Goal: Task Accomplishment & Management: Manage account settings

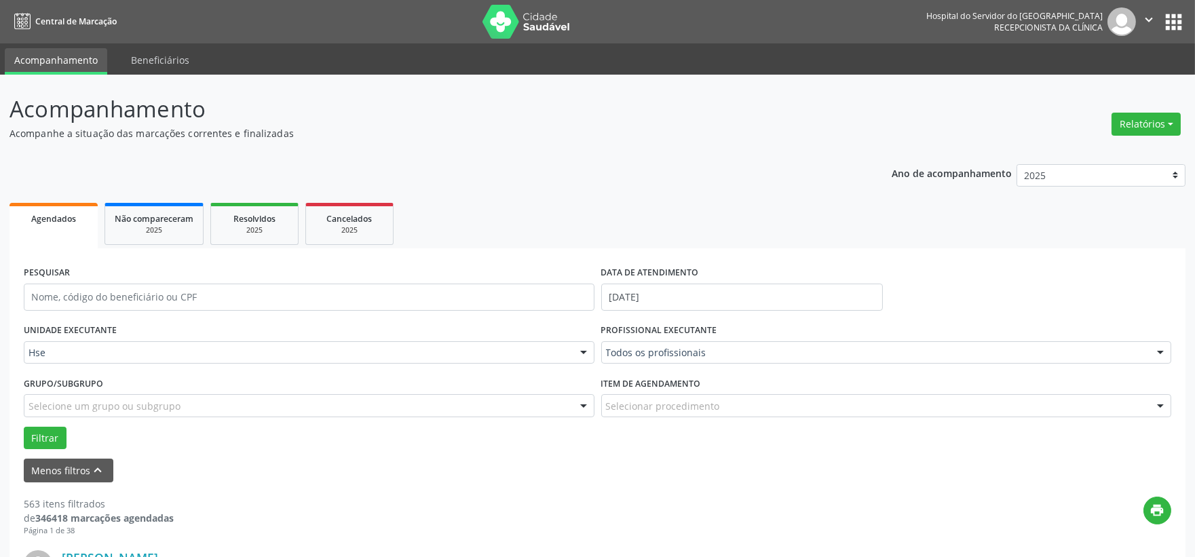
click at [624, 364] on div "PROFISSIONAL EXECUTANTE Todos os profissionais Todos os profissionais [PERSON_N…" at bounding box center [886, 346] width 577 height 53
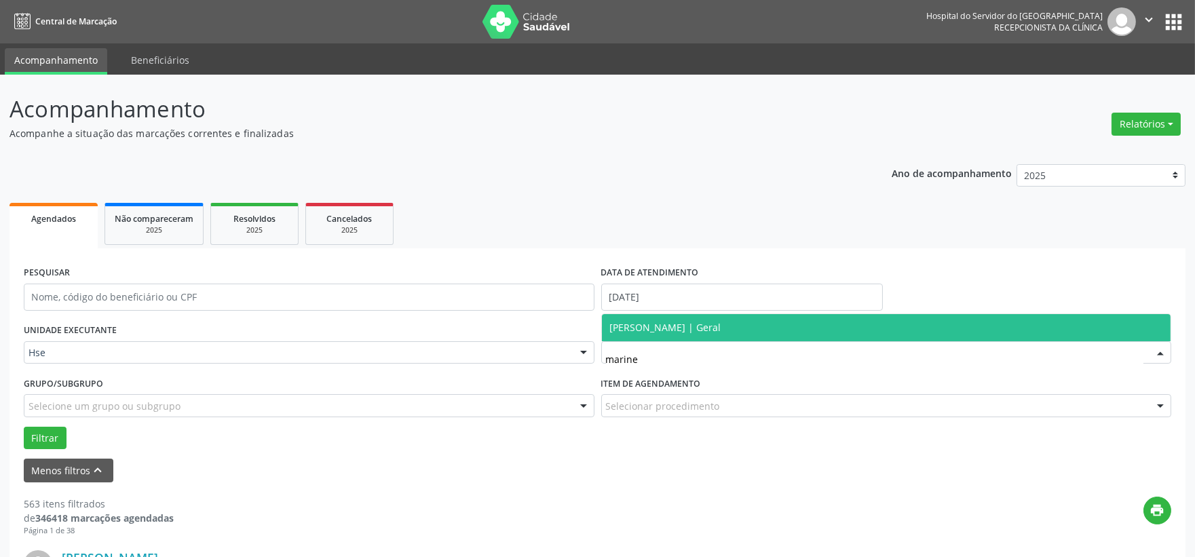
type input "marinei"
click at [649, 321] on span "[PERSON_NAME] | Geral" at bounding box center [665, 327] width 111 height 13
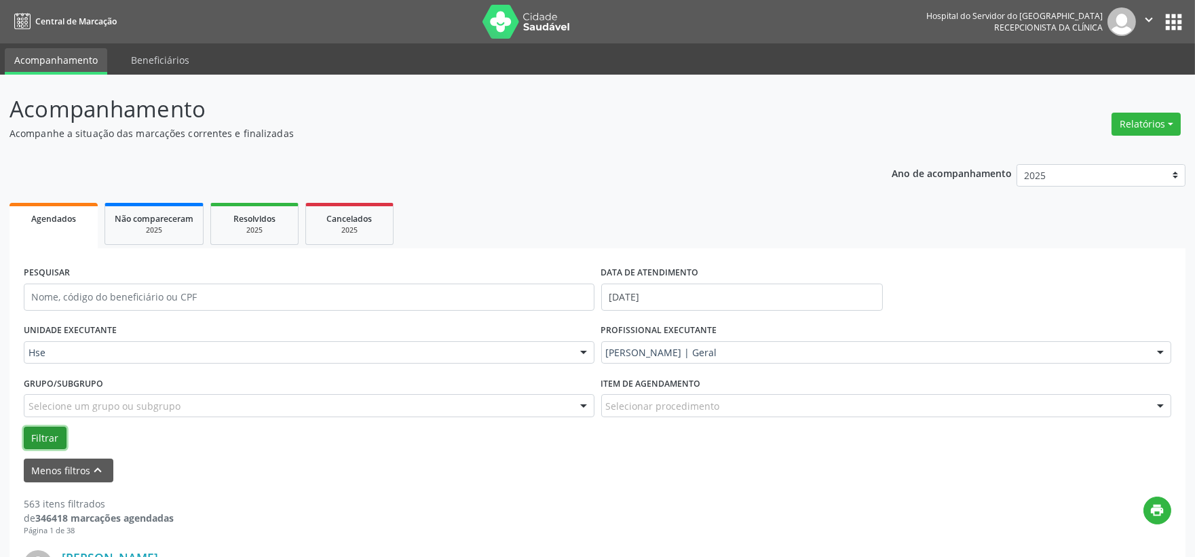
click at [54, 432] on button "Filtrar" at bounding box center [45, 438] width 43 height 23
drag, startPoint x: 179, startPoint y: 295, endPoint x: 175, endPoint y: 301, distance: 7.9
click at [179, 295] on input "text" at bounding box center [309, 297] width 571 height 27
click at [24, 427] on button "Filtrar" at bounding box center [45, 438] width 43 height 23
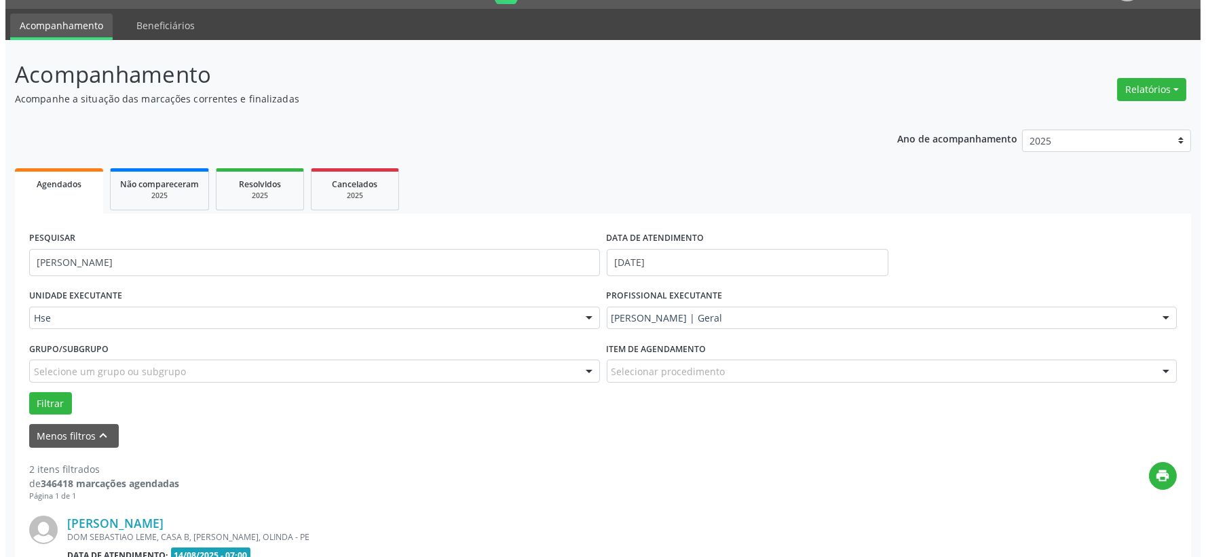
scroll to position [261, 0]
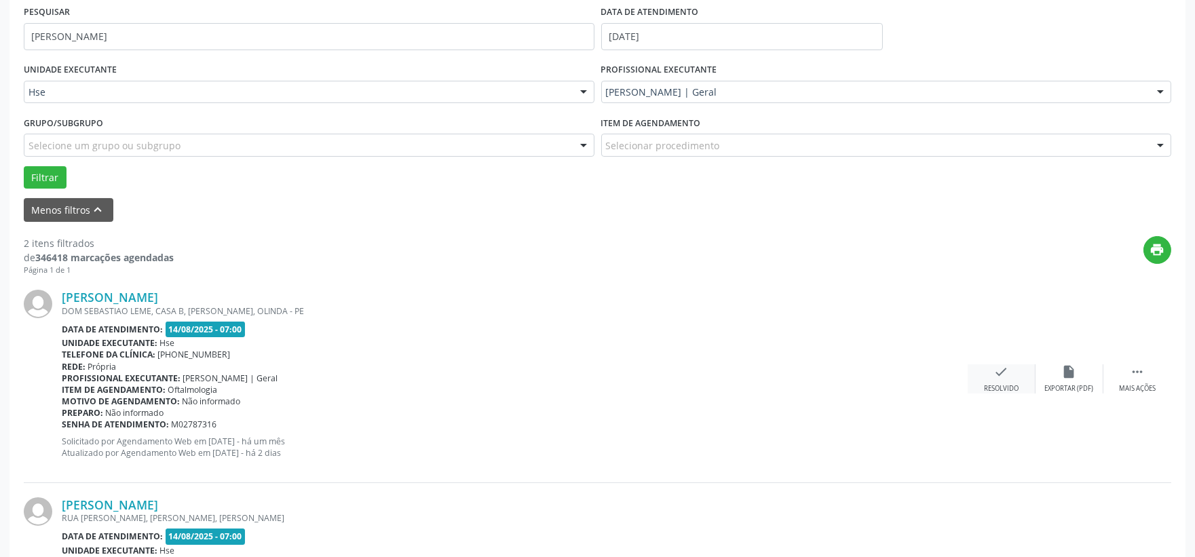
click at [994, 370] on icon "check" at bounding box center [1001, 371] width 15 height 15
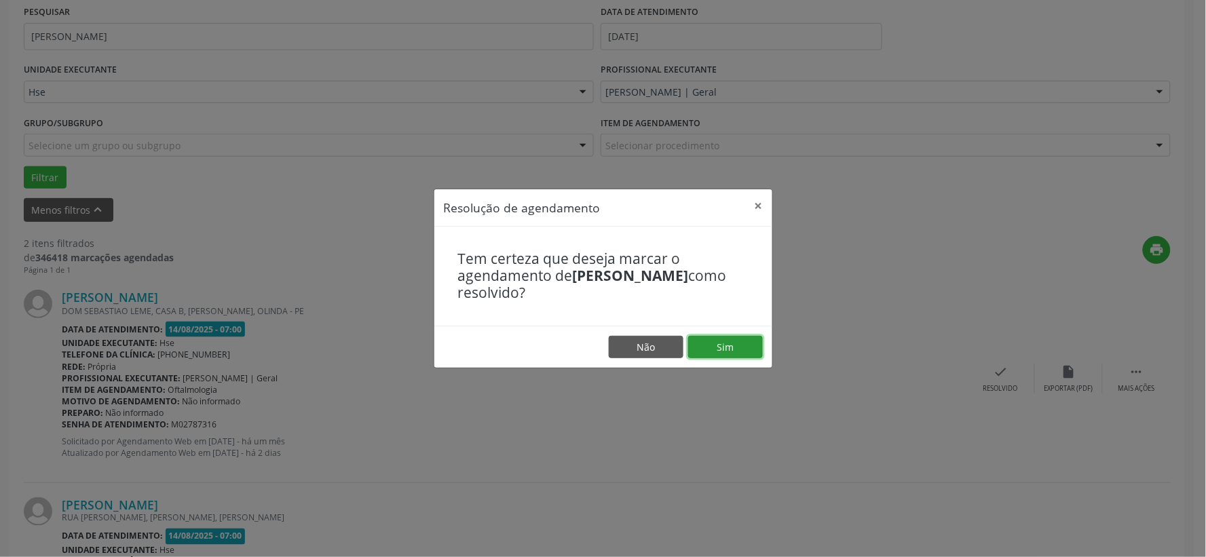
click at [748, 340] on button "Sim" at bounding box center [725, 347] width 75 height 23
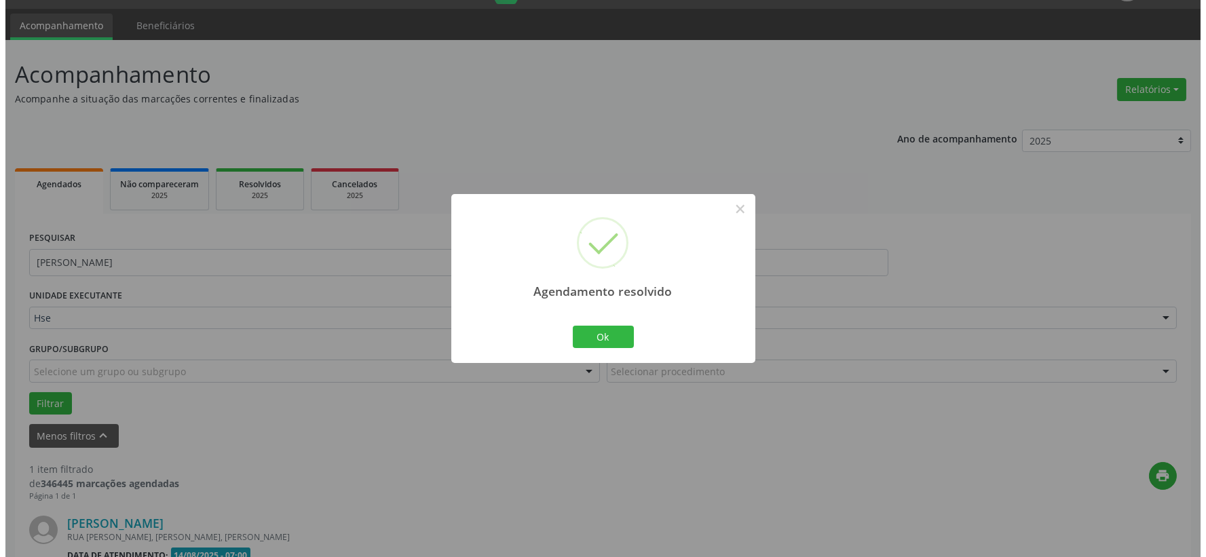
scroll to position [208, 0]
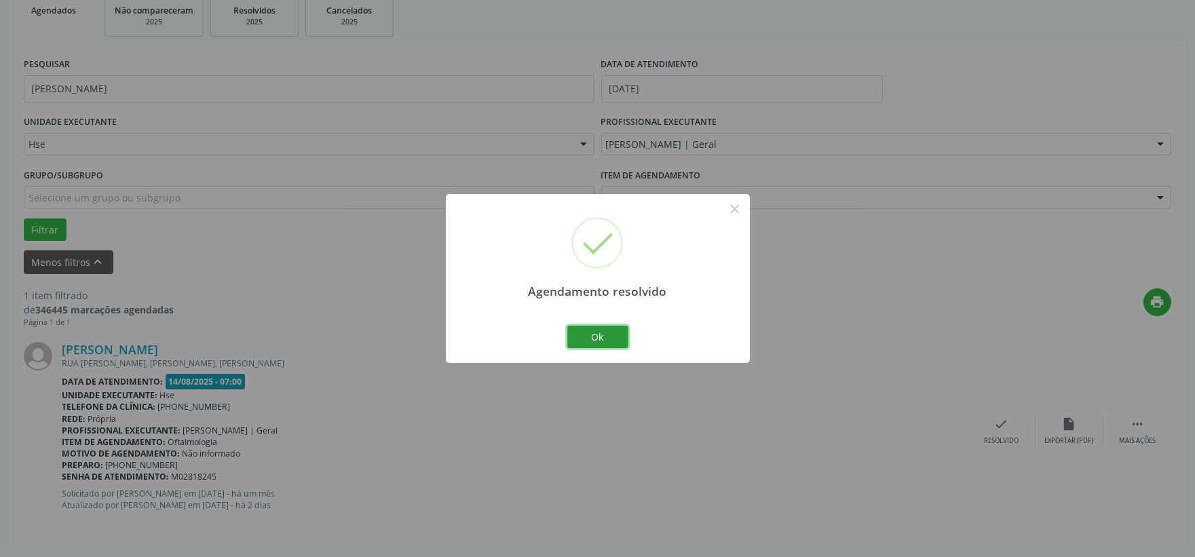
drag, startPoint x: 601, startPoint y: 335, endPoint x: 625, endPoint y: 335, distance: 23.8
click at [601, 335] on button "Ok" at bounding box center [597, 337] width 61 height 23
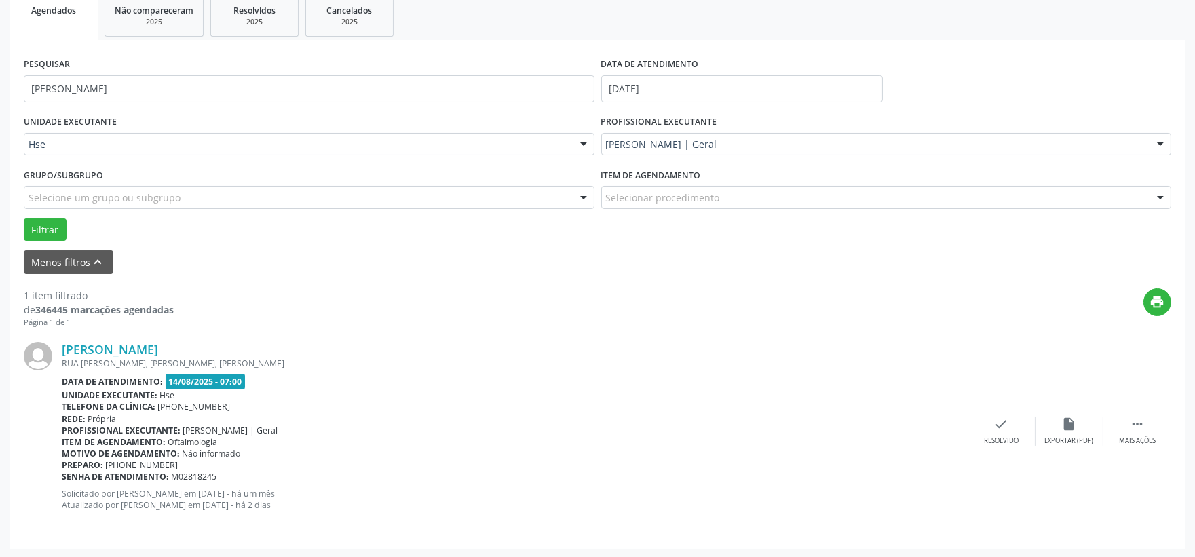
click at [1002, 412] on div "[PERSON_NAME] RUA [PERSON_NAME], [PERSON_NAME], [PERSON_NAME] Data de atendimen…" at bounding box center [598, 431] width 1148 height 206
click at [1000, 417] on icon "check" at bounding box center [1001, 424] width 15 height 15
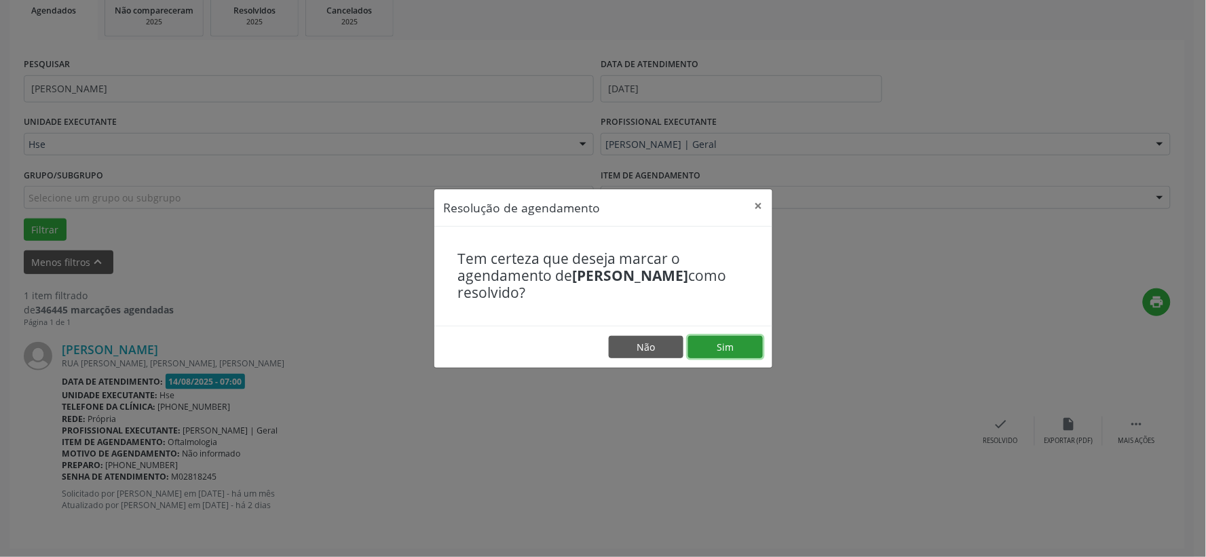
click at [723, 349] on button "Sim" at bounding box center [725, 347] width 75 height 23
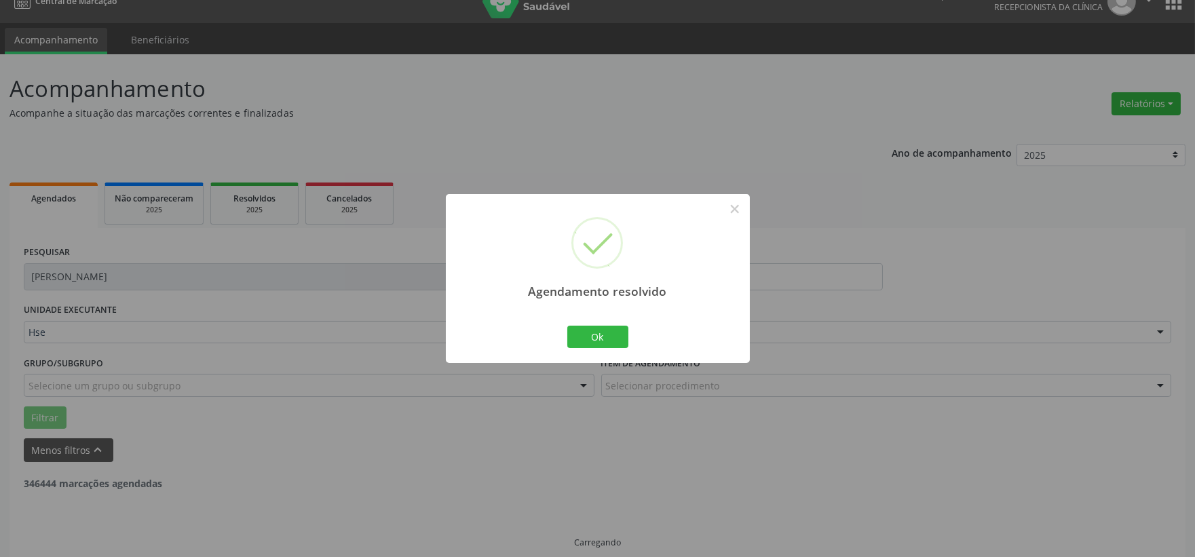
scroll to position [35, 0]
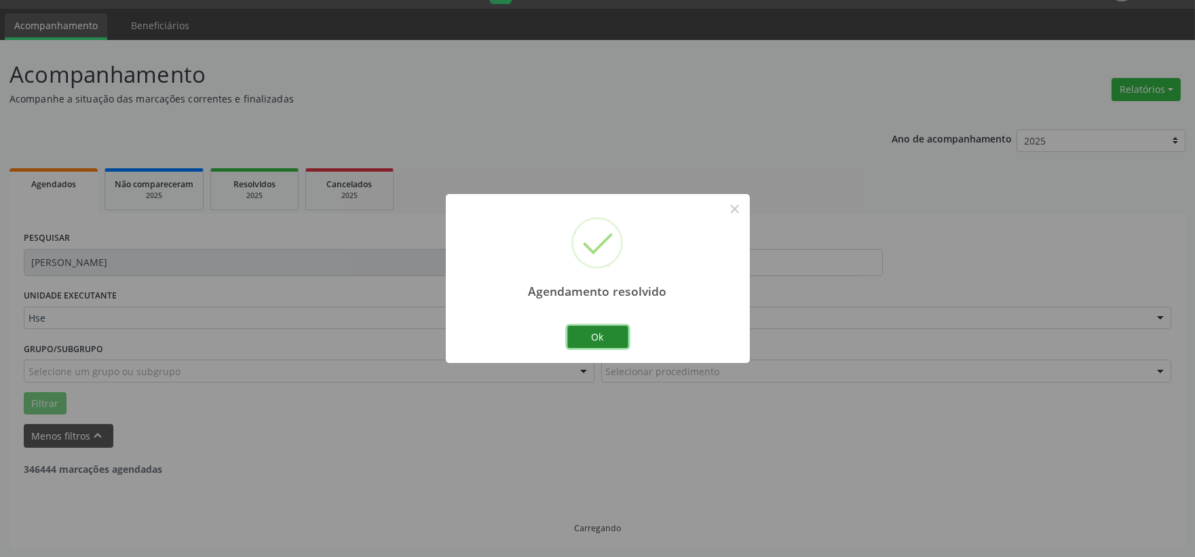
click at [590, 337] on button "Ok" at bounding box center [597, 337] width 61 height 23
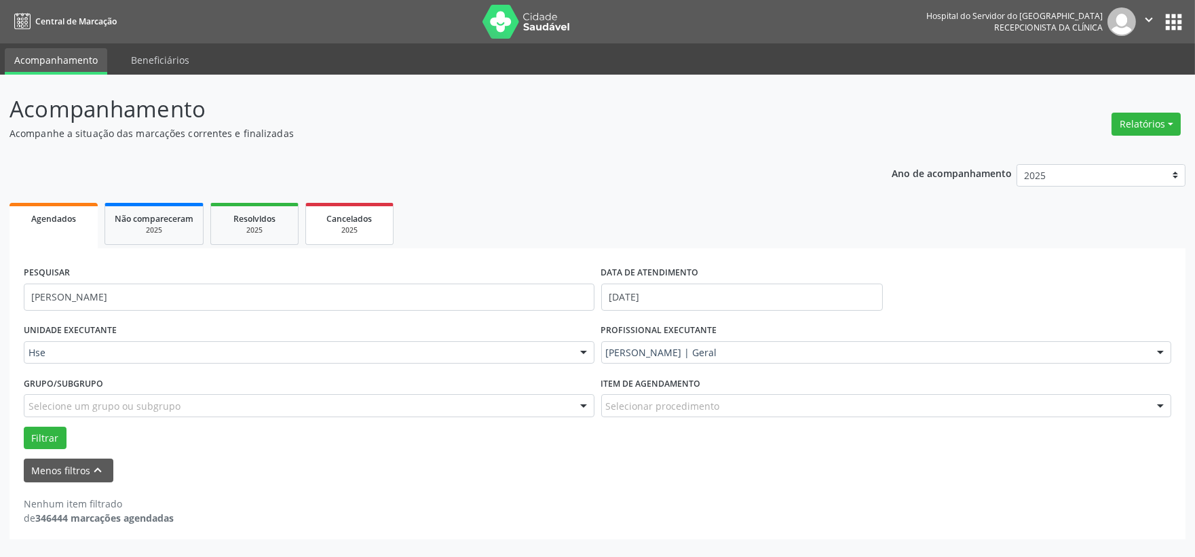
scroll to position [0, 0]
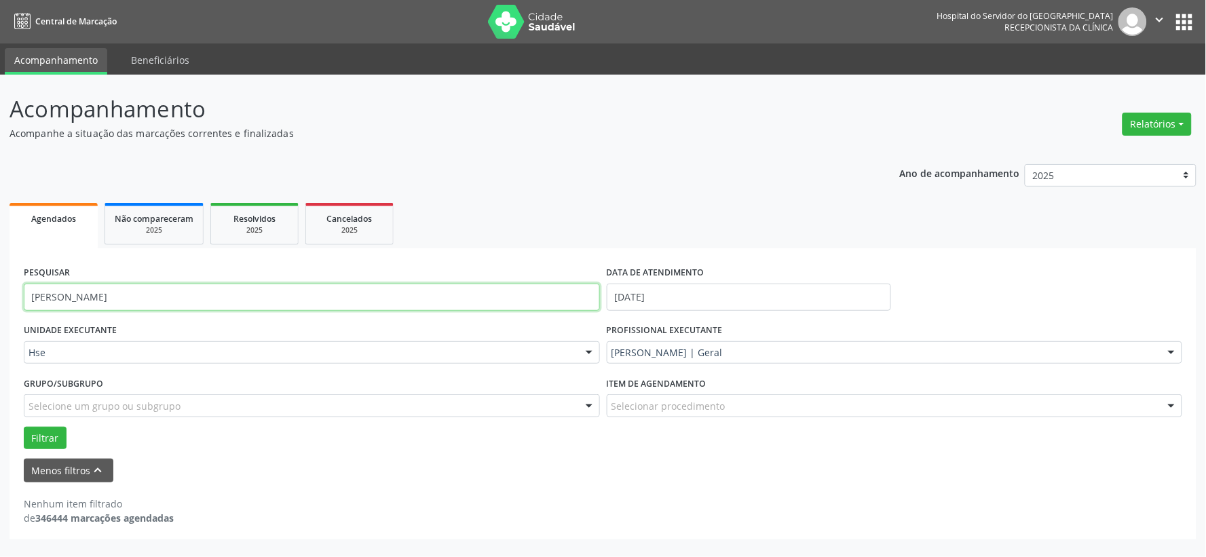
click at [344, 295] on input "[PERSON_NAME]" at bounding box center [312, 297] width 576 height 27
type input "maria"
click at [24, 427] on button "Filtrar" at bounding box center [45, 438] width 43 height 23
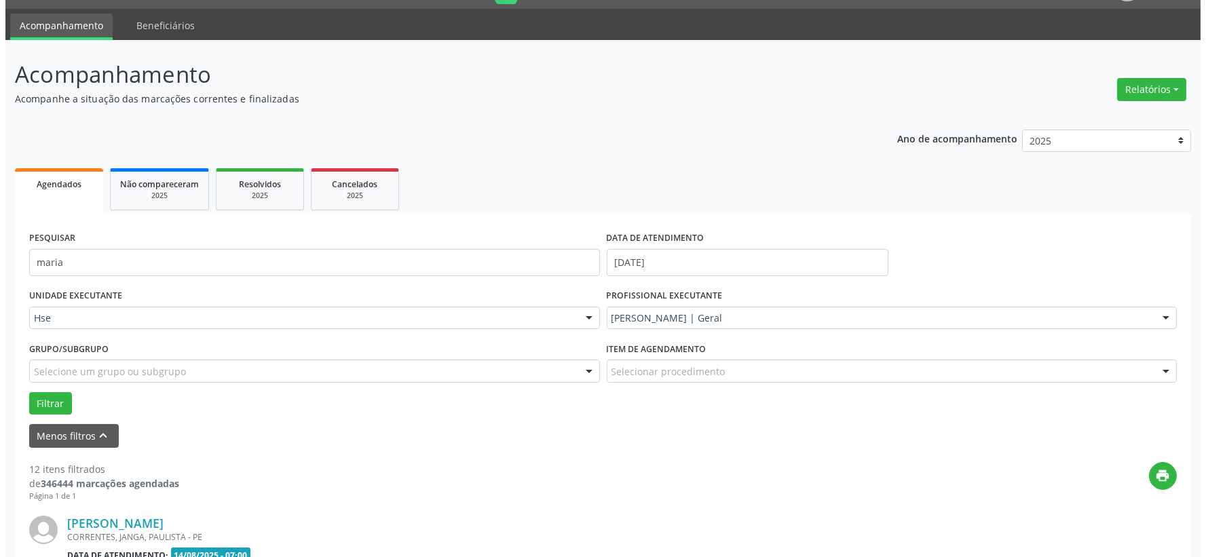
scroll to position [110, 0]
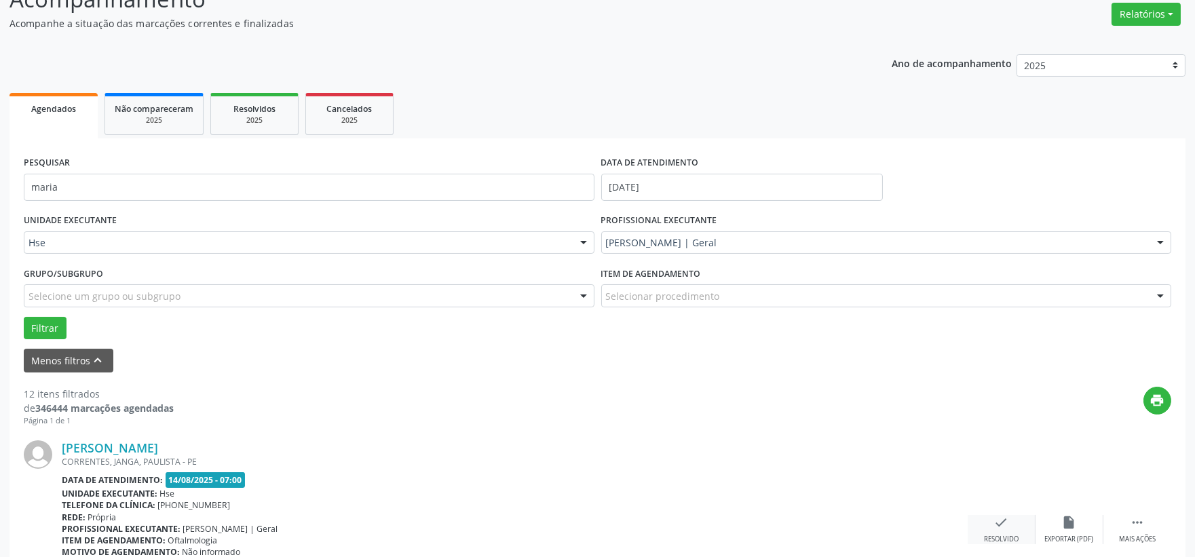
click at [998, 524] on icon "check" at bounding box center [1001, 522] width 15 height 15
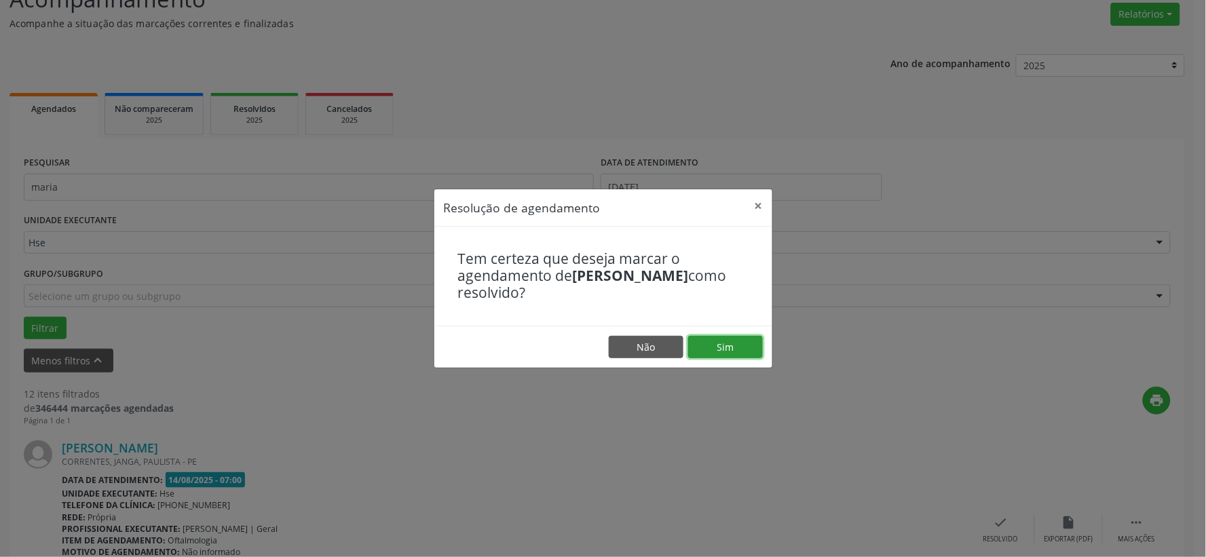
click at [730, 349] on button "Sim" at bounding box center [725, 347] width 75 height 23
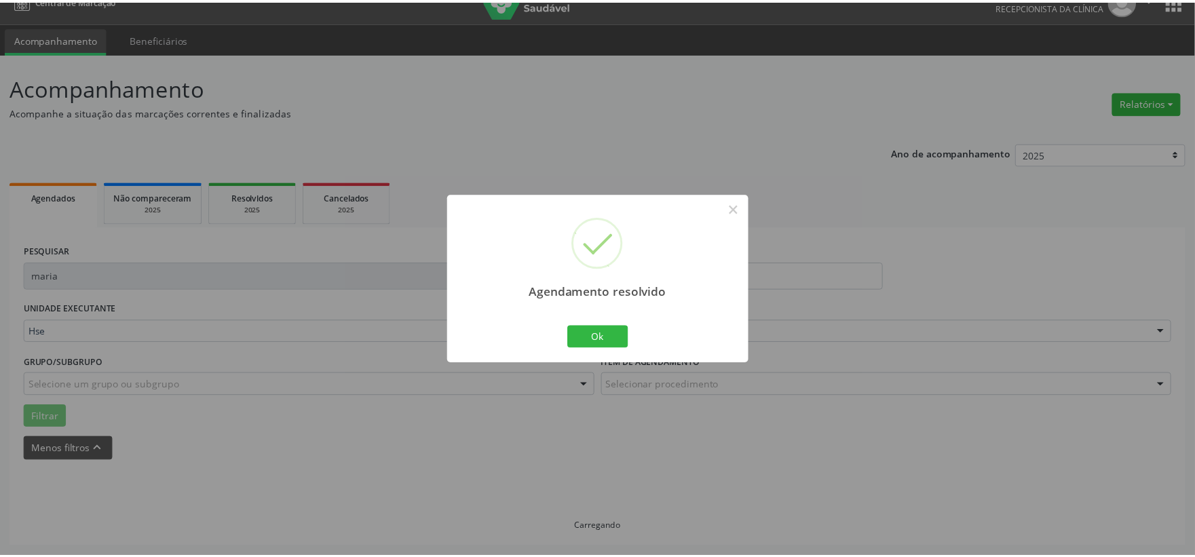
scroll to position [20, 0]
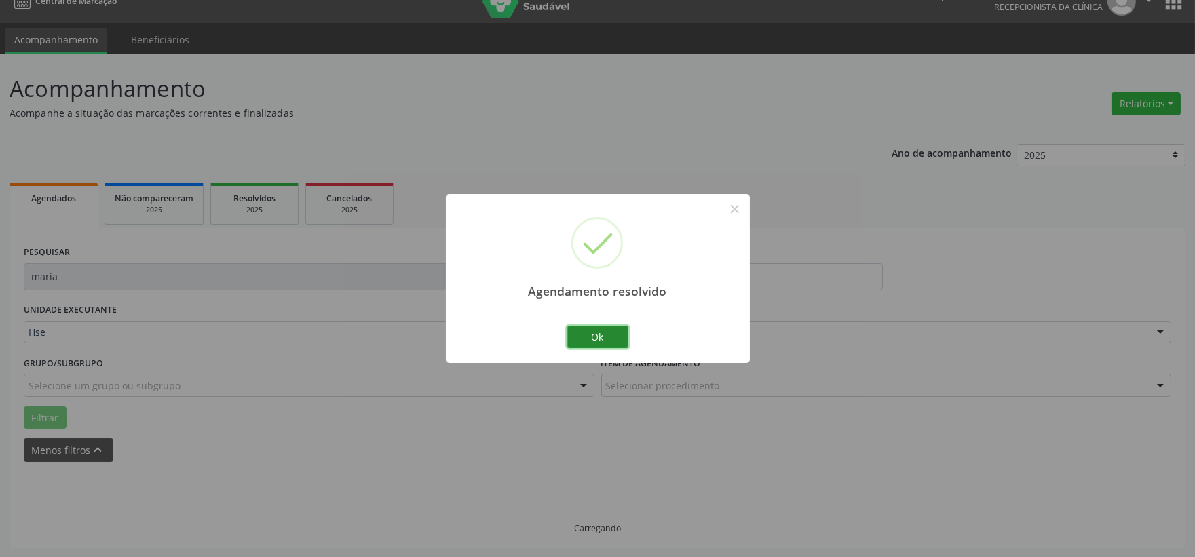
click at [601, 330] on button "Ok" at bounding box center [597, 337] width 61 height 23
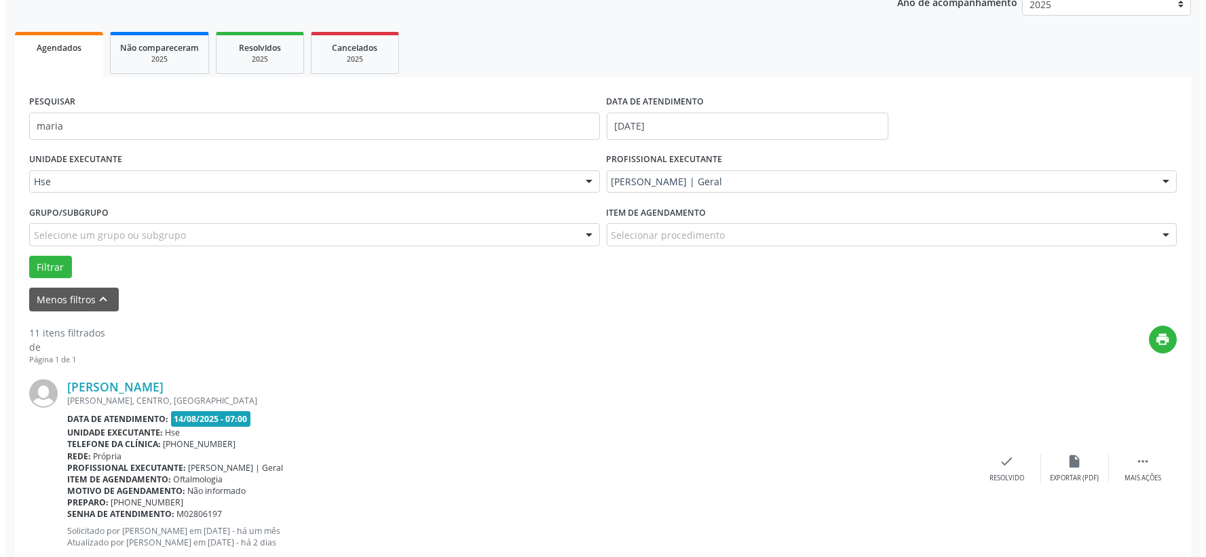
scroll to position [246, 0]
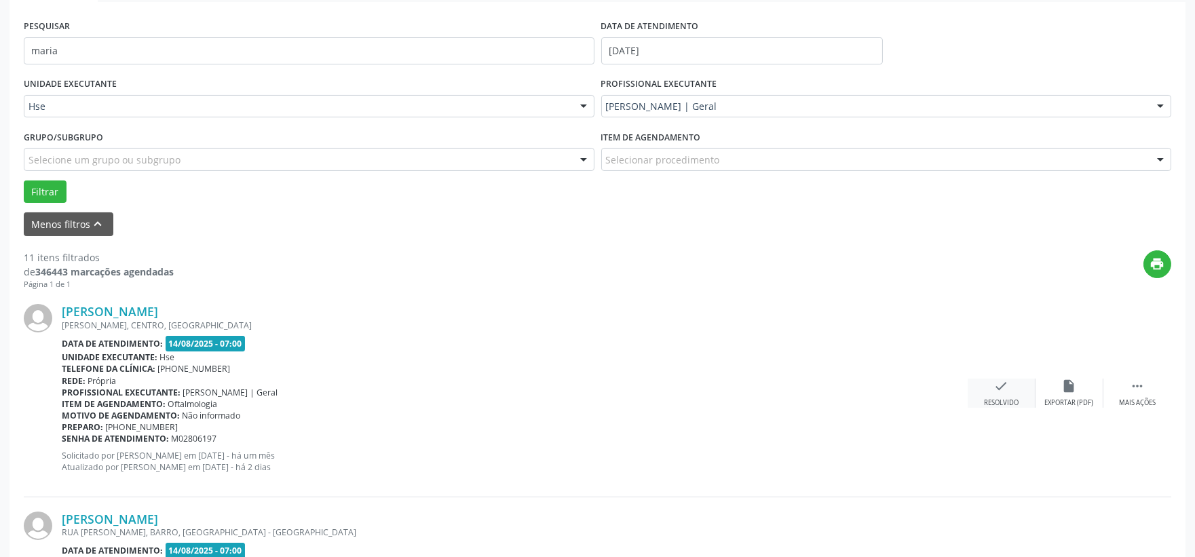
click at [1006, 392] on icon "check" at bounding box center [1001, 386] width 15 height 15
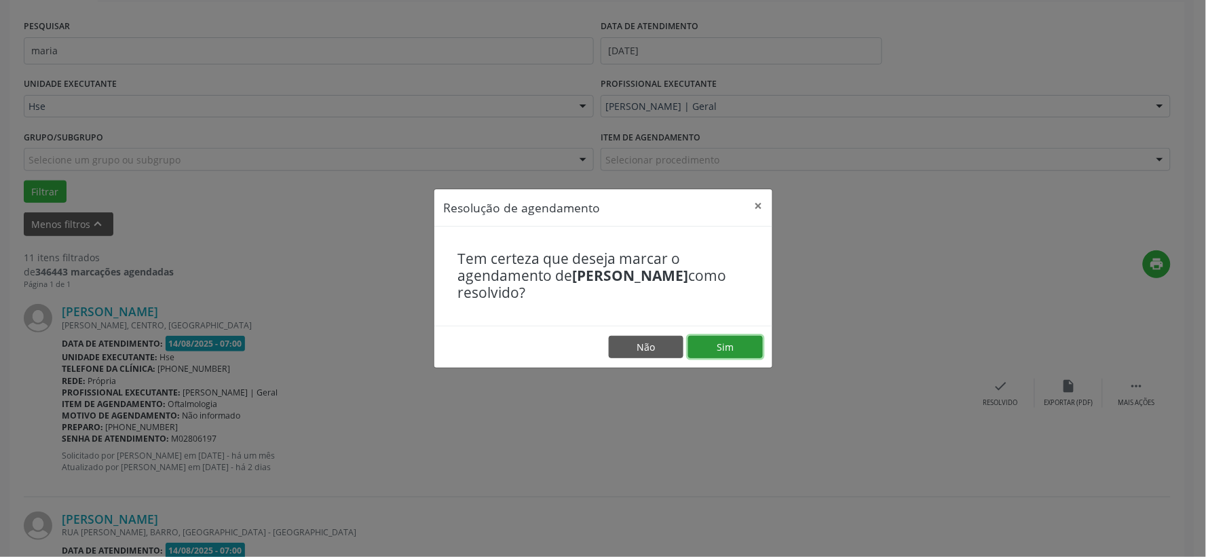
click at [708, 340] on button "Sim" at bounding box center [725, 347] width 75 height 23
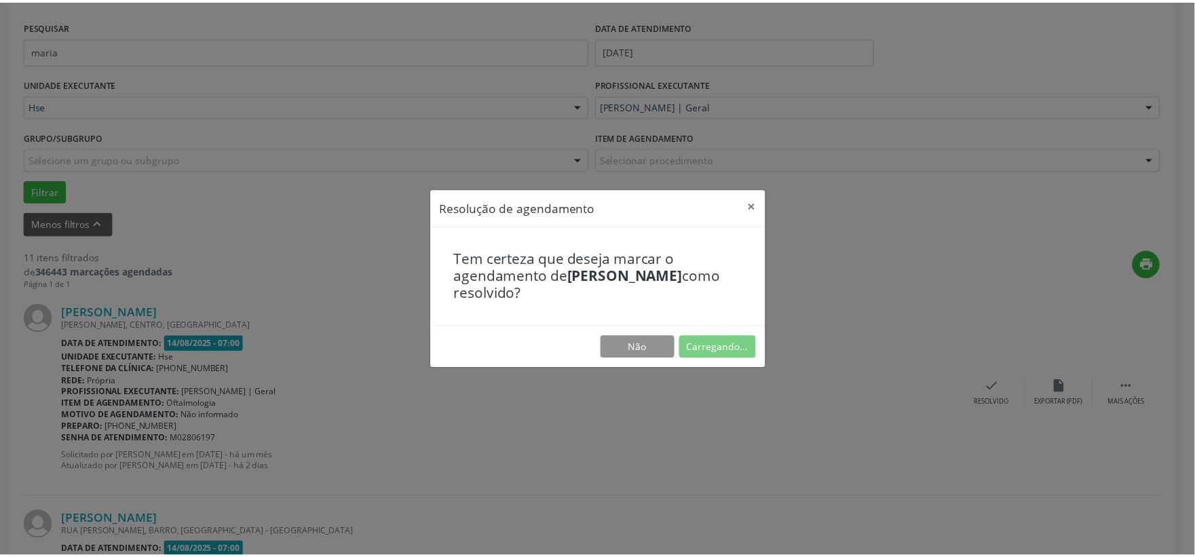
scroll to position [20, 0]
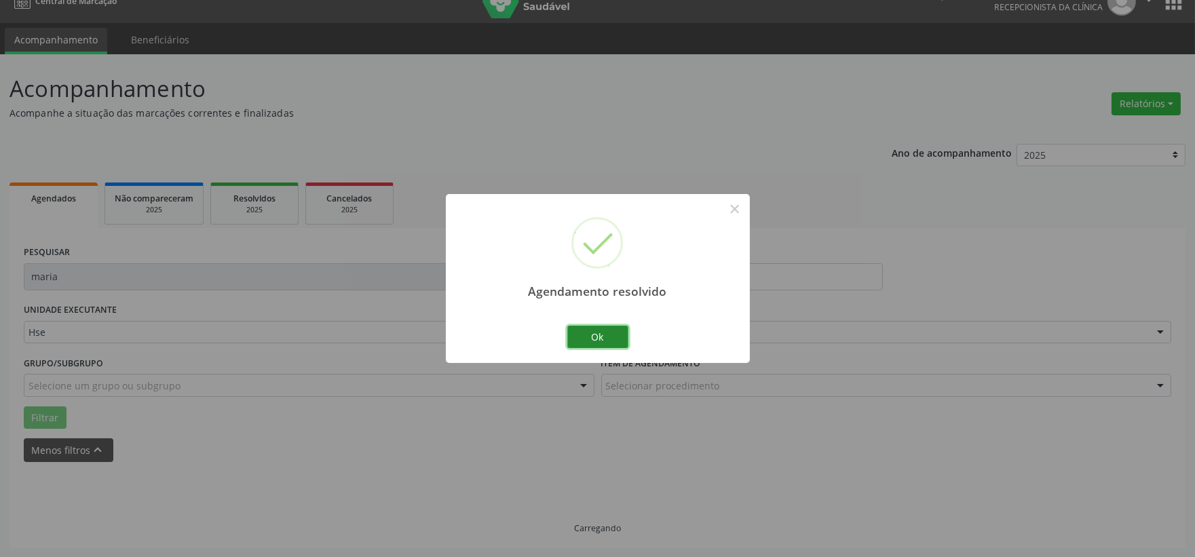
click at [596, 343] on button "Ok" at bounding box center [597, 337] width 61 height 23
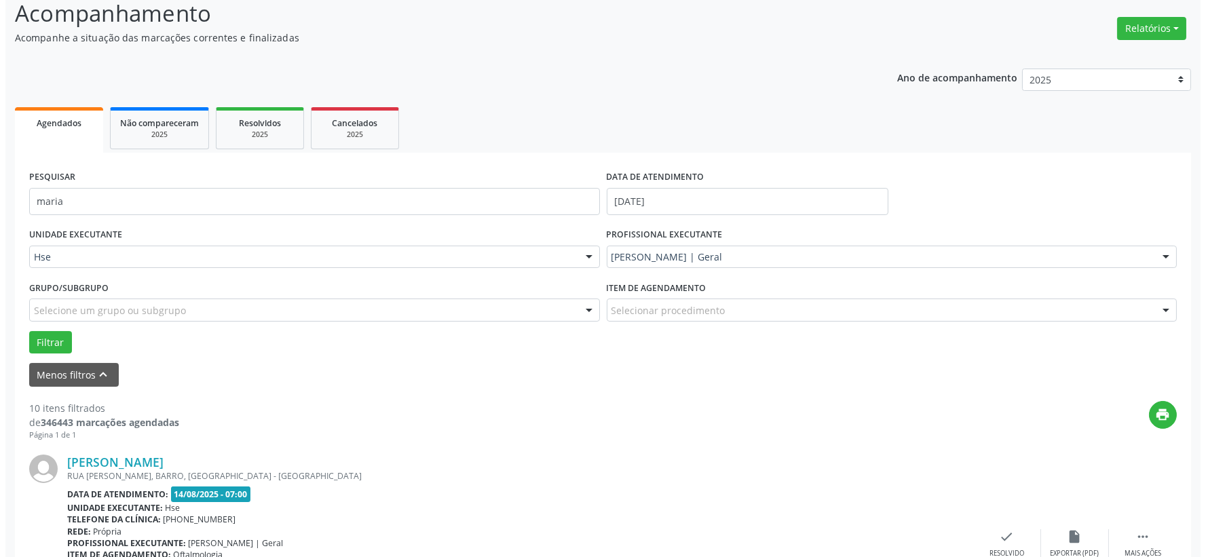
scroll to position [171, 0]
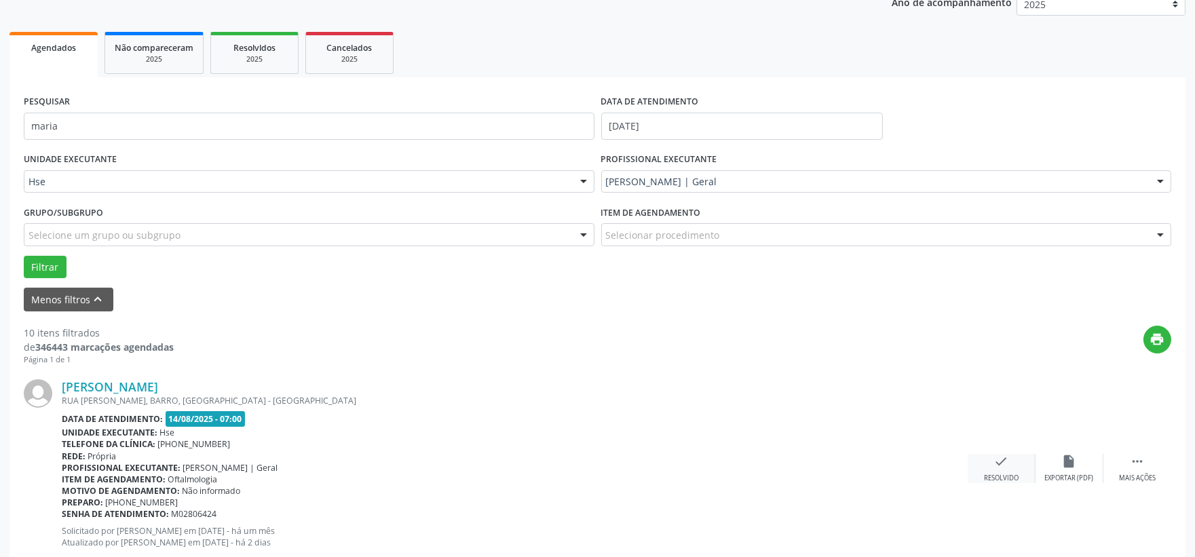
click at [1007, 467] on icon "check" at bounding box center [1001, 461] width 15 height 15
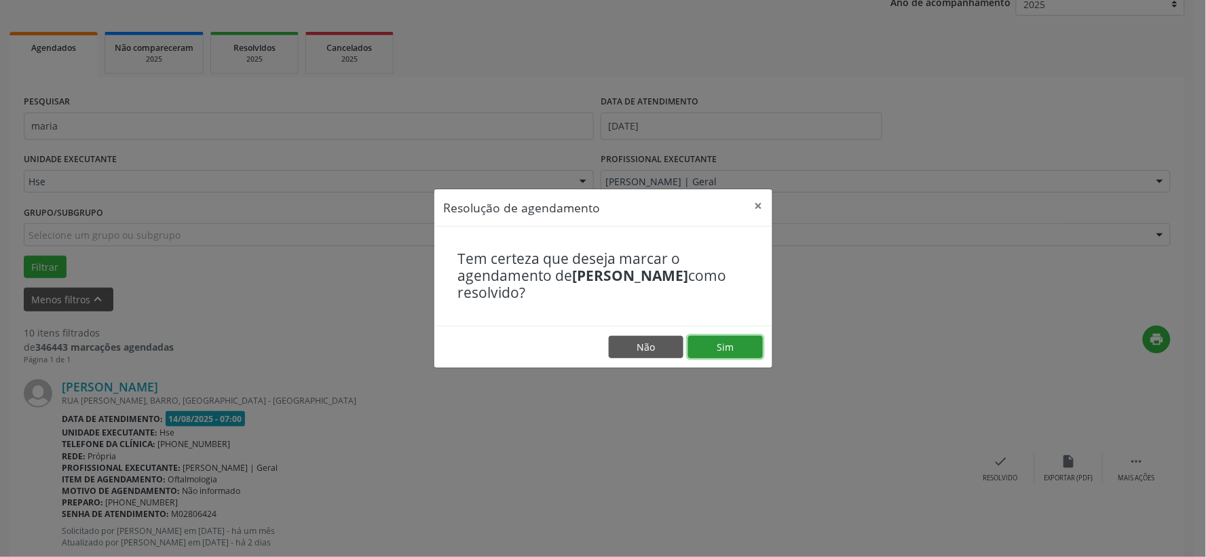
click at [711, 344] on button "Sim" at bounding box center [725, 347] width 75 height 23
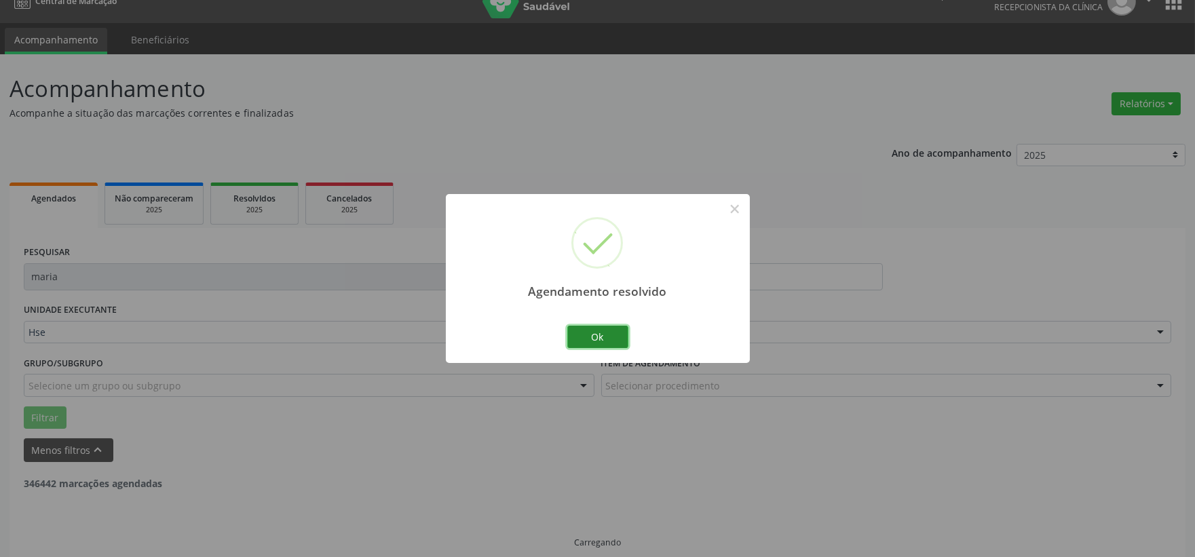
scroll to position [35, 0]
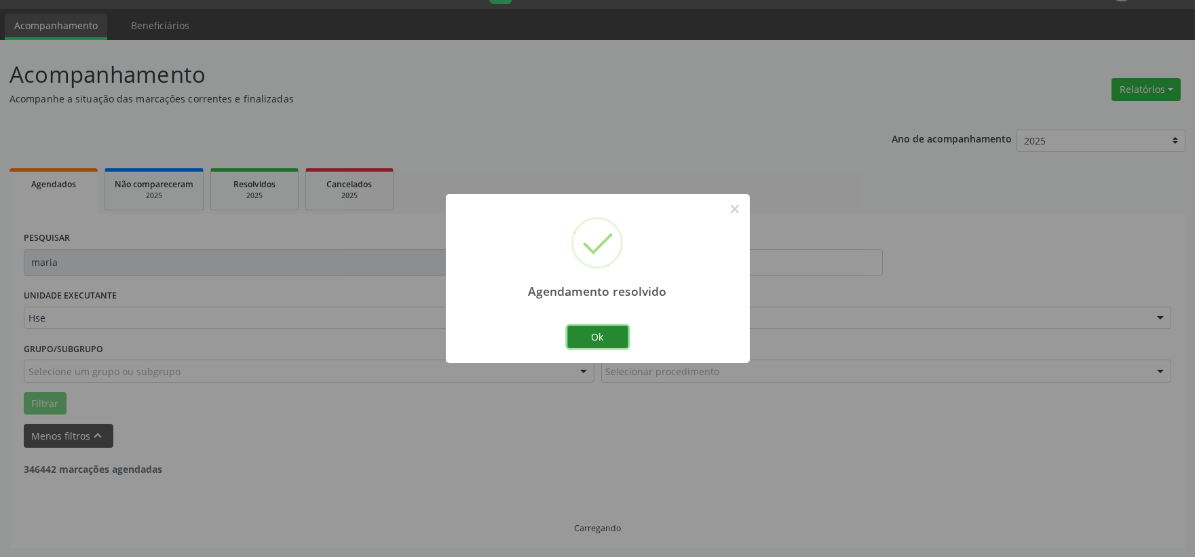
click at [594, 333] on button "Ok" at bounding box center [597, 337] width 61 height 23
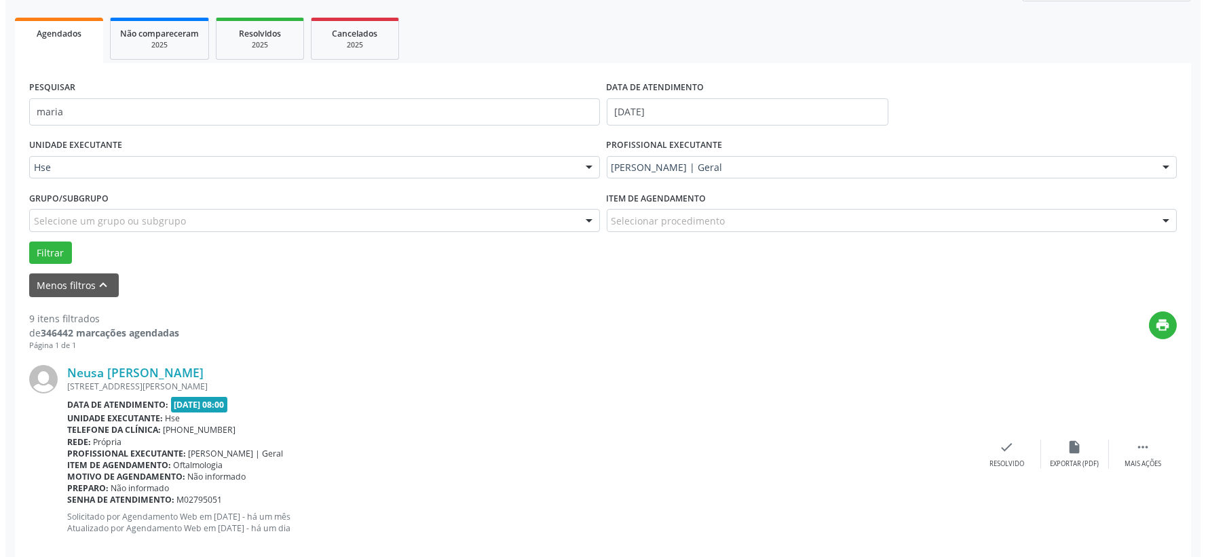
scroll to position [261, 0]
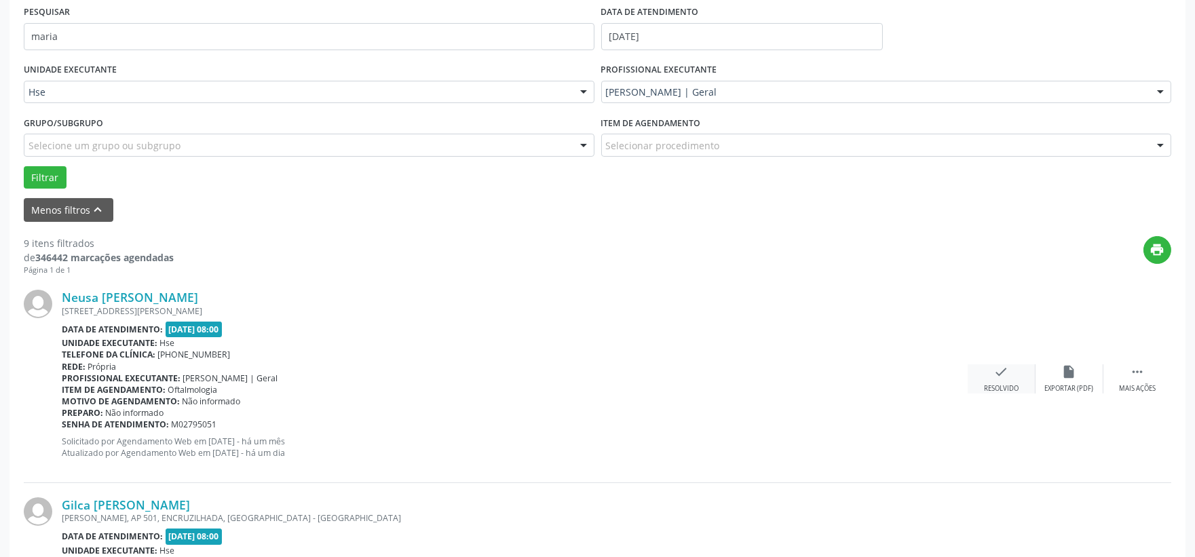
click at [1001, 377] on icon "check" at bounding box center [1001, 371] width 15 height 15
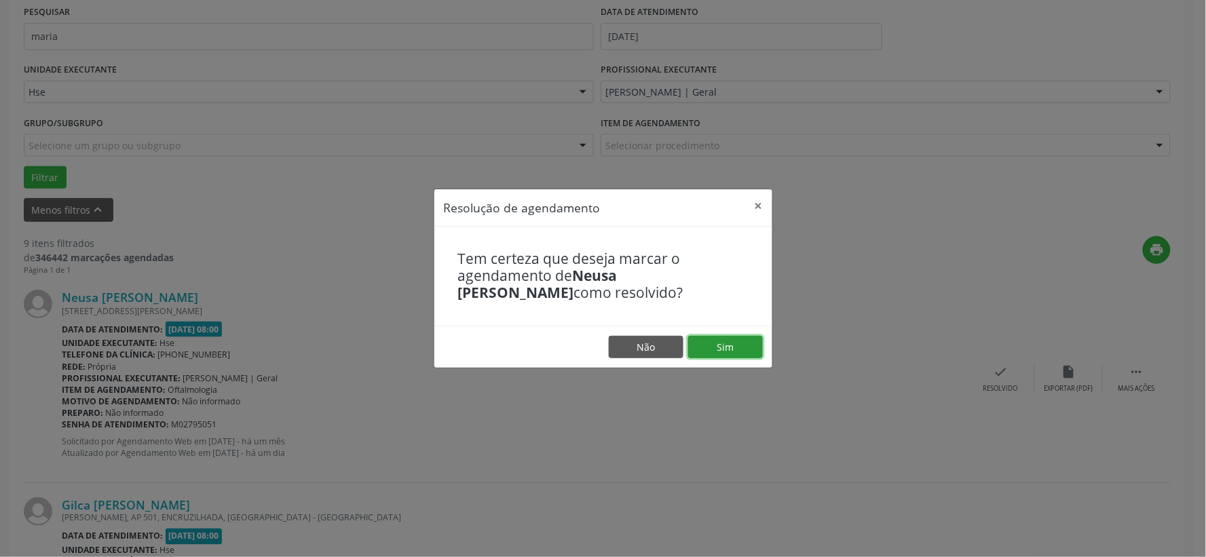
click at [737, 354] on button "Sim" at bounding box center [725, 347] width 75 height 23
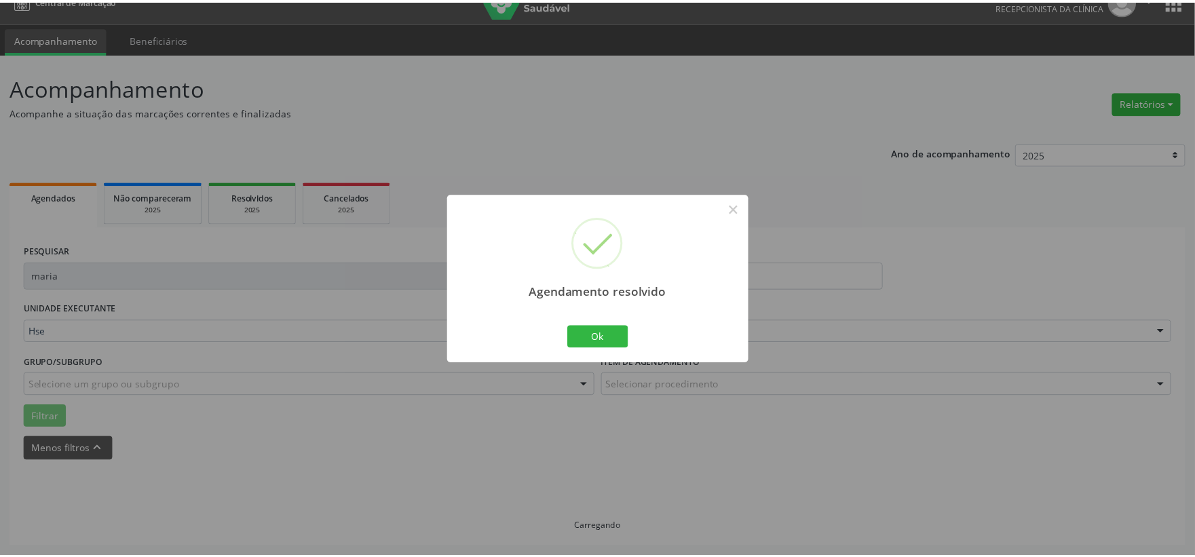
scroll to position [20, 0]
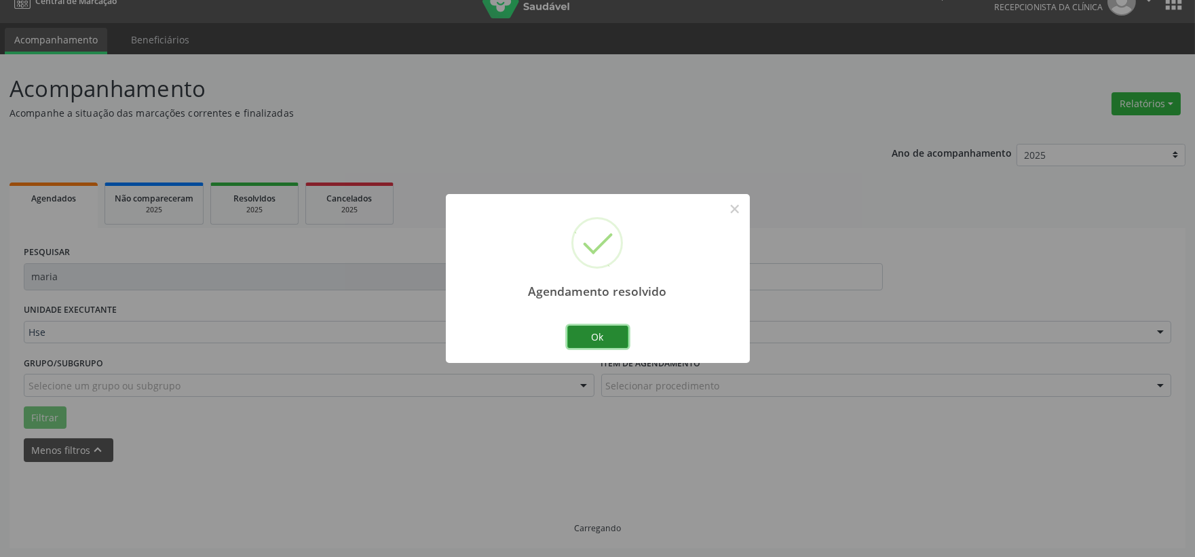
click at [622, 337] on button "Ok" at bounding box center [597, 337] width 61 height 23
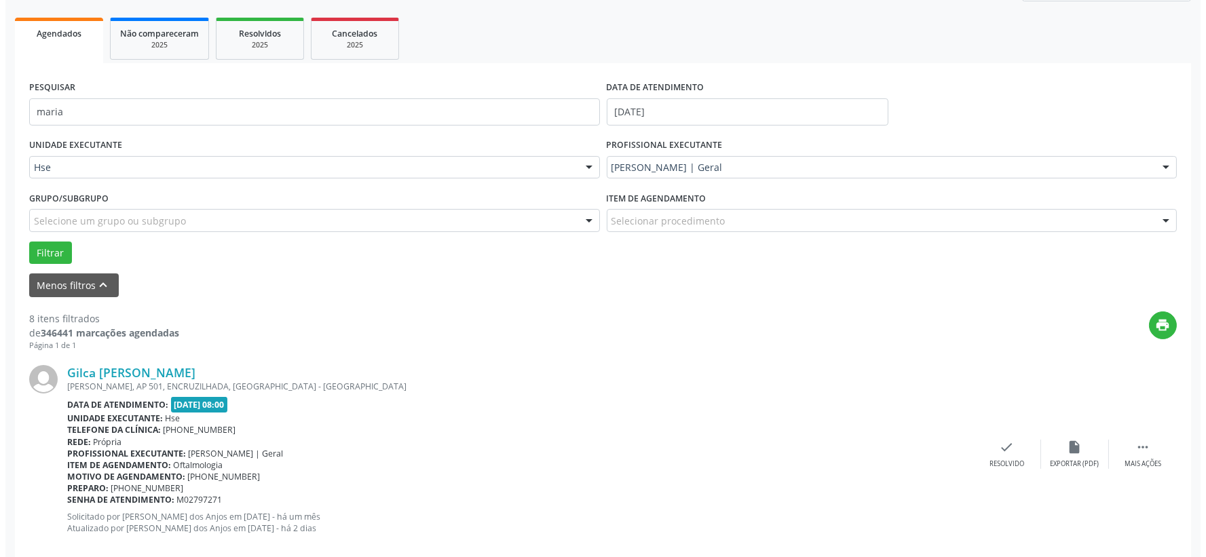
scroll to position [261, 0]
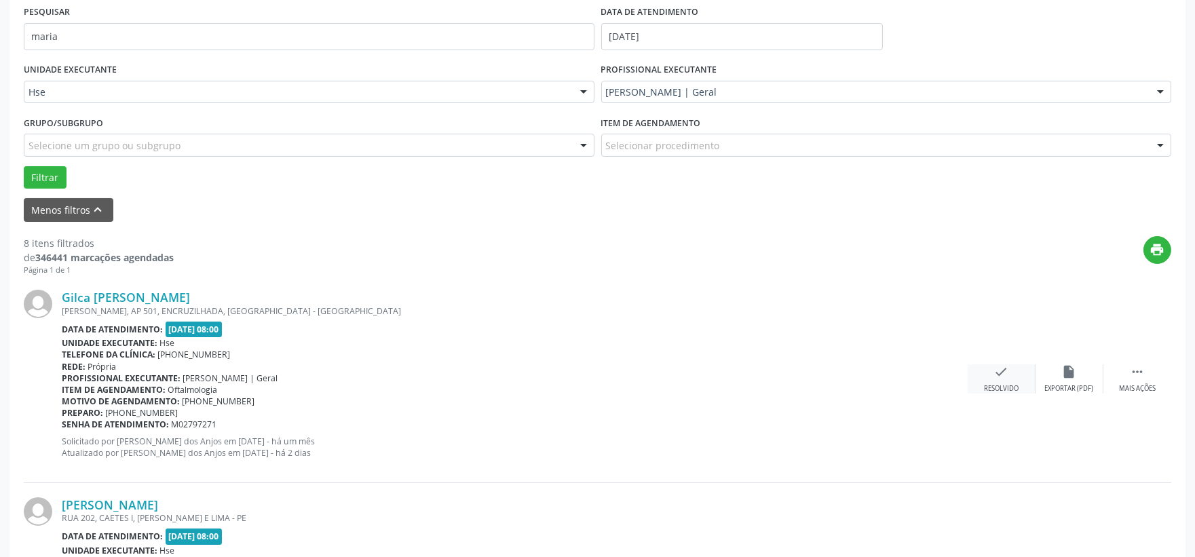
click at [992, 371] on div "check Resolvido" at bounding box center [1002, 378] width 68 height 29
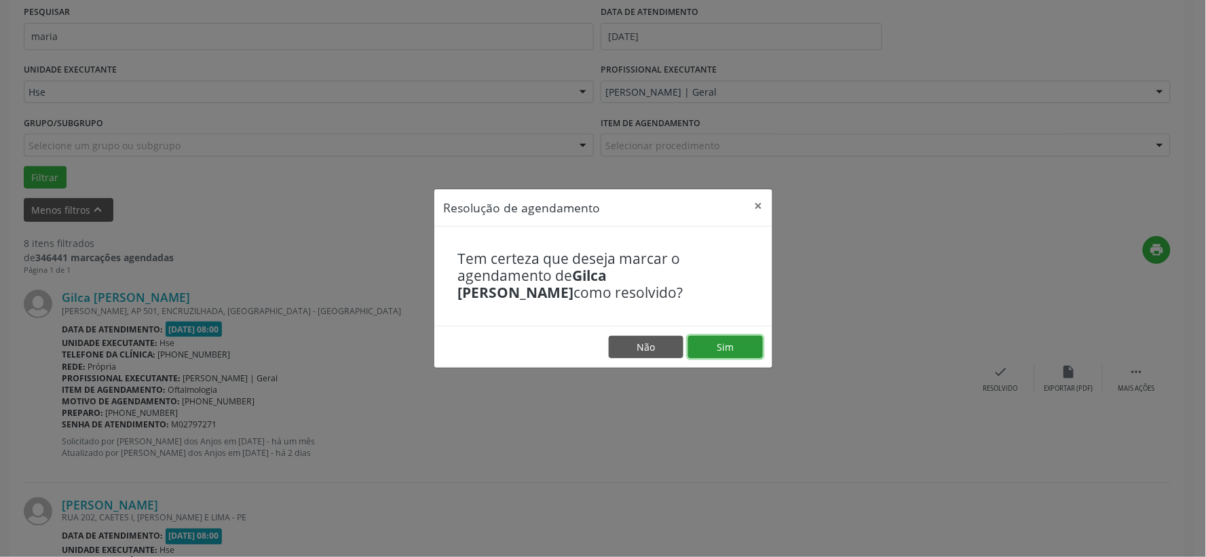
click at [734, 342] on button "Sim" at bounding box center [725, 347] width 75 height 23
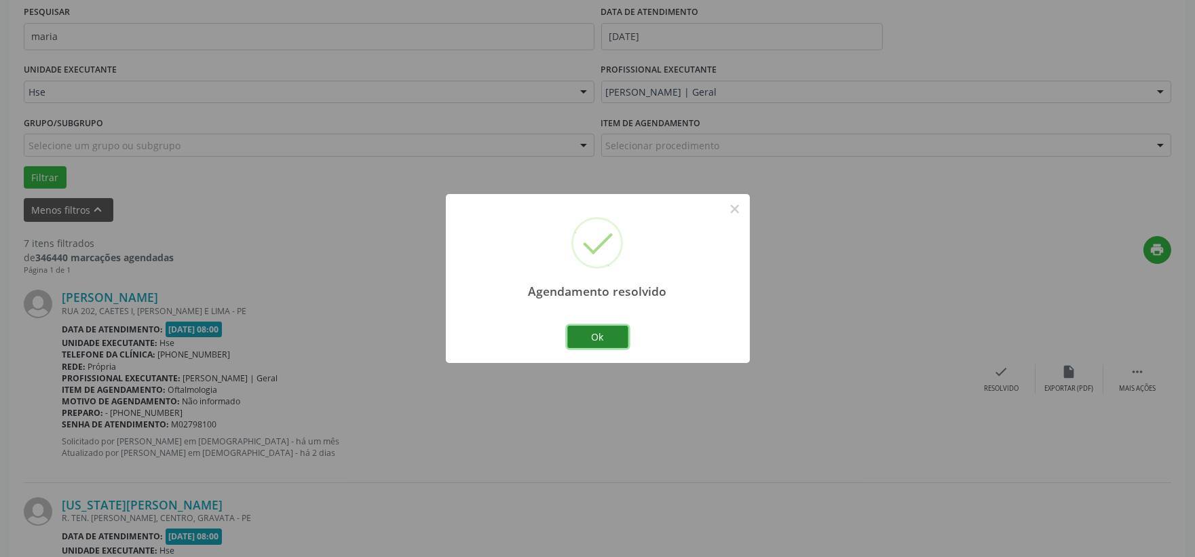
click at [618, 333] on button "Ok" at bounding box center [597, 337] width 61 height 23
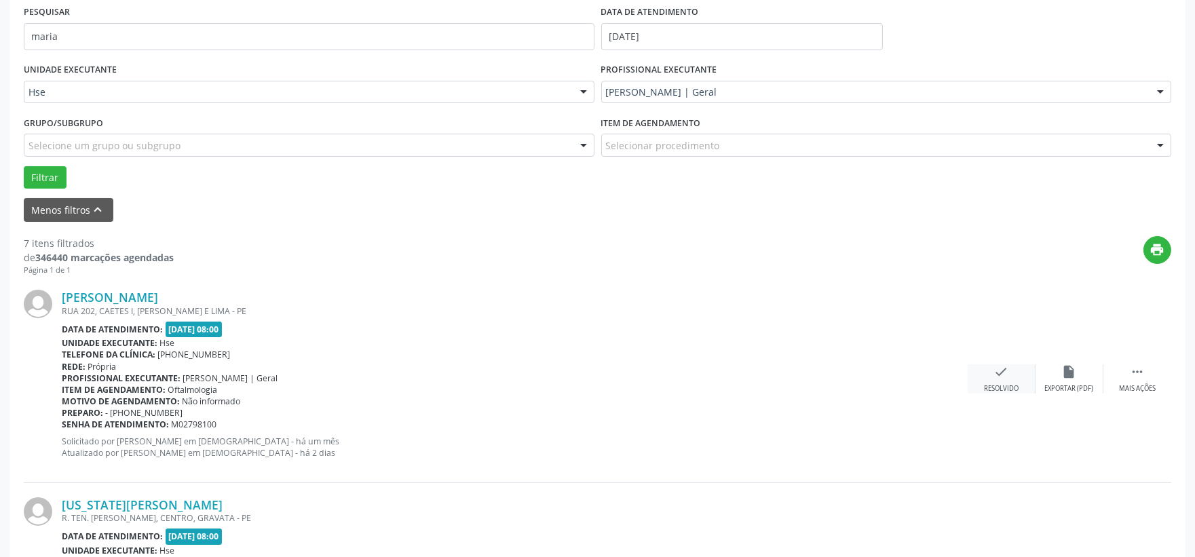
click at [1000, 380] on div "check Resolvido" at bounding box center [1002, 378] width 68 height 29
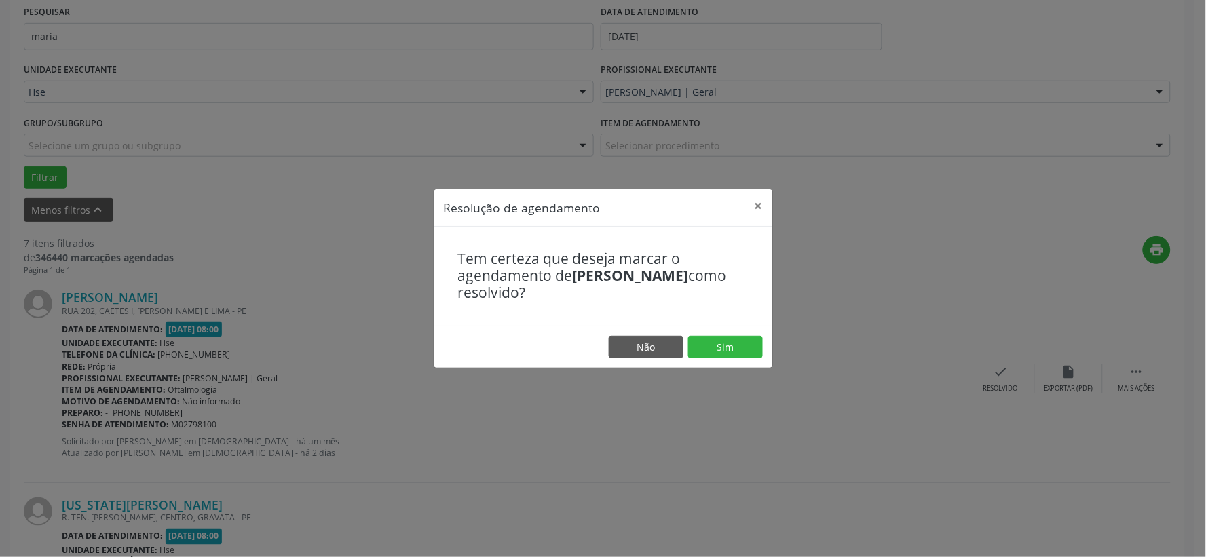
click at [736, 333] on footer "Não Sim" at bounding box center [603, 347] width 338 height 43
click at [740, 350] on button "Sim" at bounding box center [725, 347] width 75 height 23
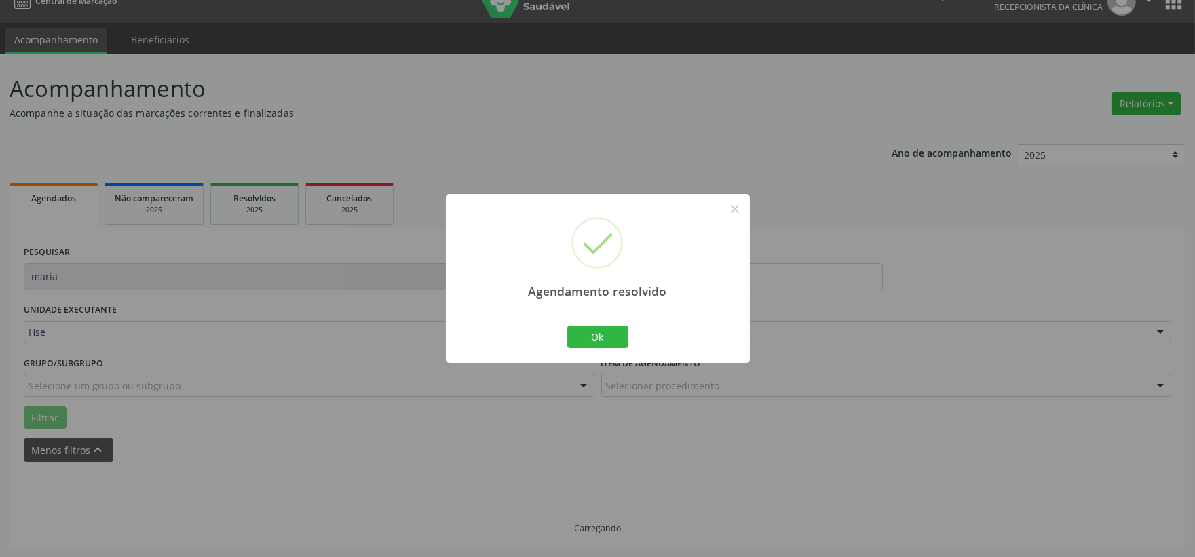
scroll to position [35, 0]
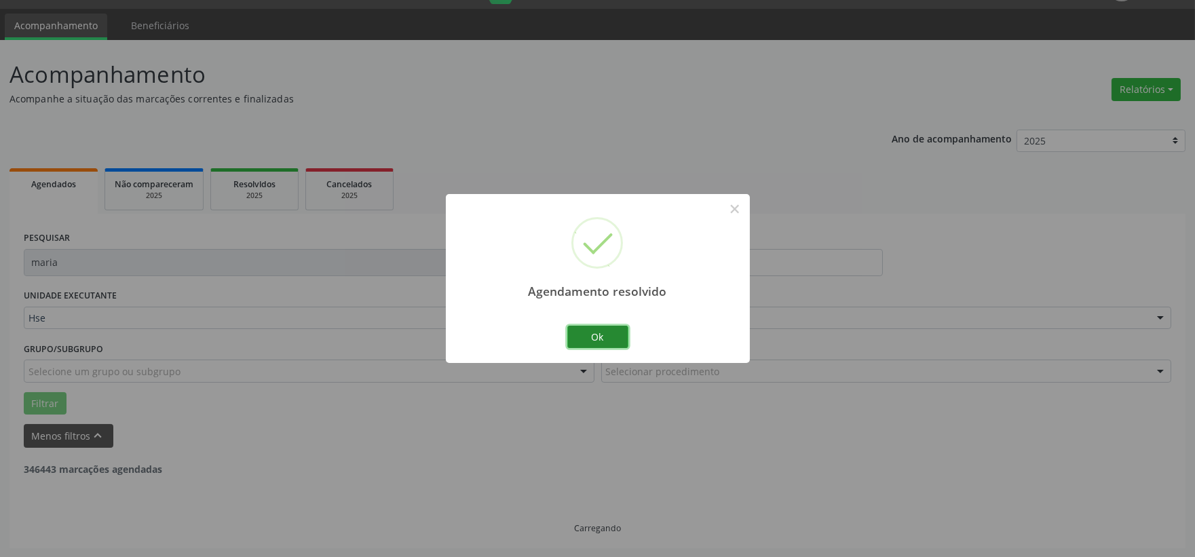
click at [611, 329] on button "Ok" at bounding box center [597, 337] width 61 height 23
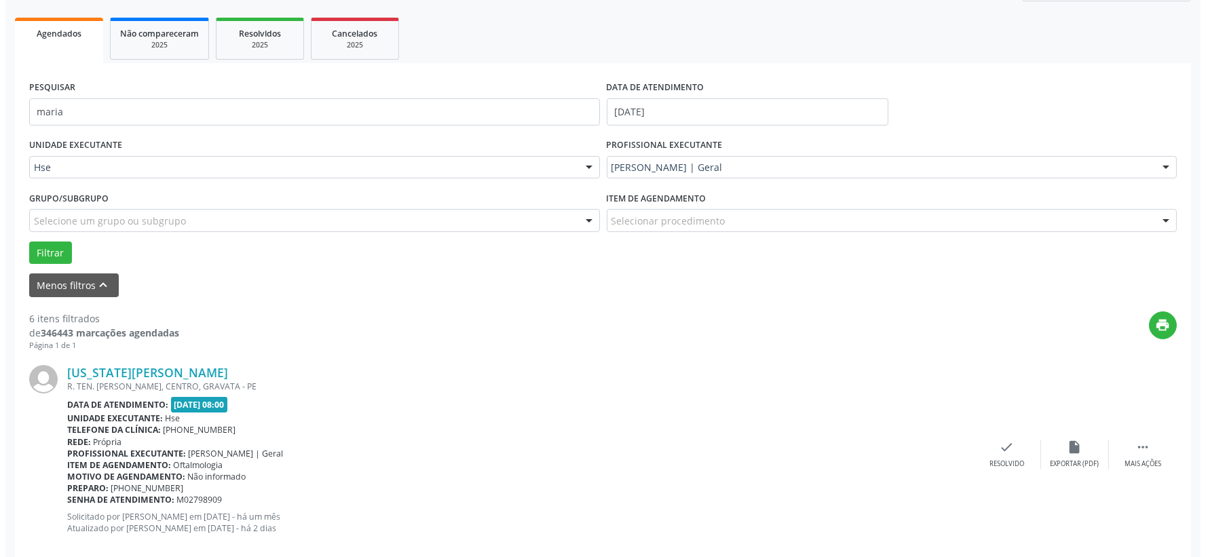
scroll to position [261, 0]
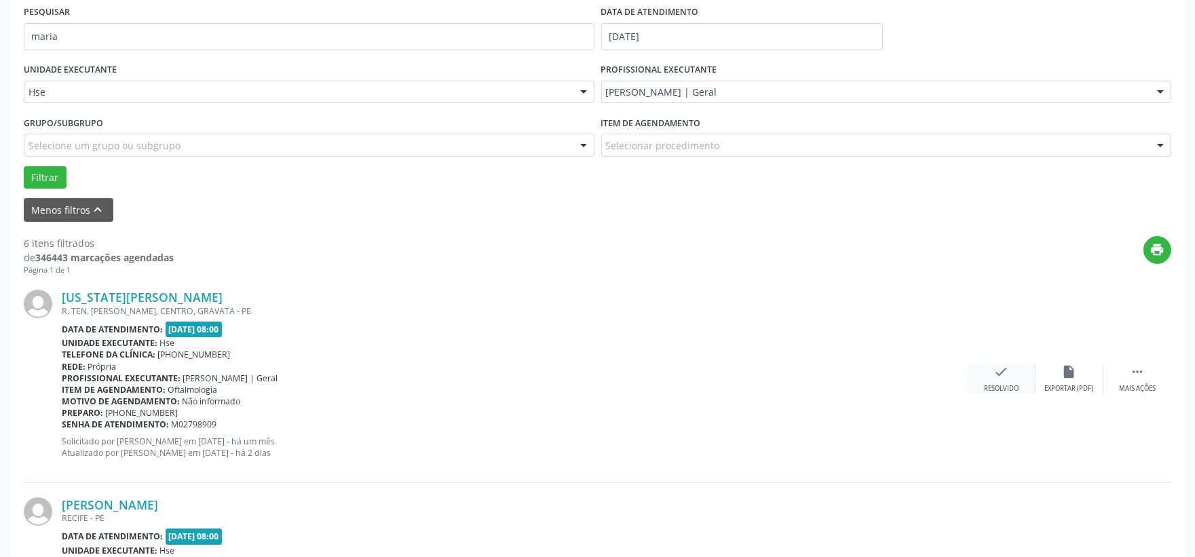
click at [996, 377] on icon "check" at bounding box center [1001, 371] width 15 height 15
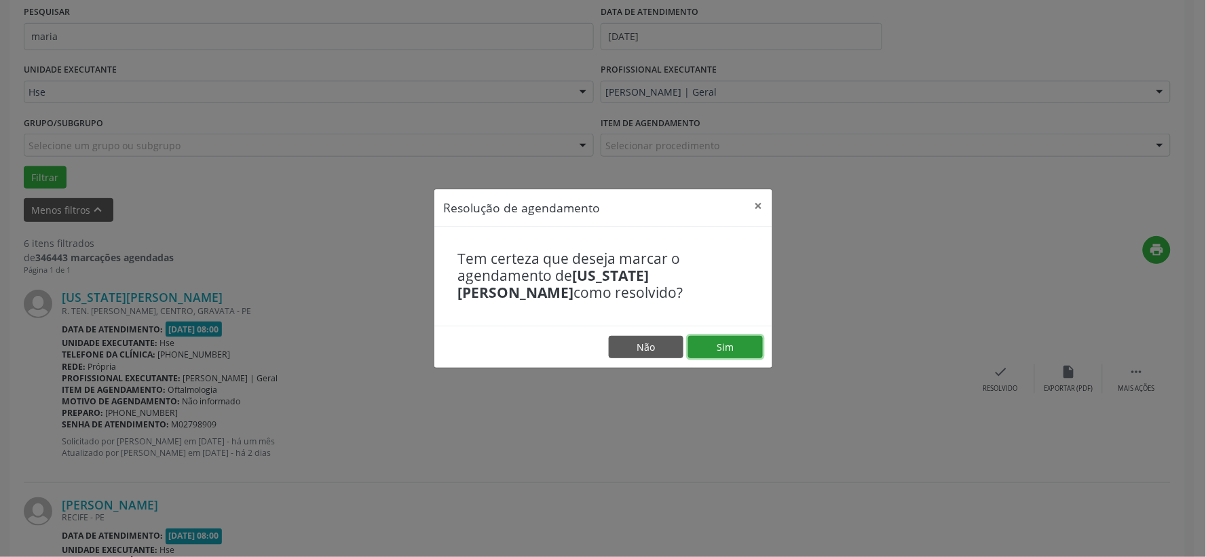
click at [728, 347] on button "Sim" at bounding box center [725, 347] width 75 height 23
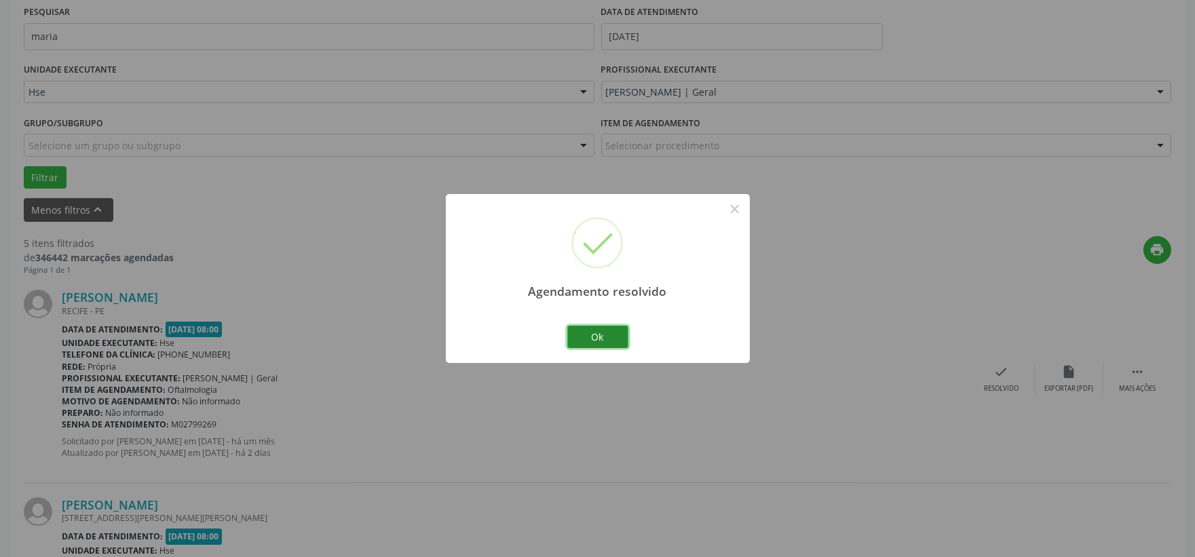
click at [611, 340] on button "Ok" at bounding box center [597, 337] width 61 height 23
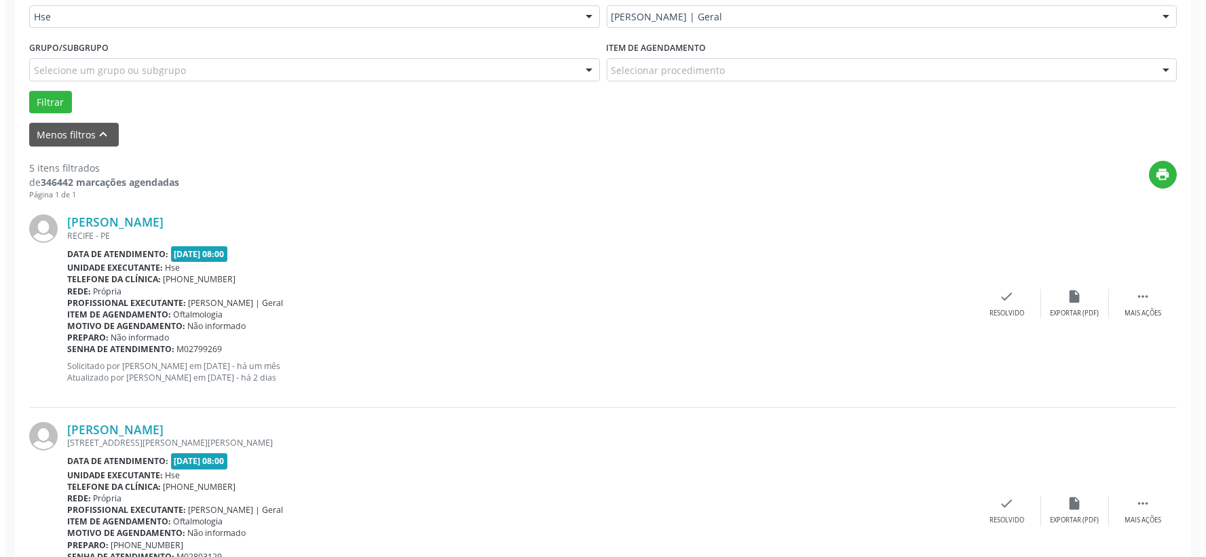
scroll to position [411, 0]
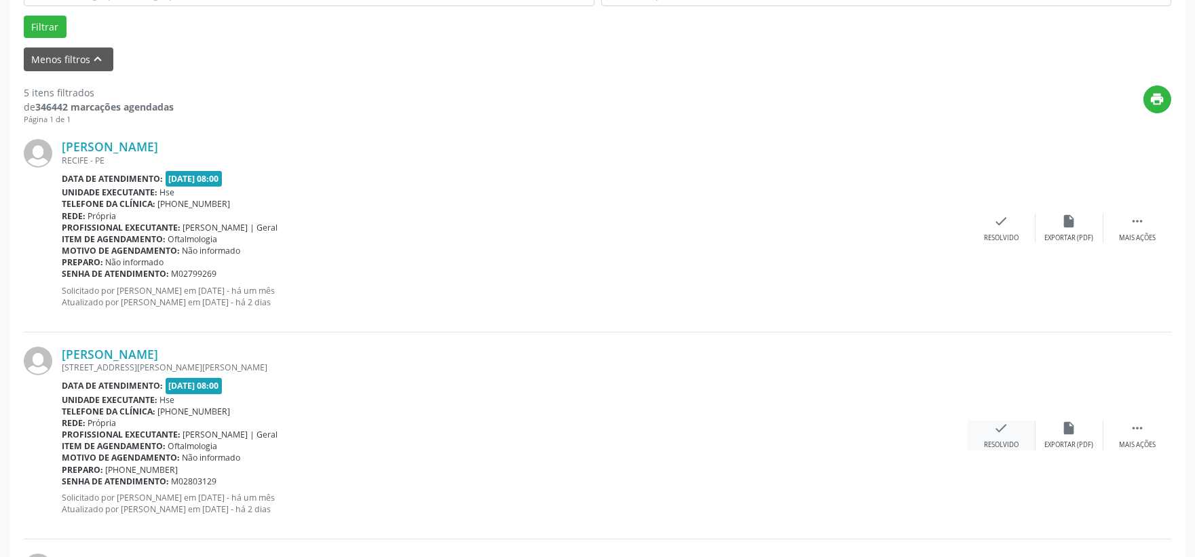
click at [995, 430] on icon "check" at bounding box center [1001, 428] width 15 height 15
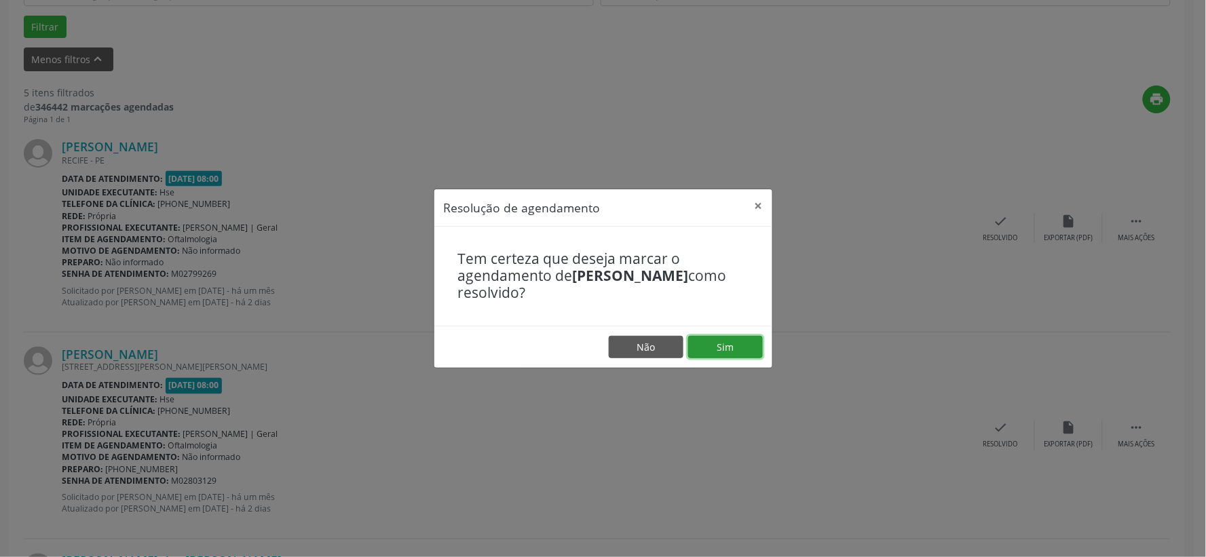
click at [737, 338] on button "Sim" at bounding box center [725, 347] width 75 height 23
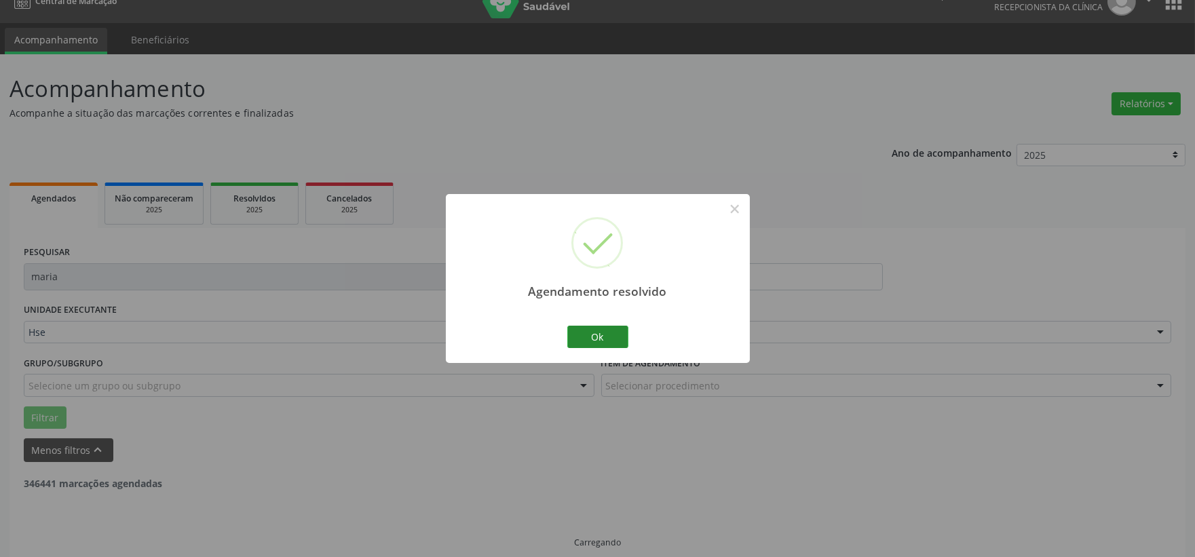
scroll to position [35, 0]
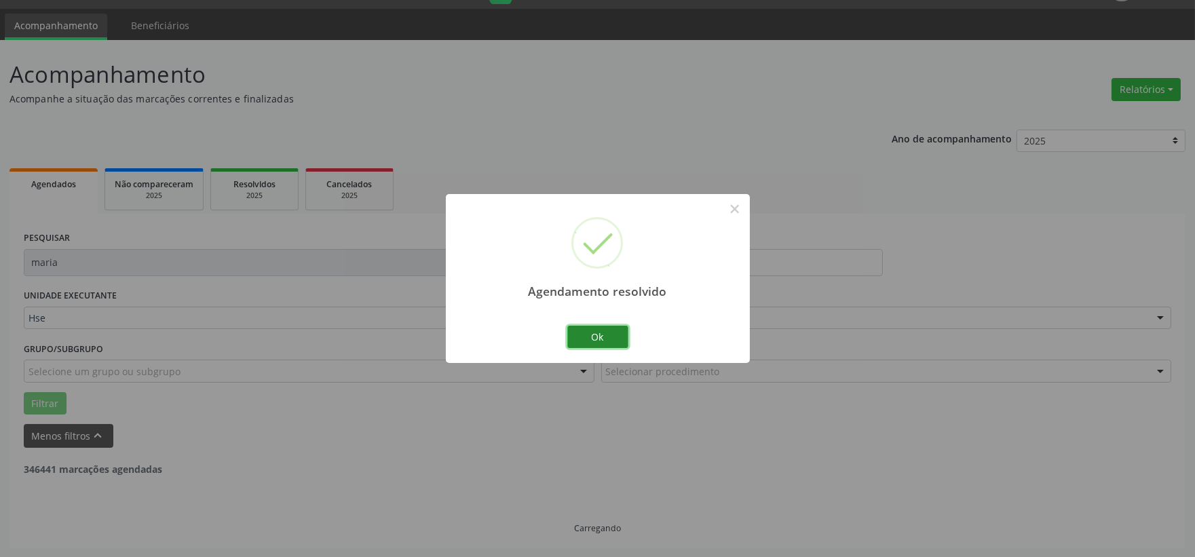
click at [599, 337] on button "Ok" at bounding box center [597, 337] width 61 height 23
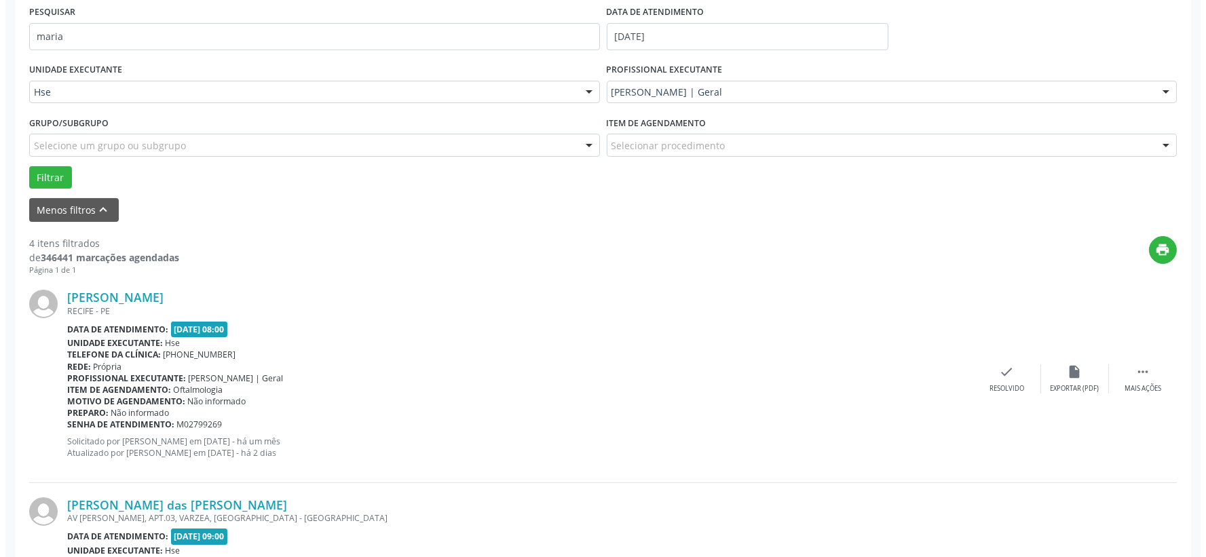
scroll to position [336, 0]
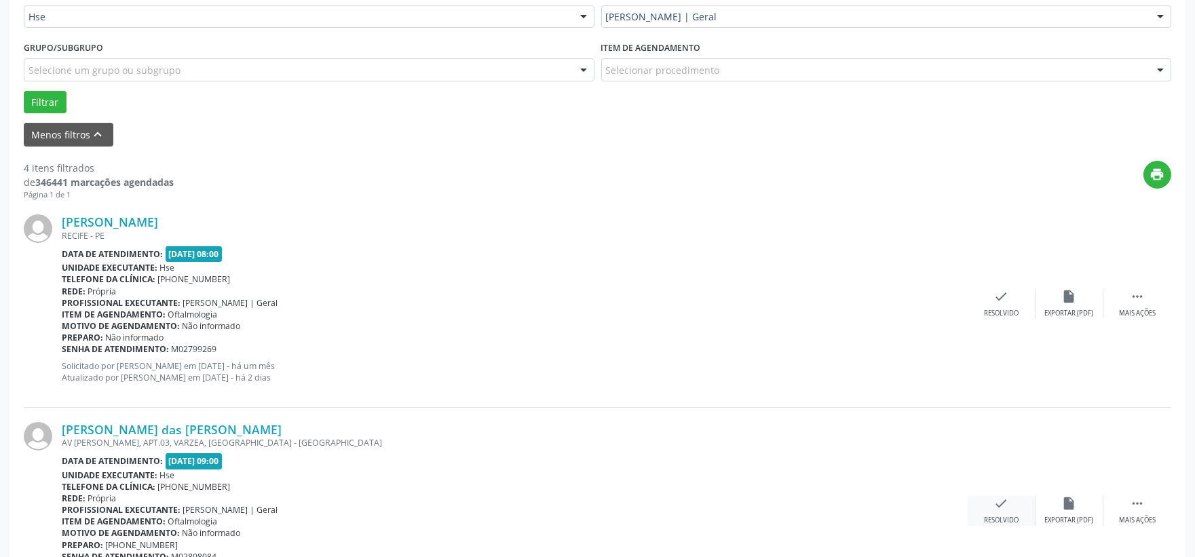
click at [1007, 501] on icon "check" at bounding box center [1001, 503] width 15 height 15
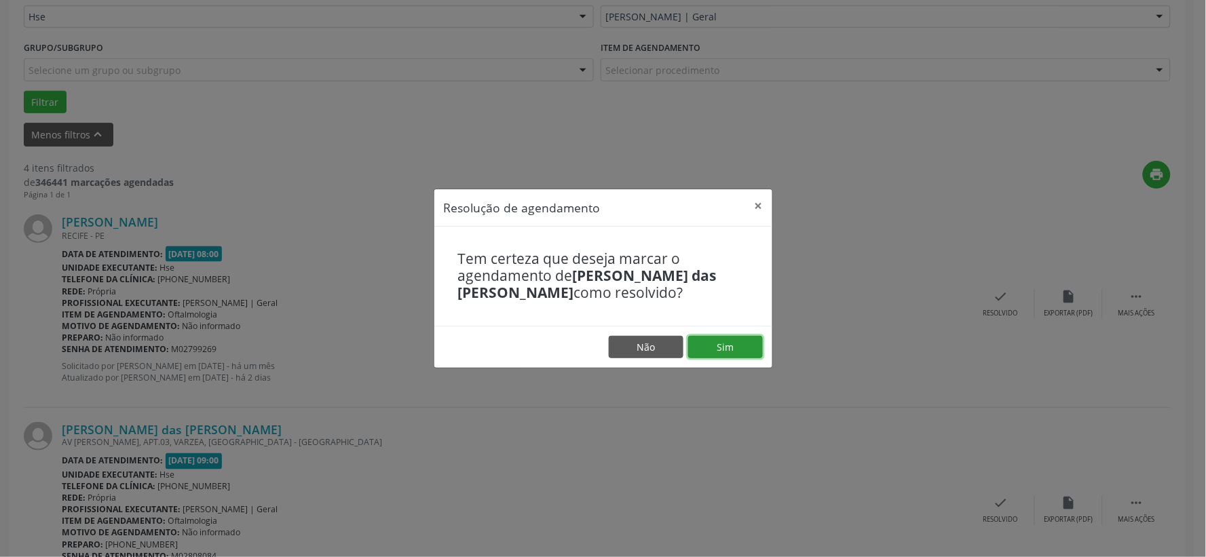
click at [736, 345] on button "Sim" at bounding box center [725, 347] width 75 height 23
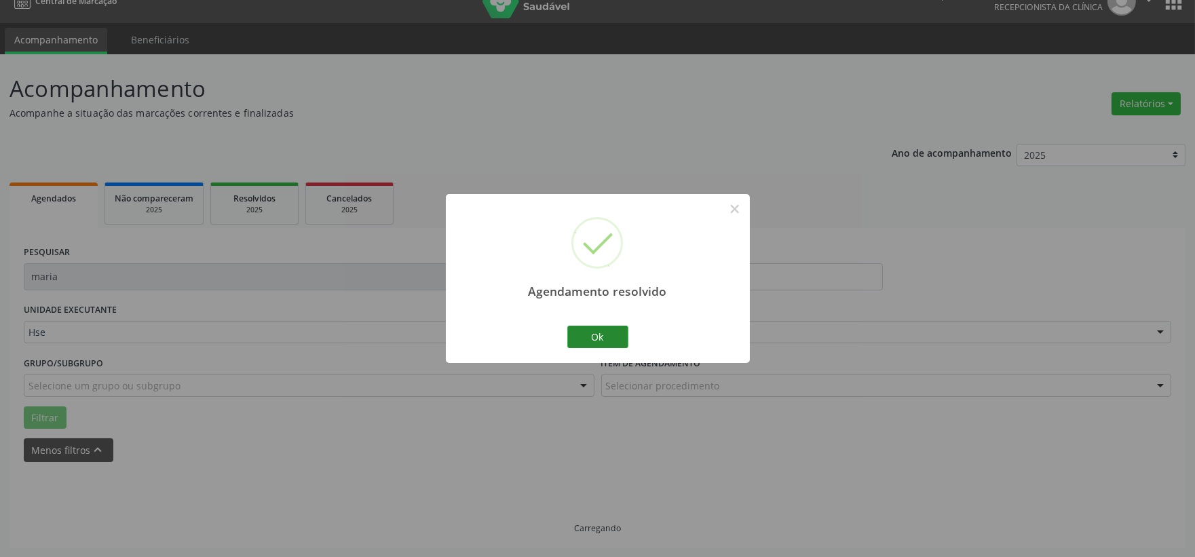
scroll to position [35, 0]
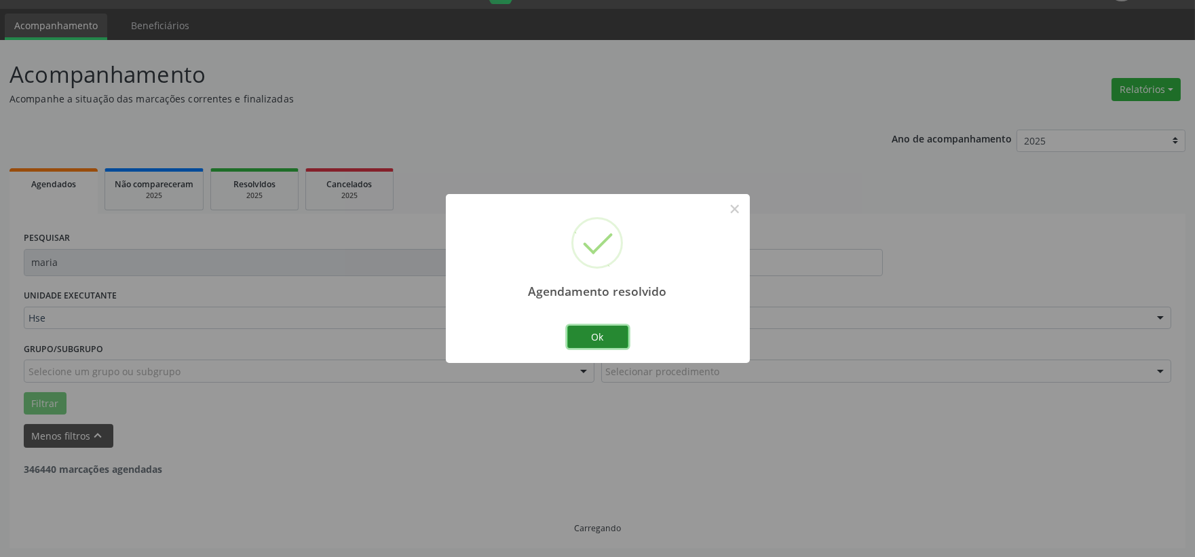
click at [594, 338] on button "Ok" at bounding box center [597, 337] width 61 height 23
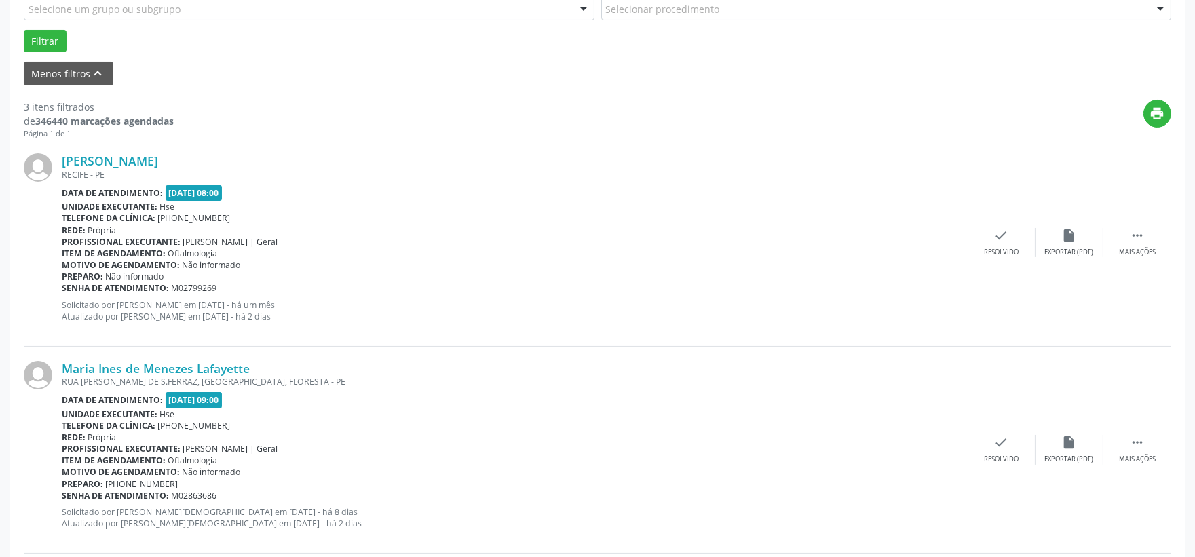
scroll to position [171, 0]
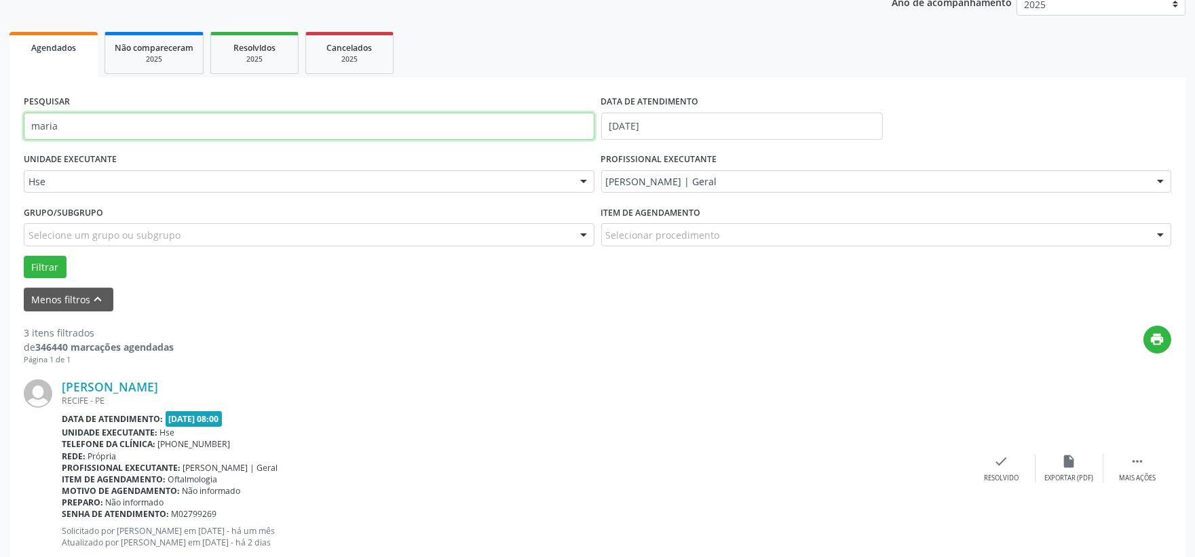
click at [177, 138] on input "maria" at bounding box center [309, 126] width 571 height 27
click at [175, 136] on input "maria" at bounding box center [309, 126] width 571 height 27
click at [24, 256] on button "Filtrar" at bounding box center [45, 267] width 43 height 23
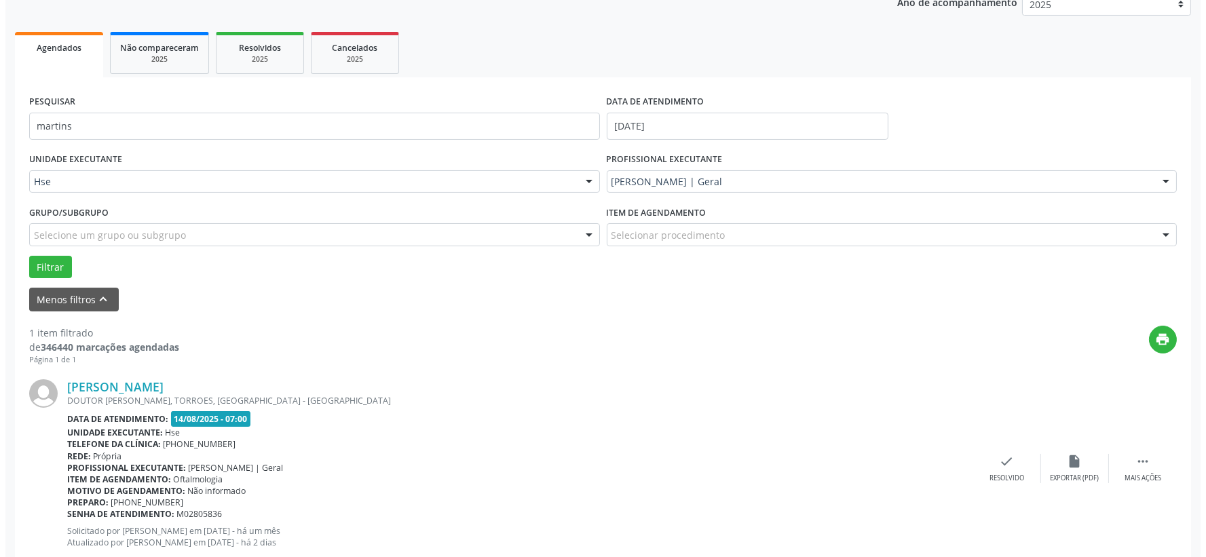
scroll to position [208, 0]
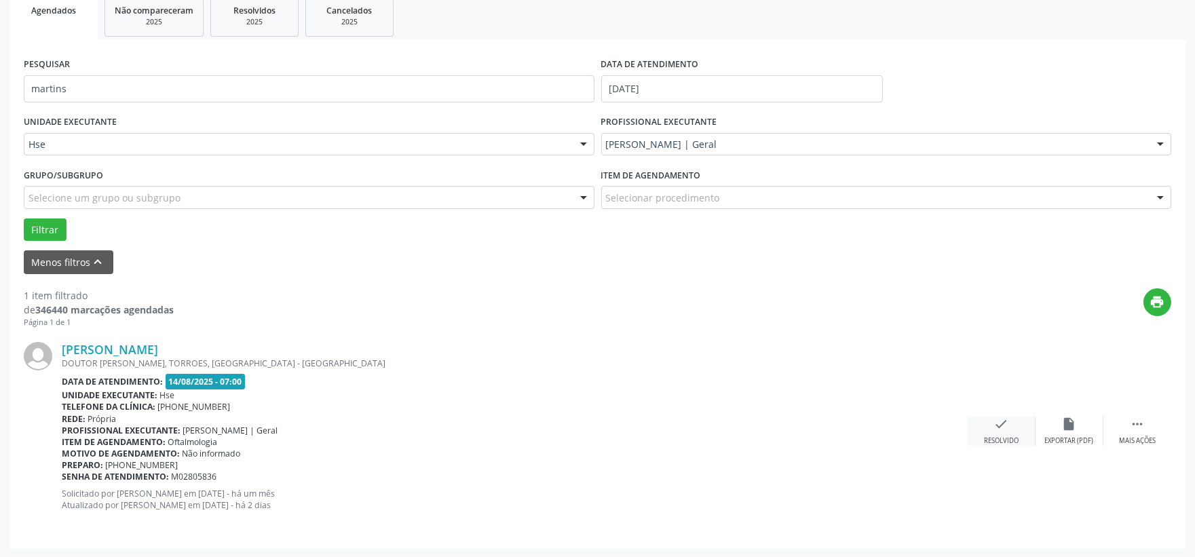
click at [992, 436] on div "Resolvido" at bounding box center [1001, 441] width 35 height 10
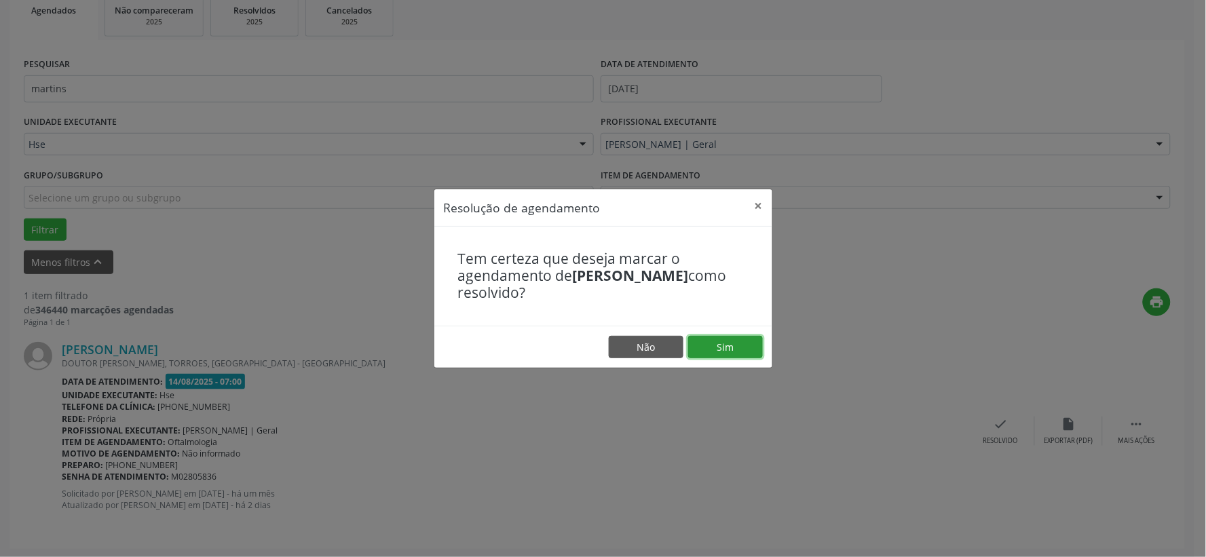
click at [718, 348] on button "Sim" at bounding box center [725, 347] width 75 height 23
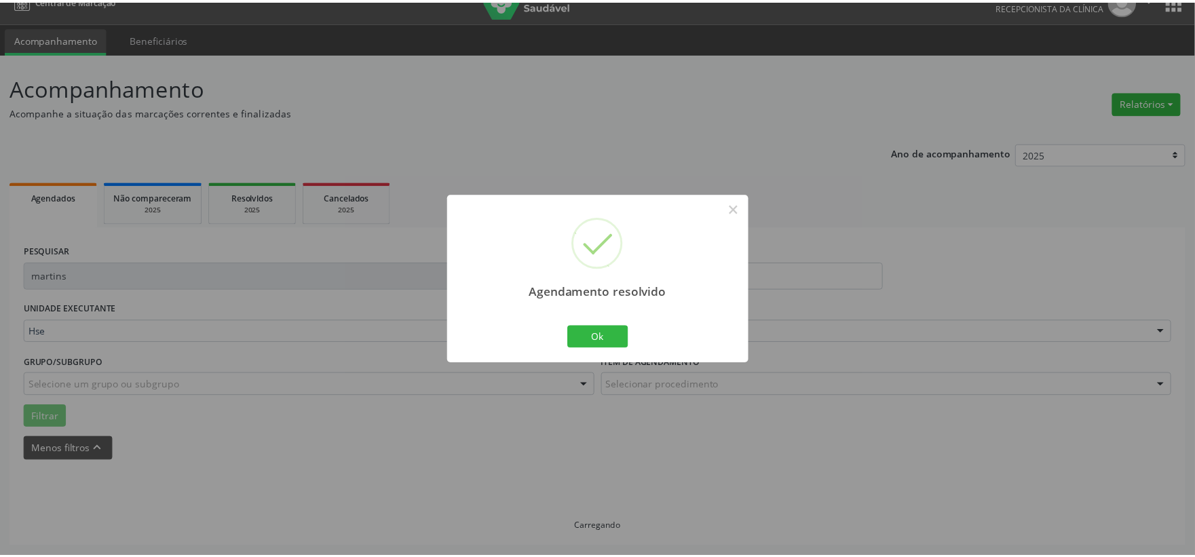
scroll to position [20, 0]
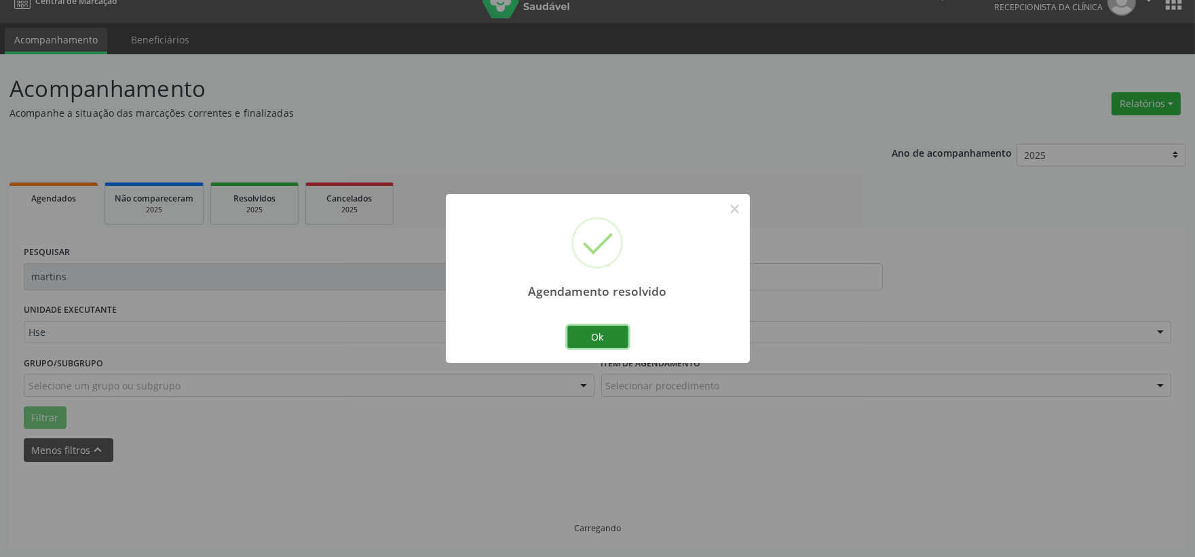
click at [618, 343] on button "Ok" at bounding box center [597, 337] width 61 height 23
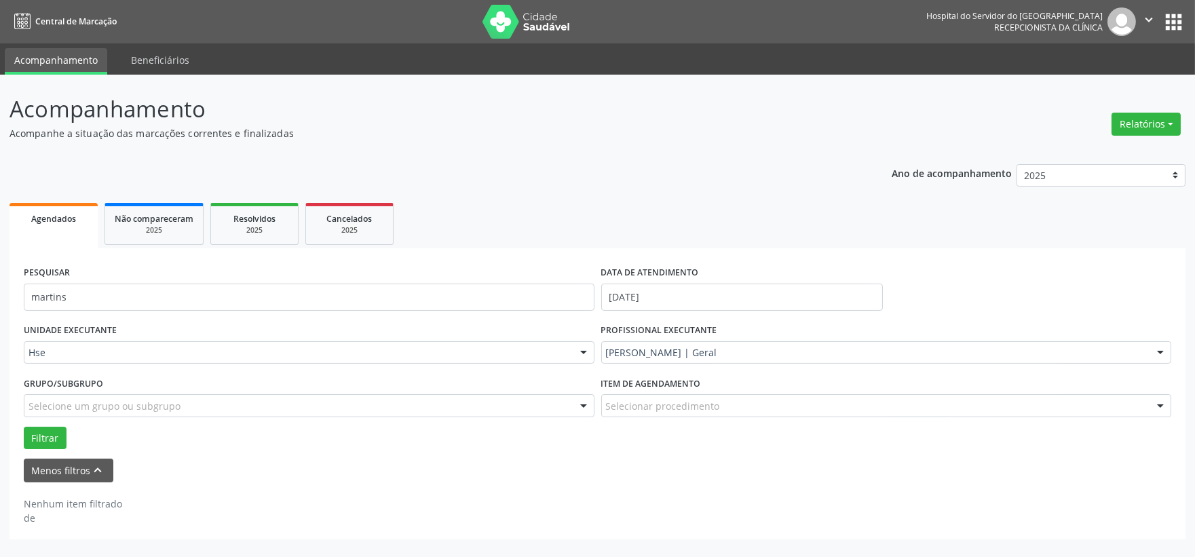
scroll to position [0, 0]
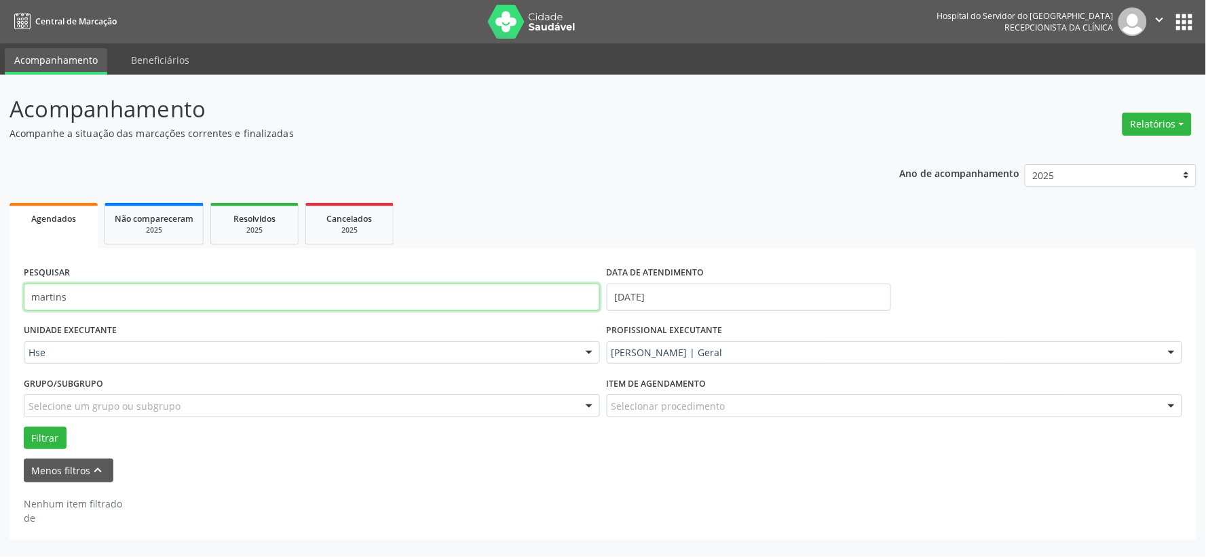
click at [451, 304] on input "martins" at bounding box center [312, 297] width 576 height 27
type input "e"
type input "vicente"
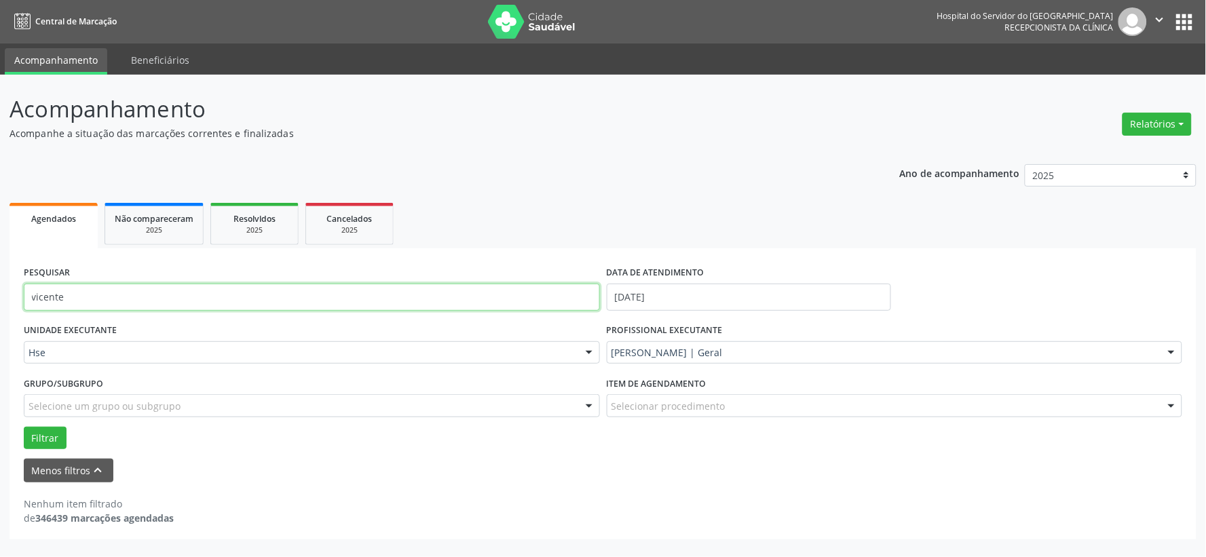
click at [24, 427] on button "Filtrar" at bounding box center [45, 438] width 43 height 23
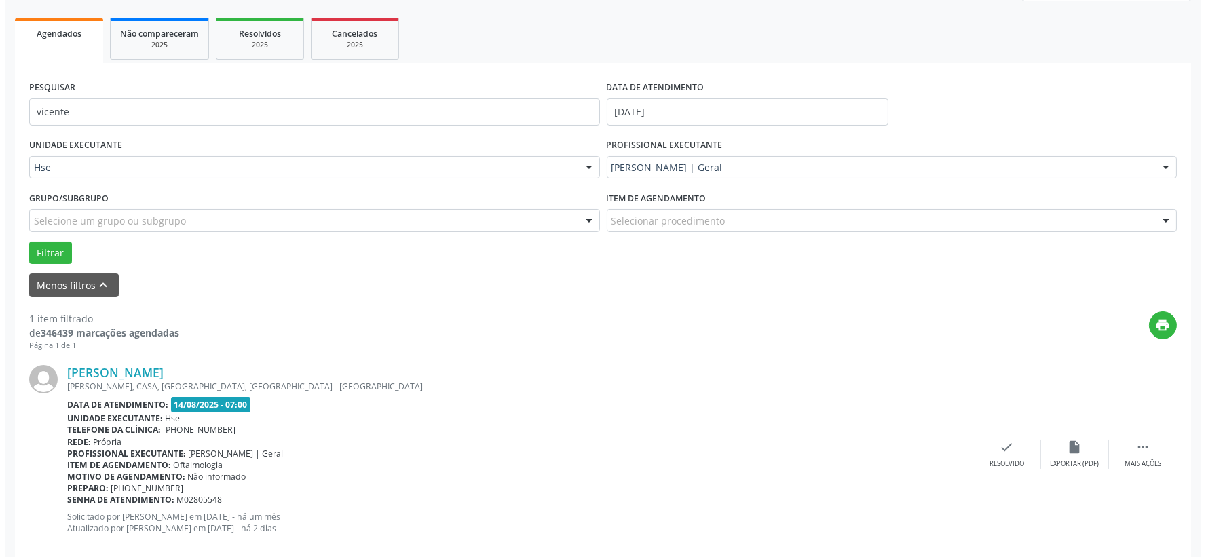
scroll to position [208, 0]
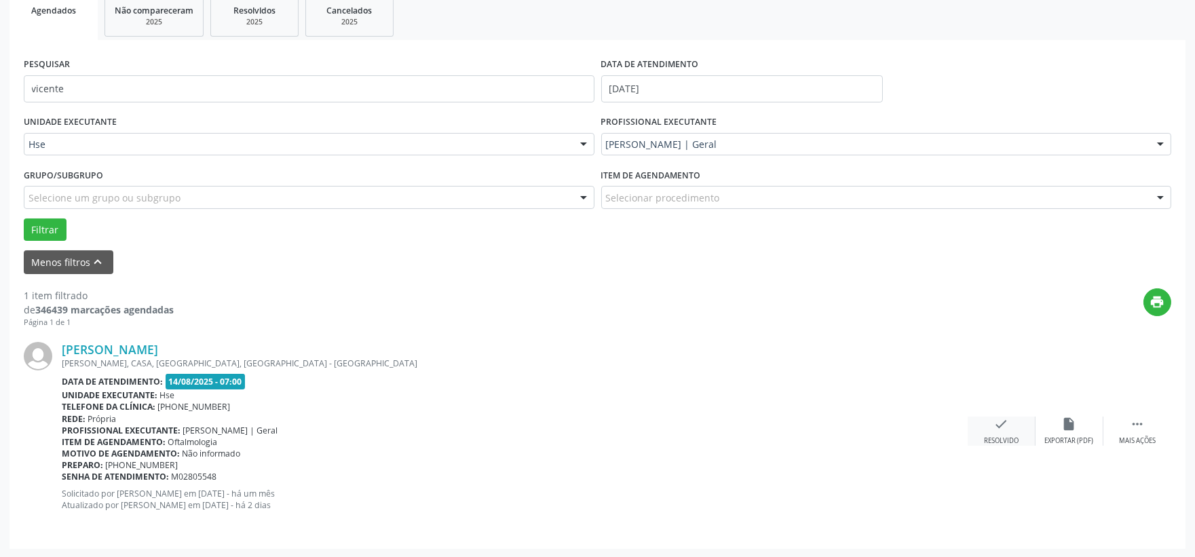
click at [999, 430] on icon "check" at bounding box center [1001, 424] width 15 height 15
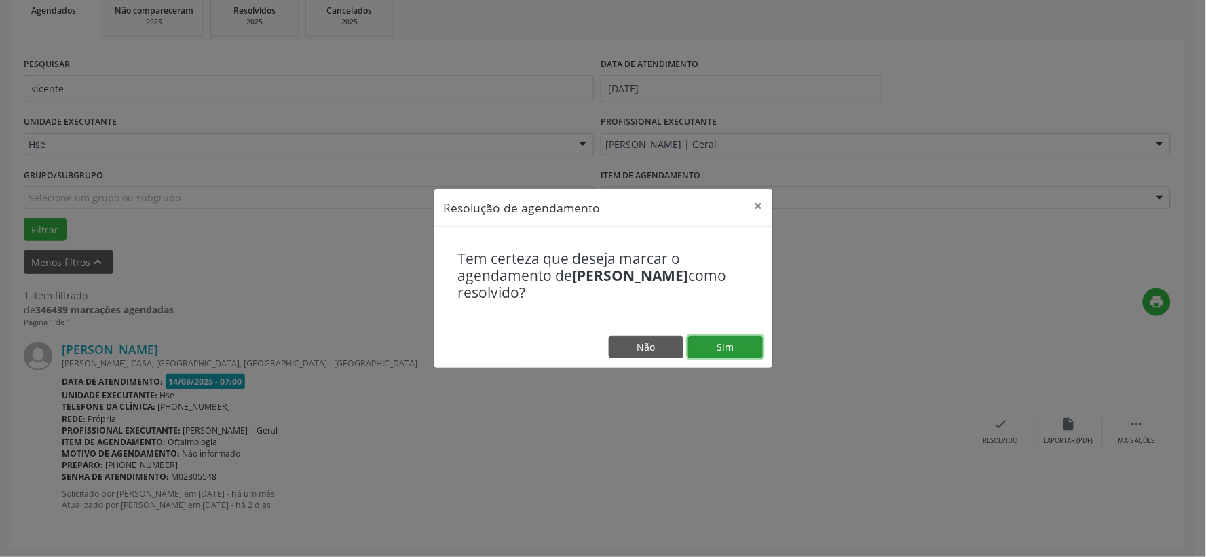
click at [743, 349] on button "Sim" at bounding box center [725, 347] width 75 height 23
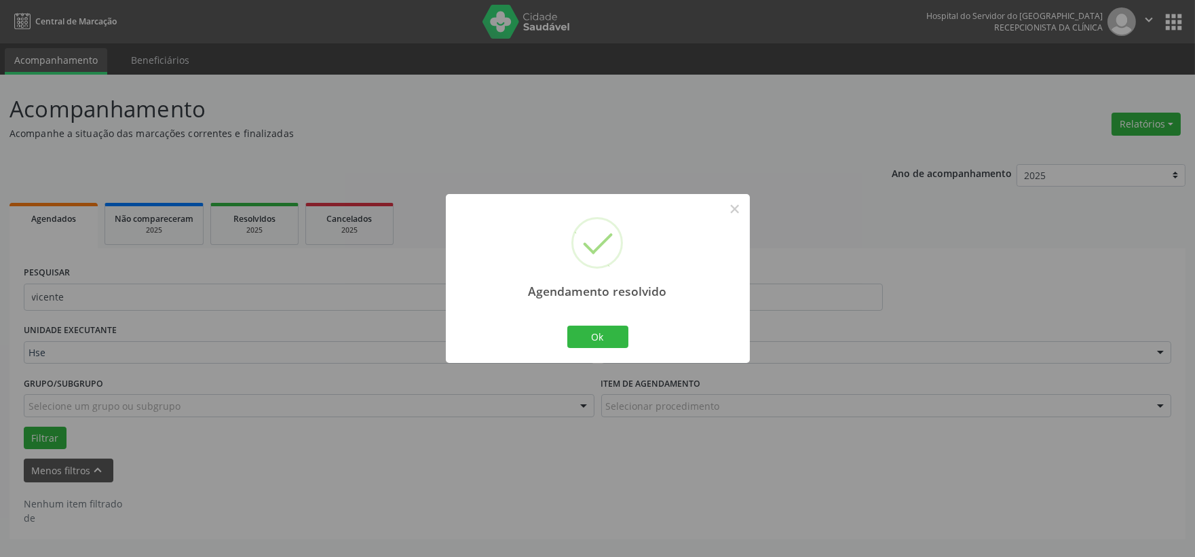
scroll to position [0, 0]
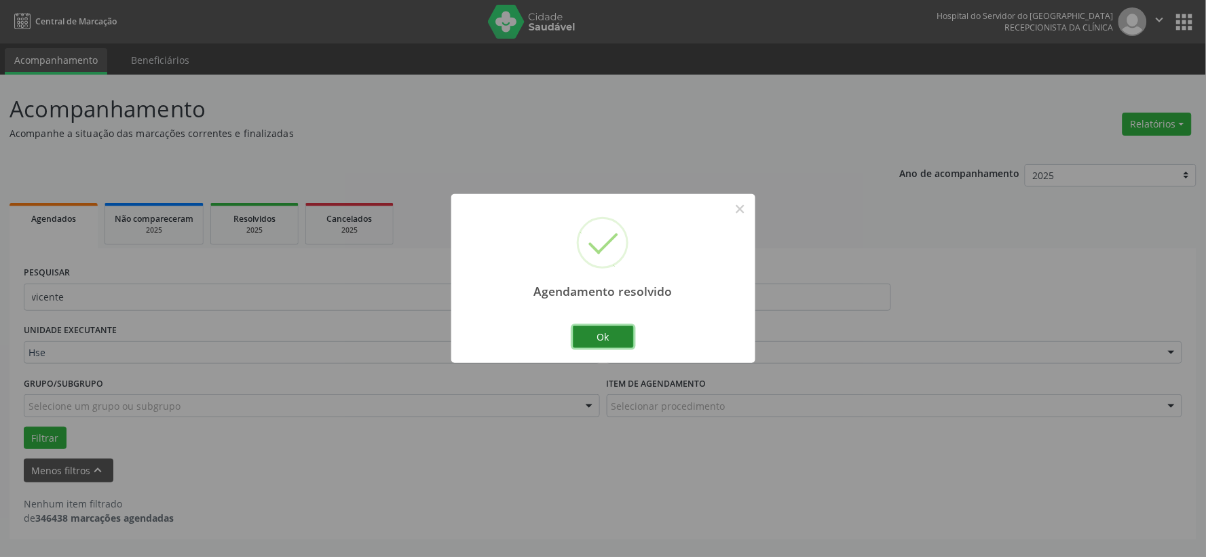
click at [626, 337] on button "Ok" at bounding box center [603, 337] width 61 height 23
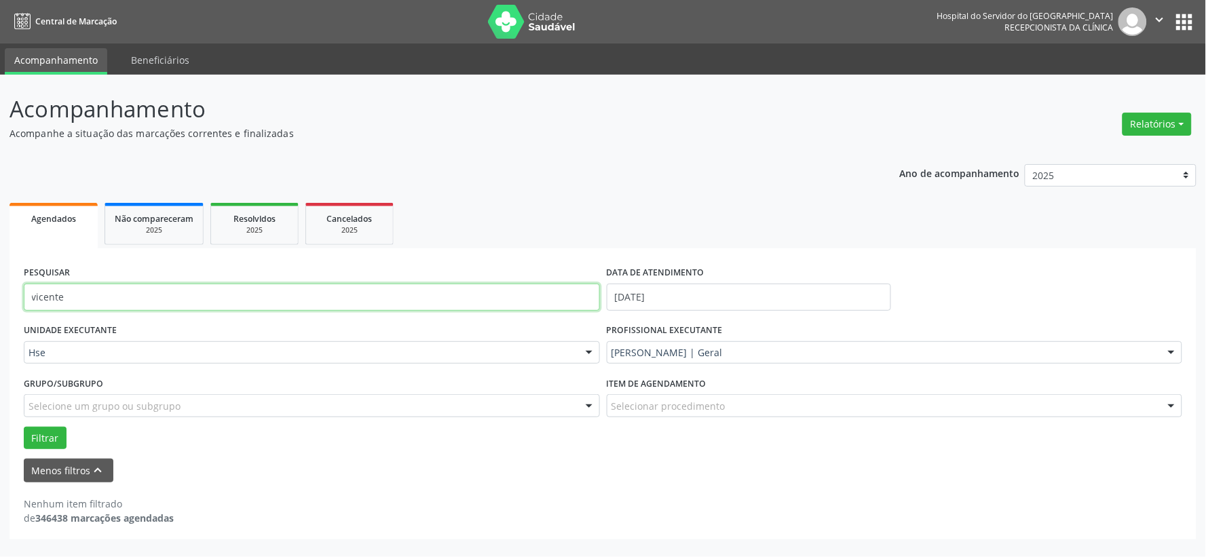
click at [227, 288] on input "vicente" at bounding box center [312, 297] width 576 height 27
type input "silva"
click at [24, 427] on button "Filtrar" at bounding box center [45, 438] width 43 height 23
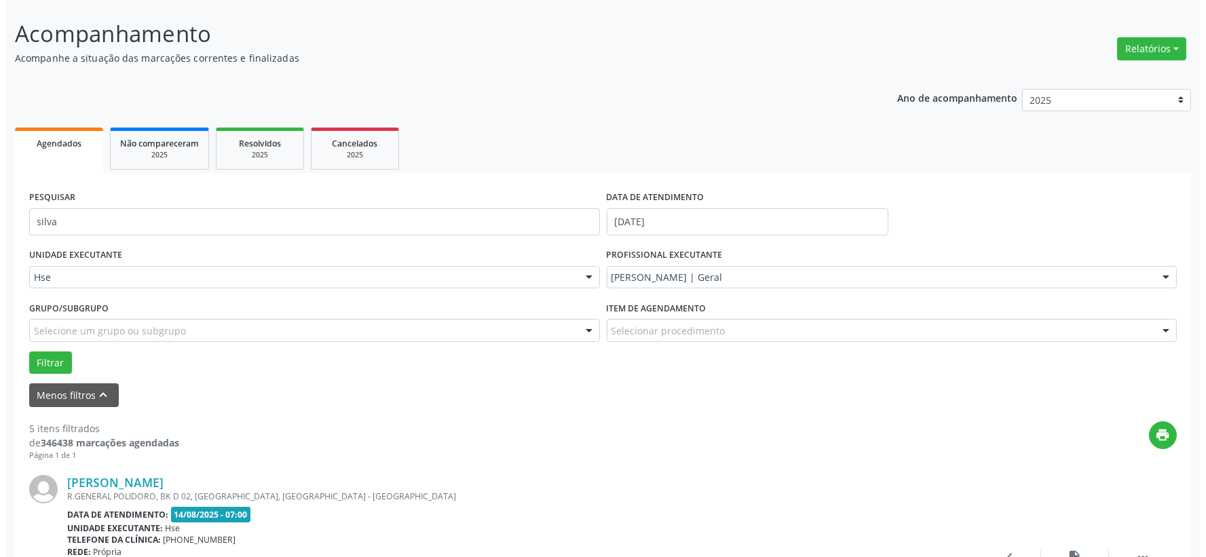
scroll to position [301, 0]
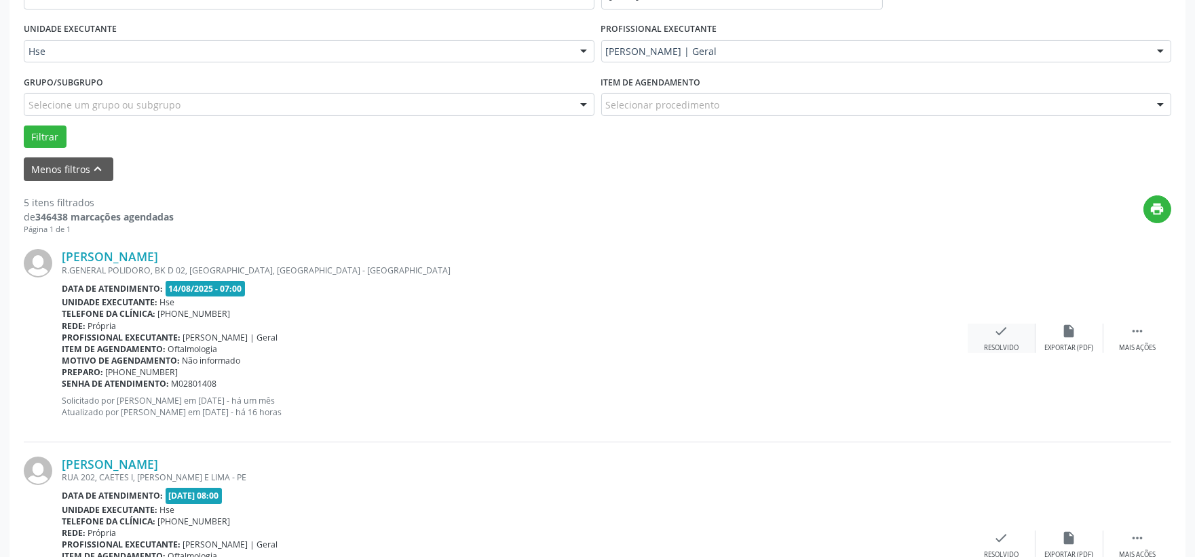
click at [998, 337] on icon "check" at bounding box center [1001, 331] width 15 height 15
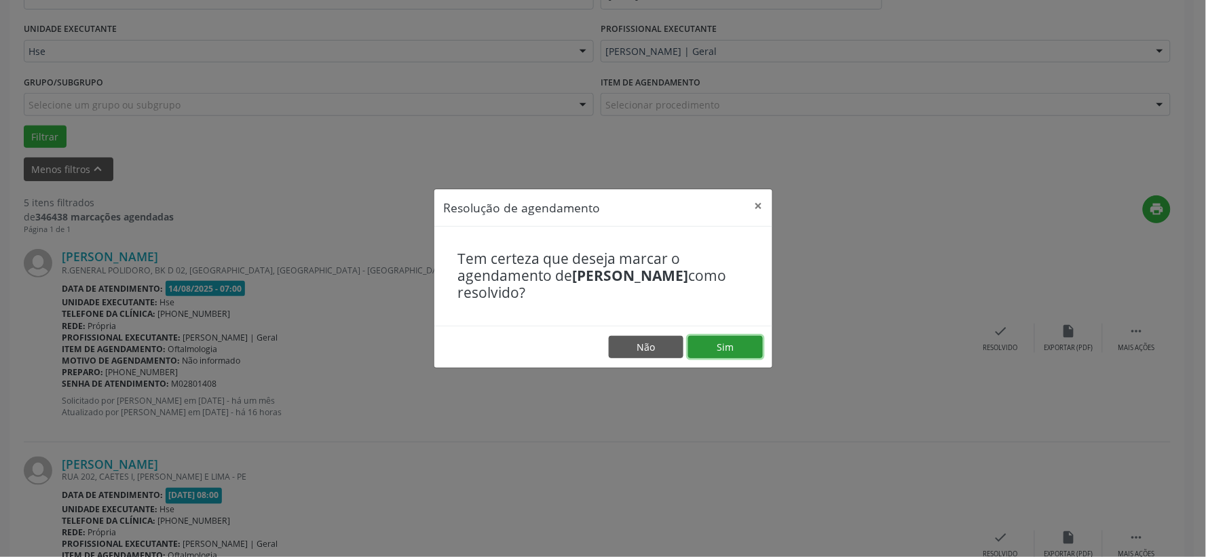
click at [723, 343] on button "Sim" at bounding box center [725, 347] width 75 height 23
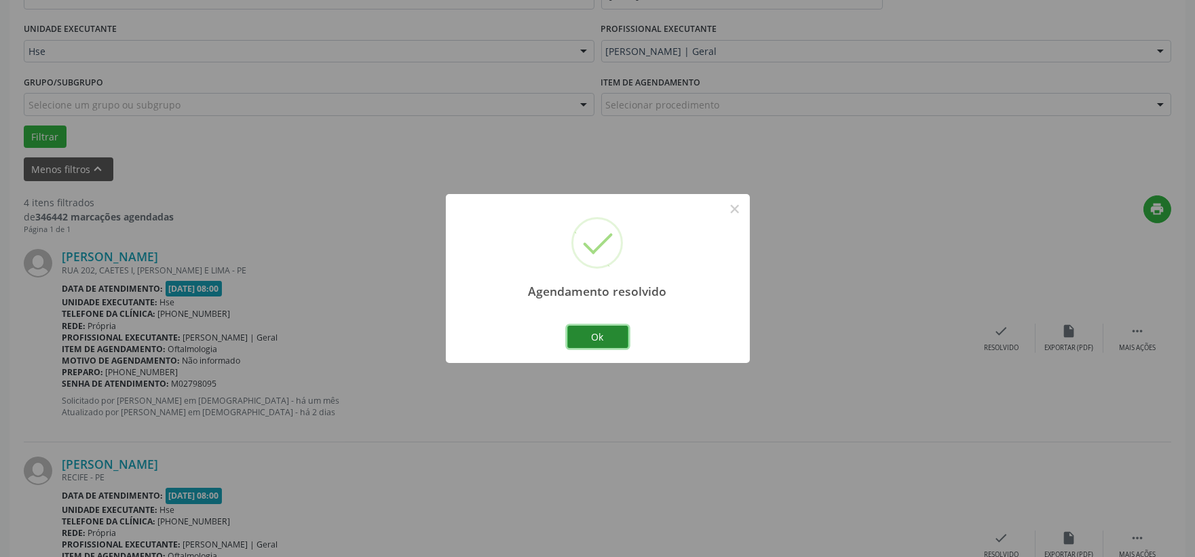
click at [597, 328] on button "Ok" at bounding box center [597, 337] width 61 height 23
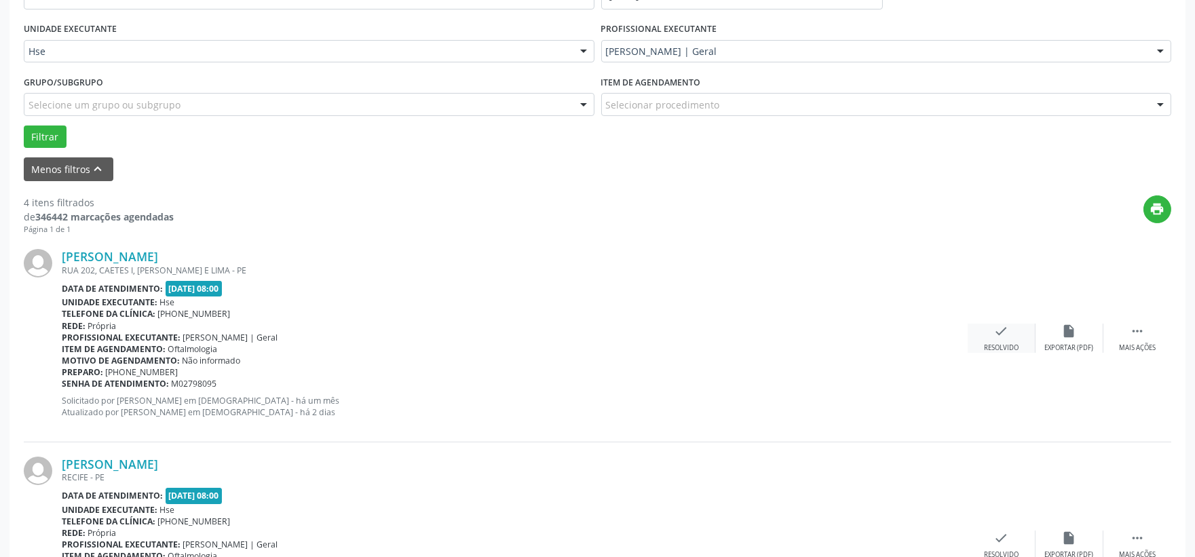
click at [986, 331] on div "check Resolvido" at bounding box center [1002, 338] width 68 height 29
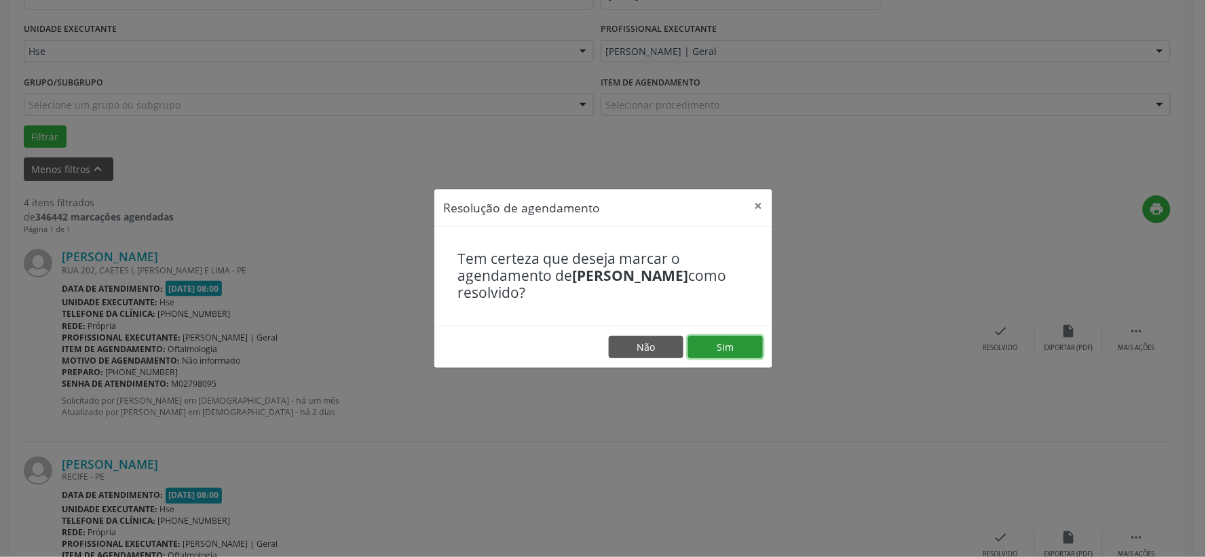
click at [732, 342] on button "Sim" at bounding box center [725, 347] width 75 height 23
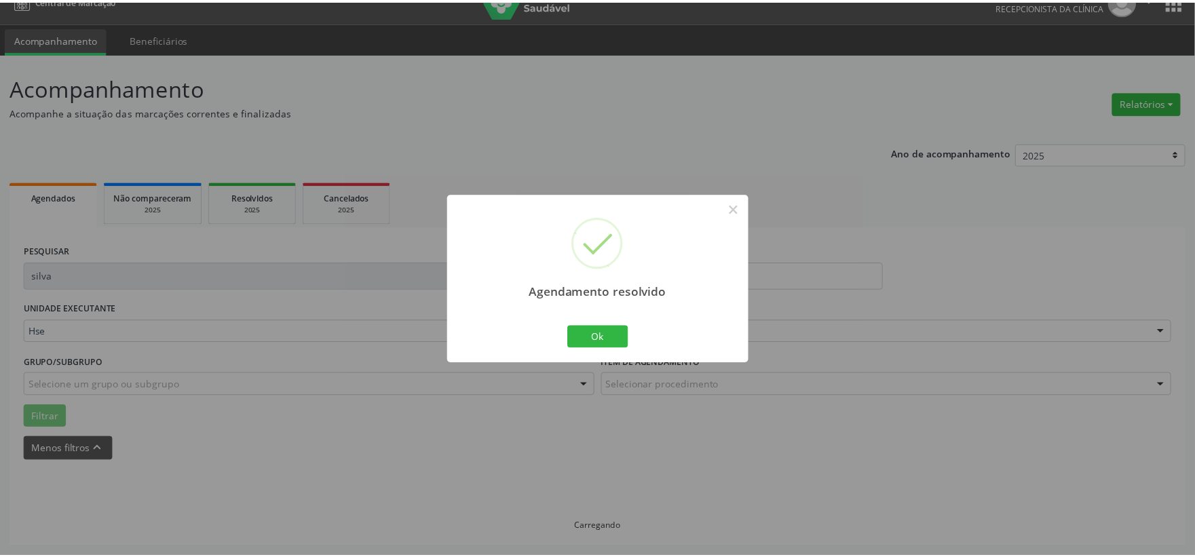
scroll to position [20, 0]
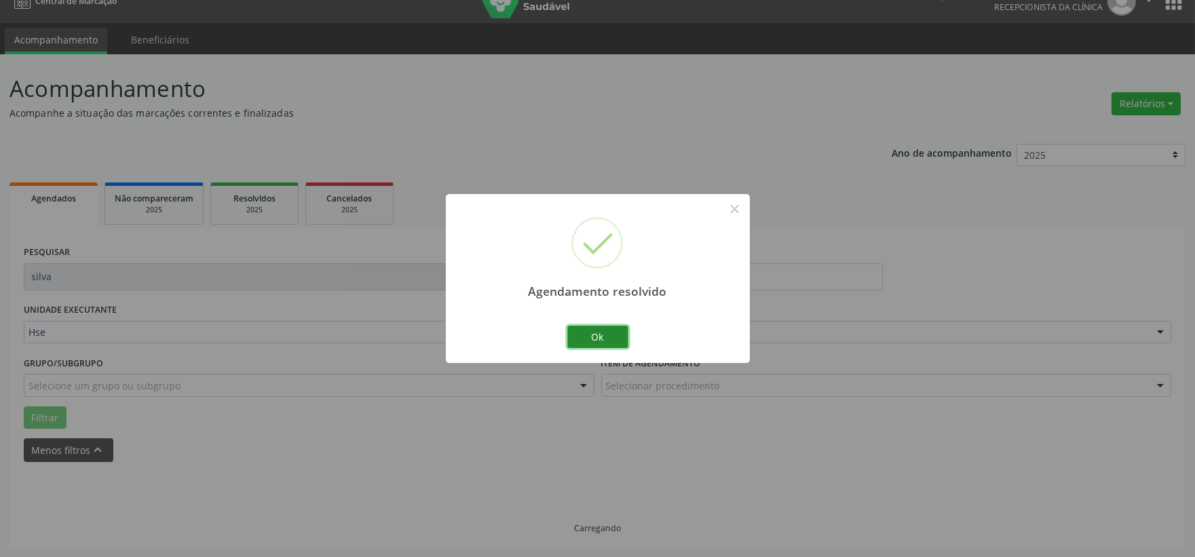
click at [605, 333] on button "Ok" at bounding box center [597, 337] width 61 height 23
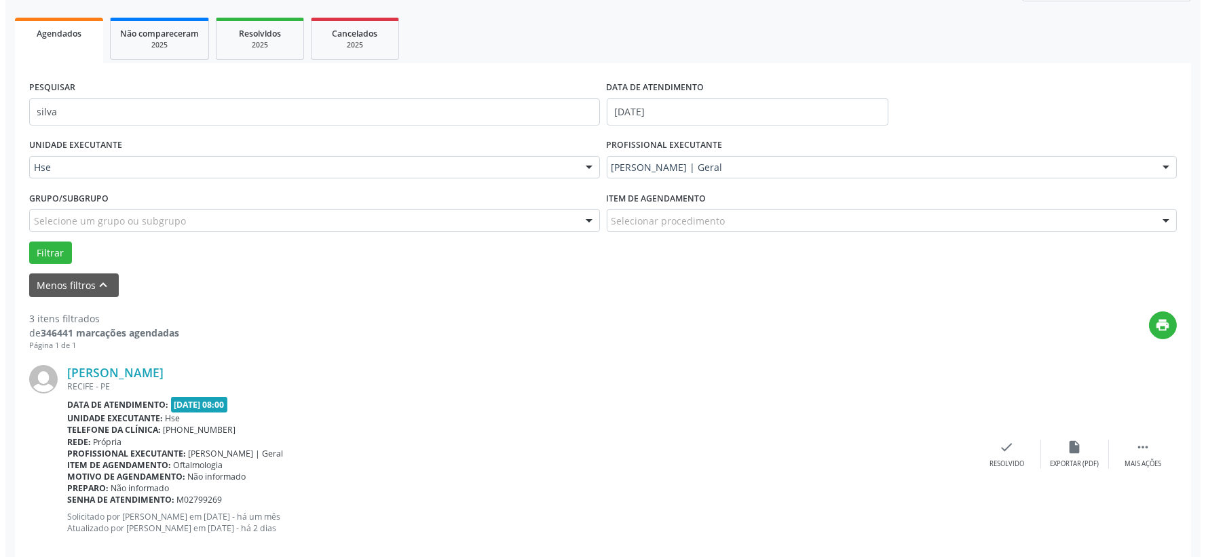
scroll to position [487, 0]
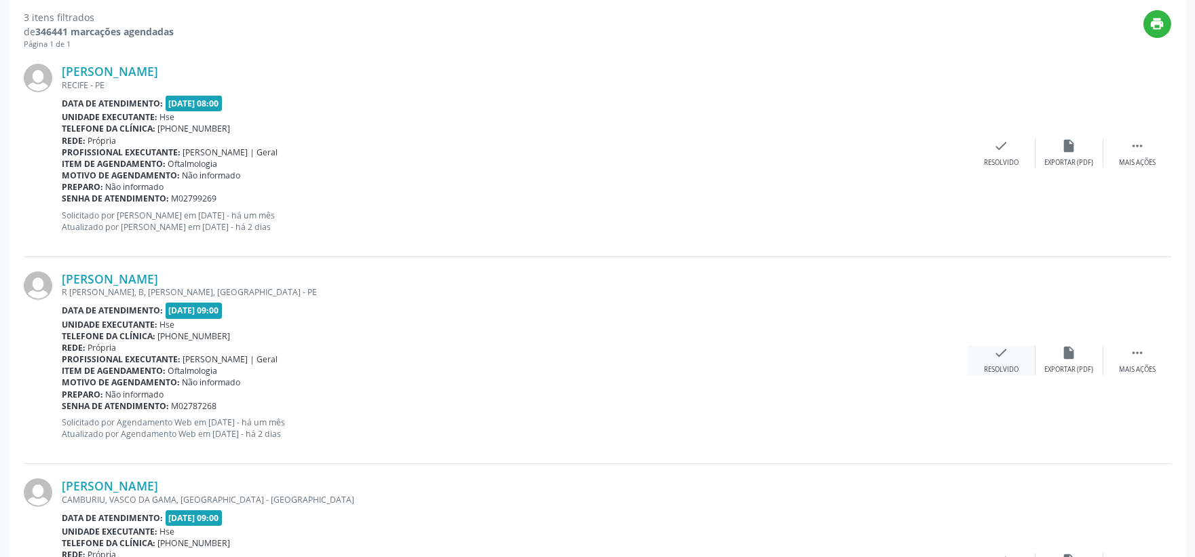
click at [989, 358] on div "check Resolvido" at bounding box center [1002, 359] width 68 height 29
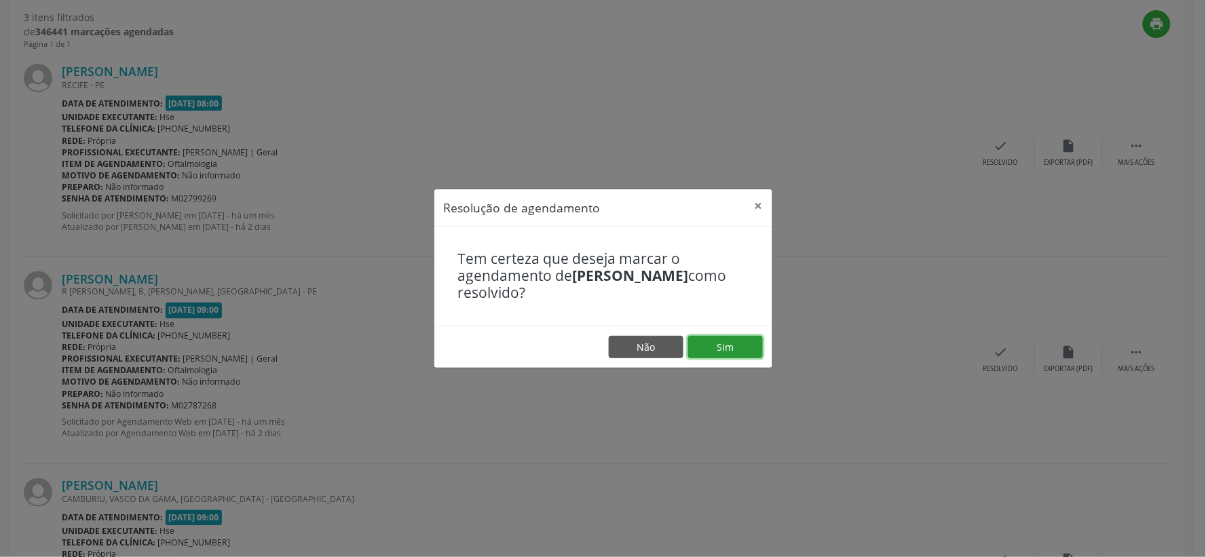
click at [725, 347] on button "Sim" at bounding box center [725, 347] width 75 height 23
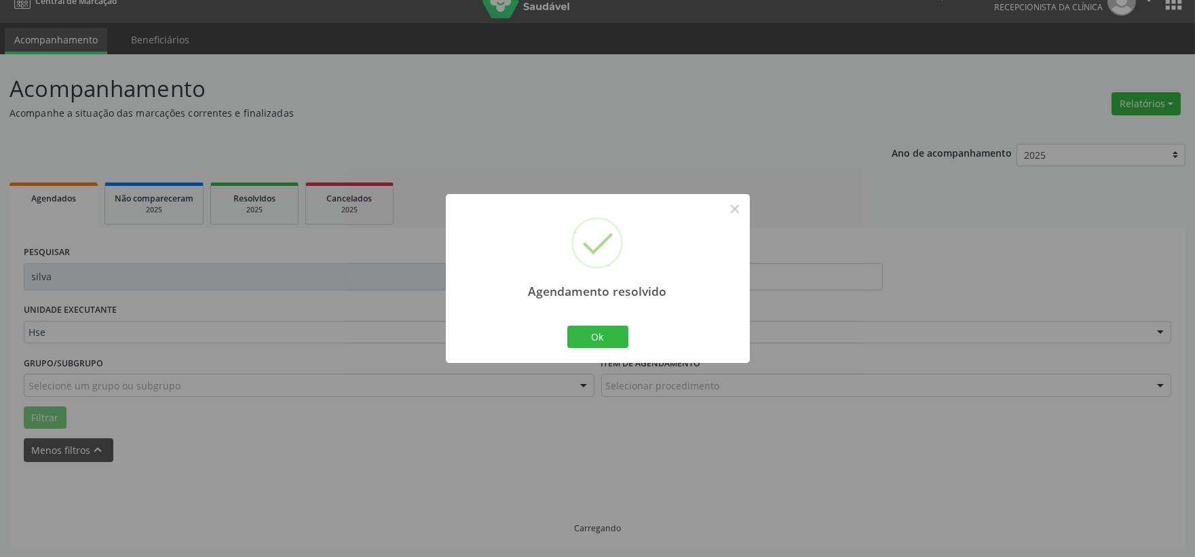
scroll to position [35, 0]
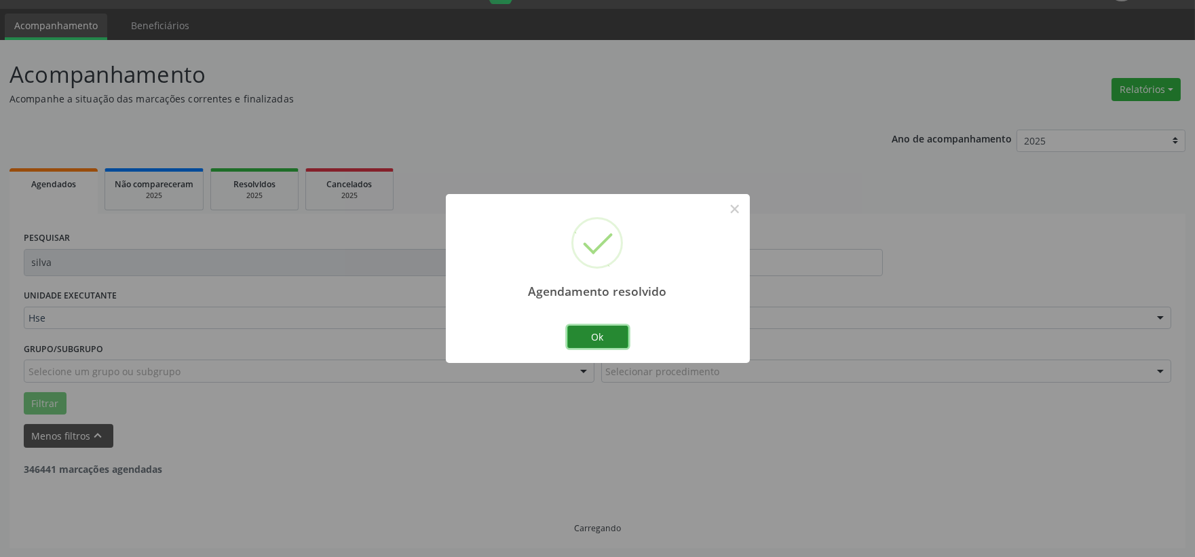
click at [616, 337] on button "Ok" at bounding box center [597, 337] width 61 height 23
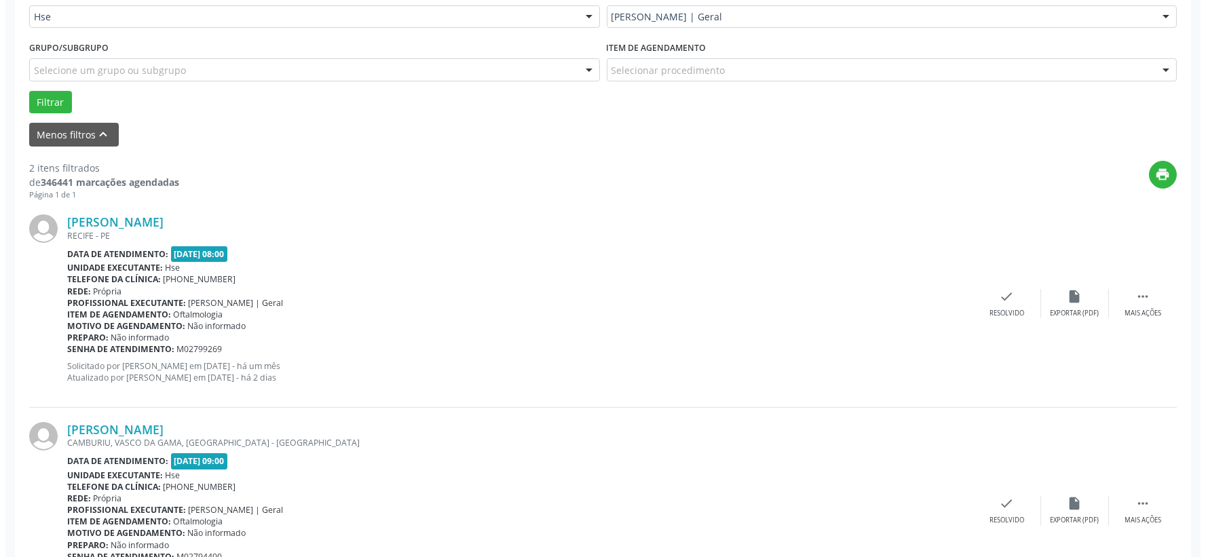
scroll to position [416, 0]
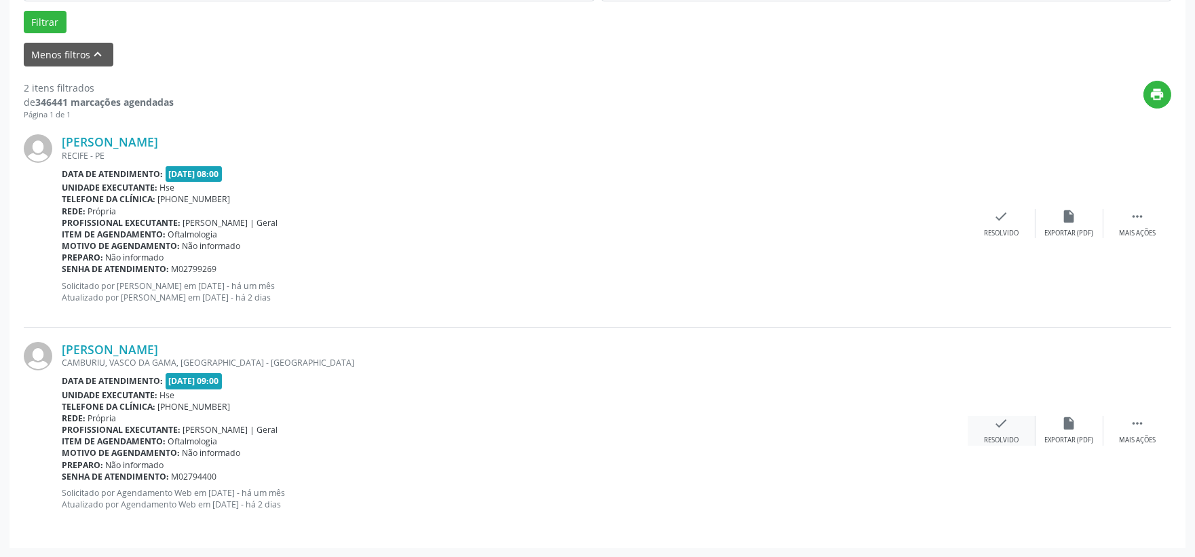
click at [1000, 423] on icon "check" at bounding box center [1001, 423] width 15 height 15
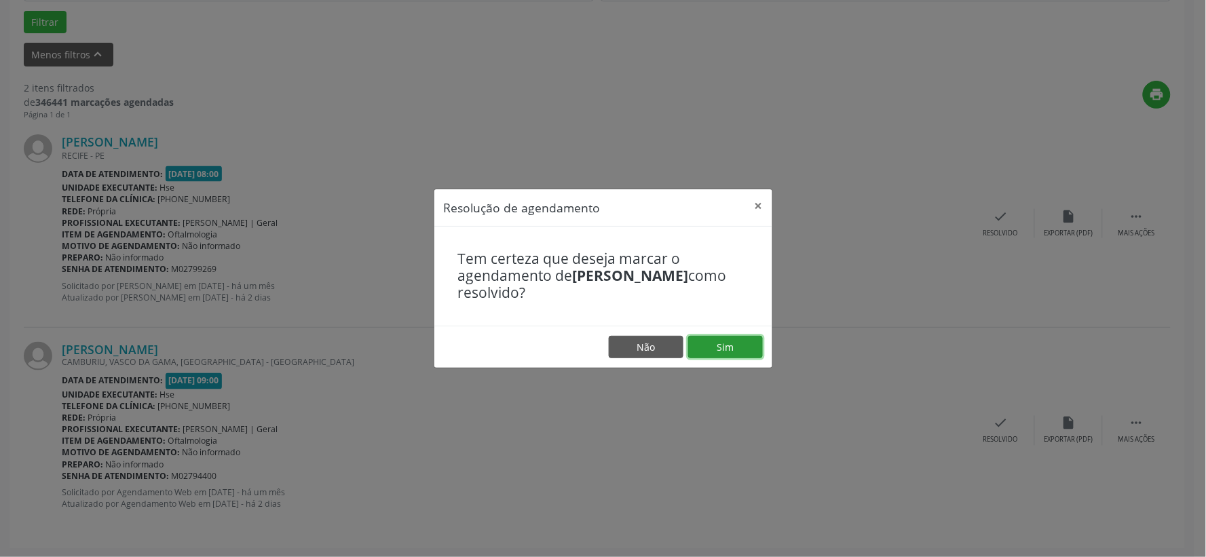
click at [729, 342] on button "Sim" at bounding box center [725, 347] width 75 height 23
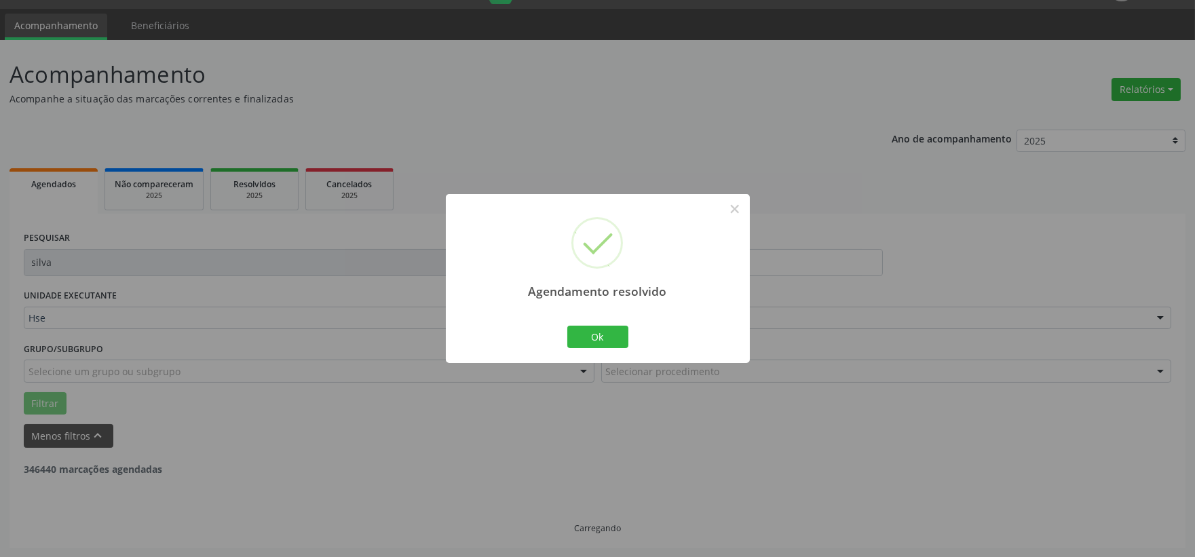
scroll to position [208, 0]
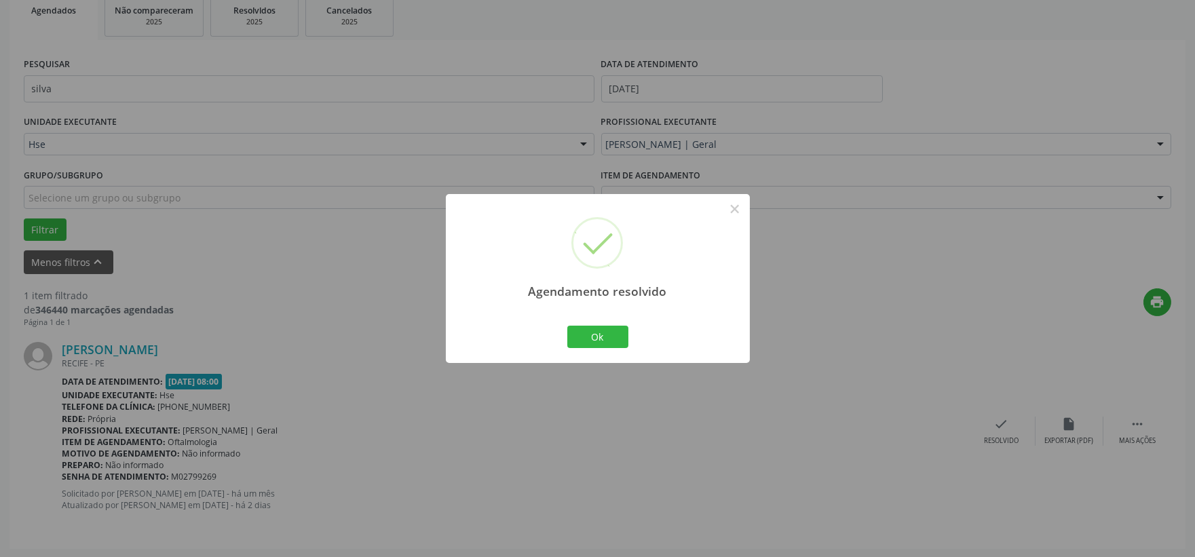
click at [590, 324] on div "Ok Cancel" at bounding box center [597, 336] width 67 height 29
click at [589, 329] on button "Ok" at bounding box center [597, 337] width 61 height 23
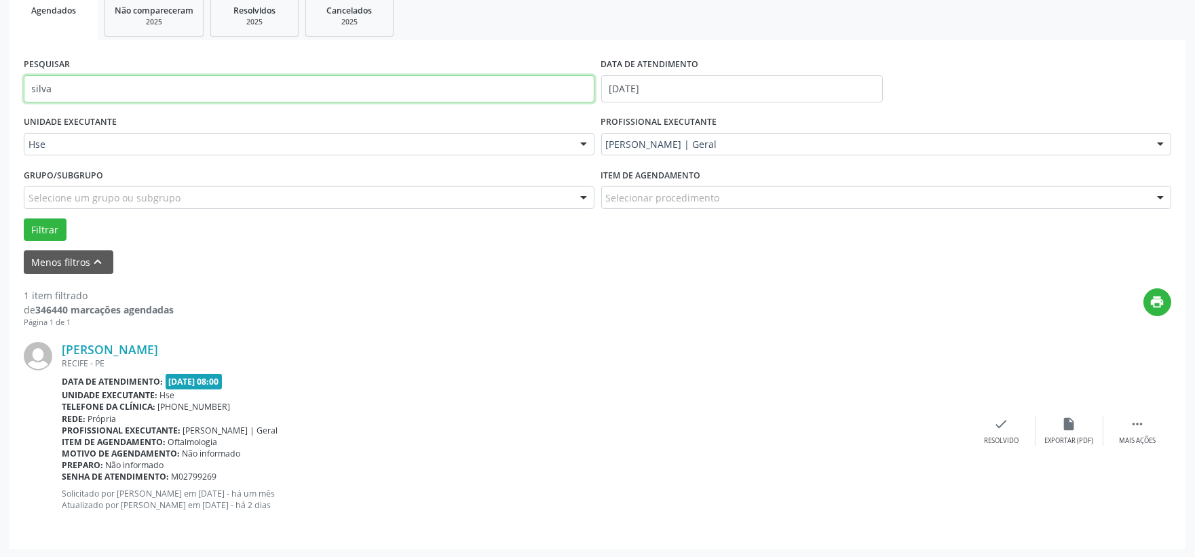
click at [130, 77] on input "silva" at bounding box center [309, 88] width 571 height 27
click at [24, 219] on button "Filtrar" at bounding box center [45, 230] width 43 height 23
click at [991, 430] on div "check Resolvido" at bounding box center [1002, 431] width 68 height 29
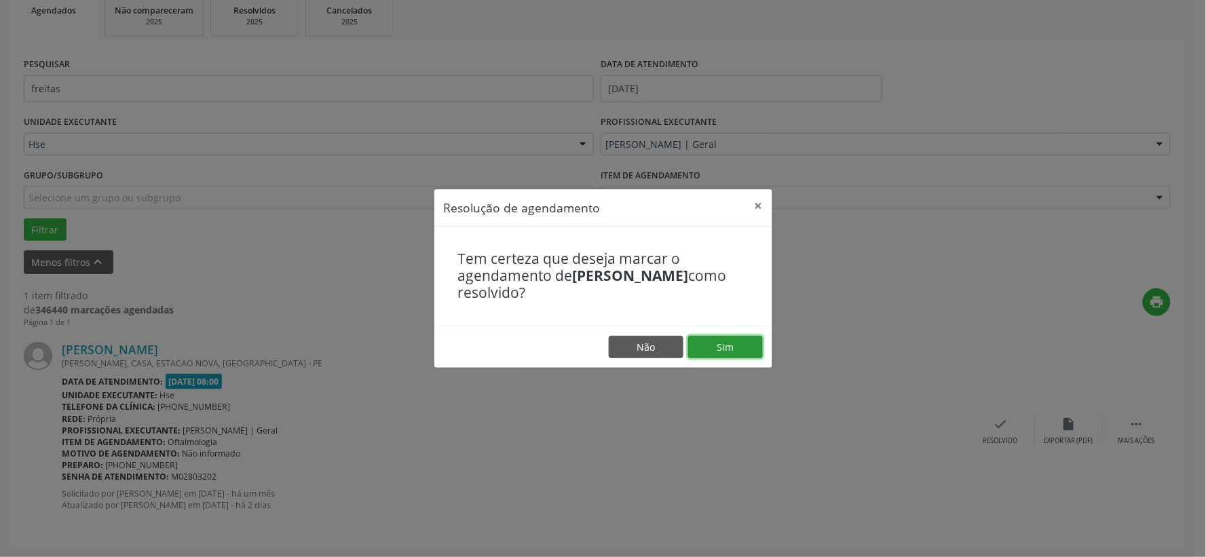
click at [727, 347] on button "Sim" at bounding box center [725, 347] width 75 height 23
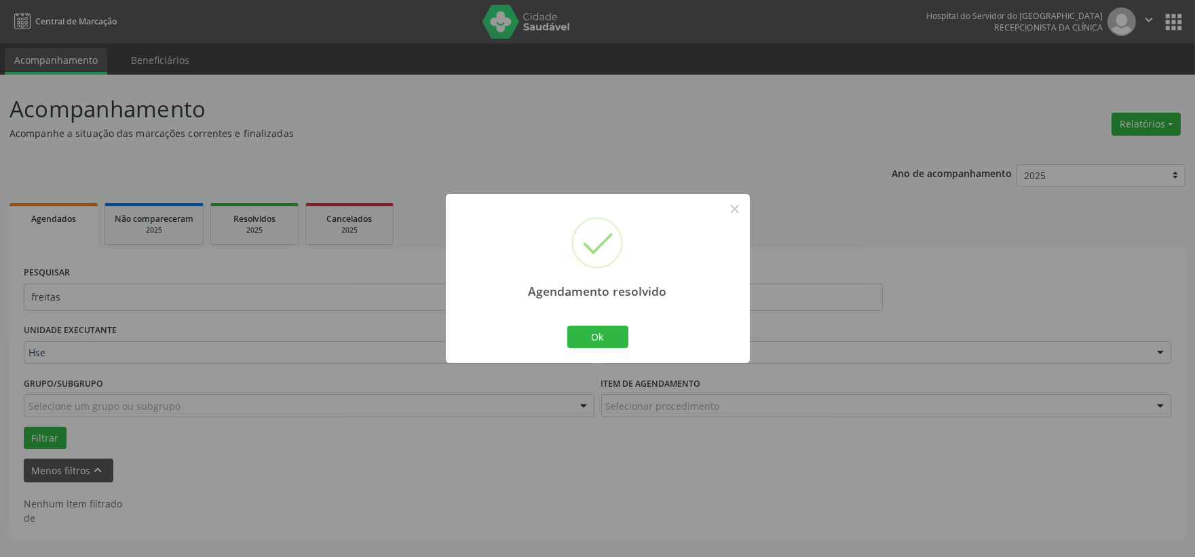
scroll to position [0, 0]
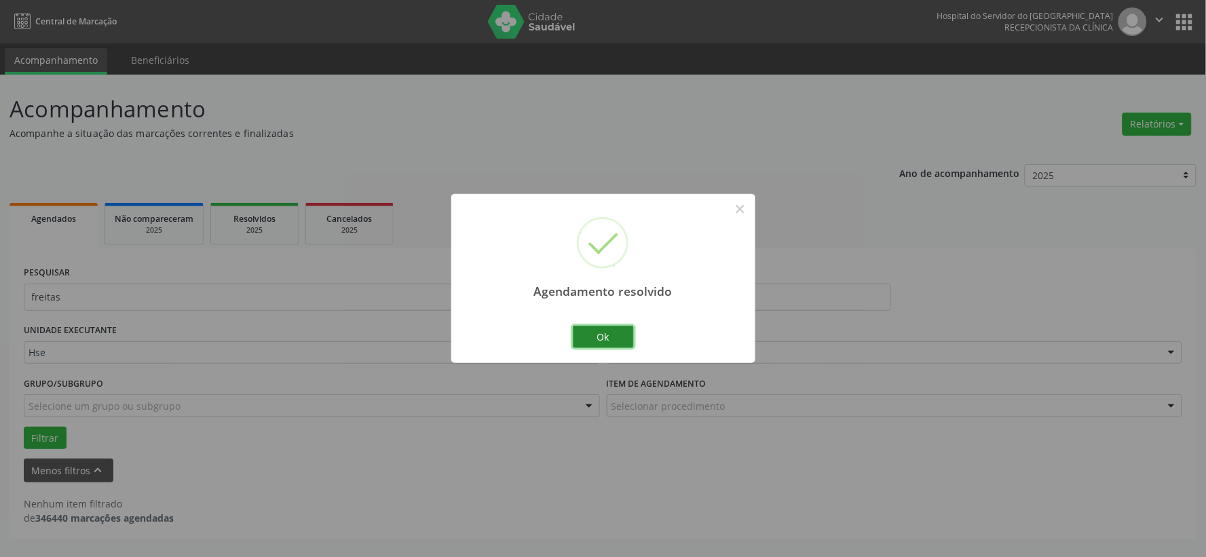
click at [612, 339] on button "Ok" at bounding box center [603, 337] width 61 height 23
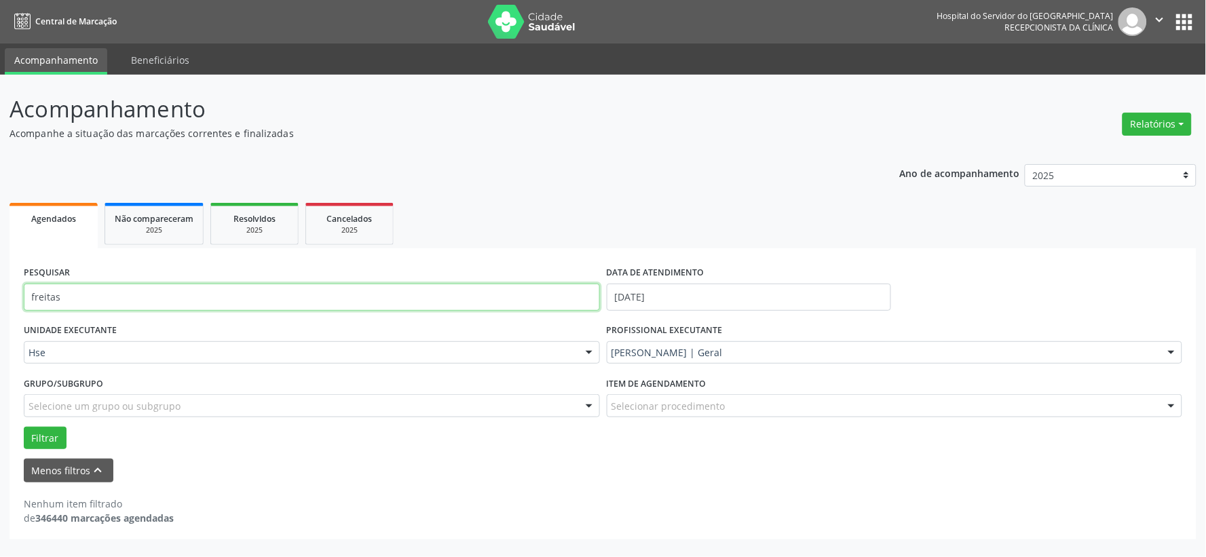
click at [528, 294] on input "freitas" at bounding box center [312, 297] width 576 height 27
type input "[PERSON_NAME]"
click at [24, 427] on button "Filtrar" at bounding box center [45, 438] width 43 height 23
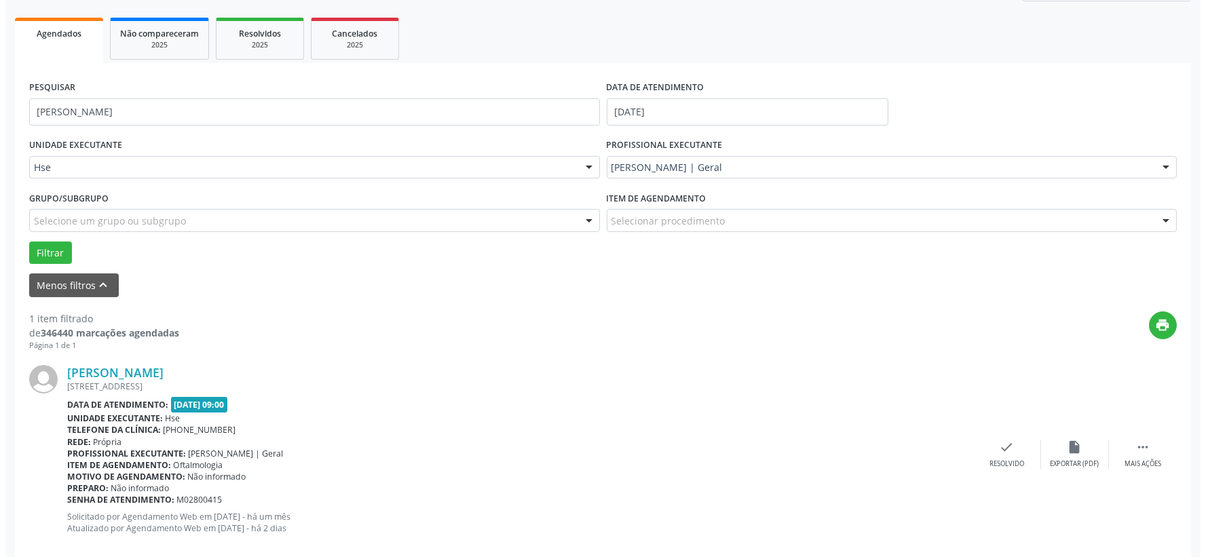
scroll to position [208, 0]
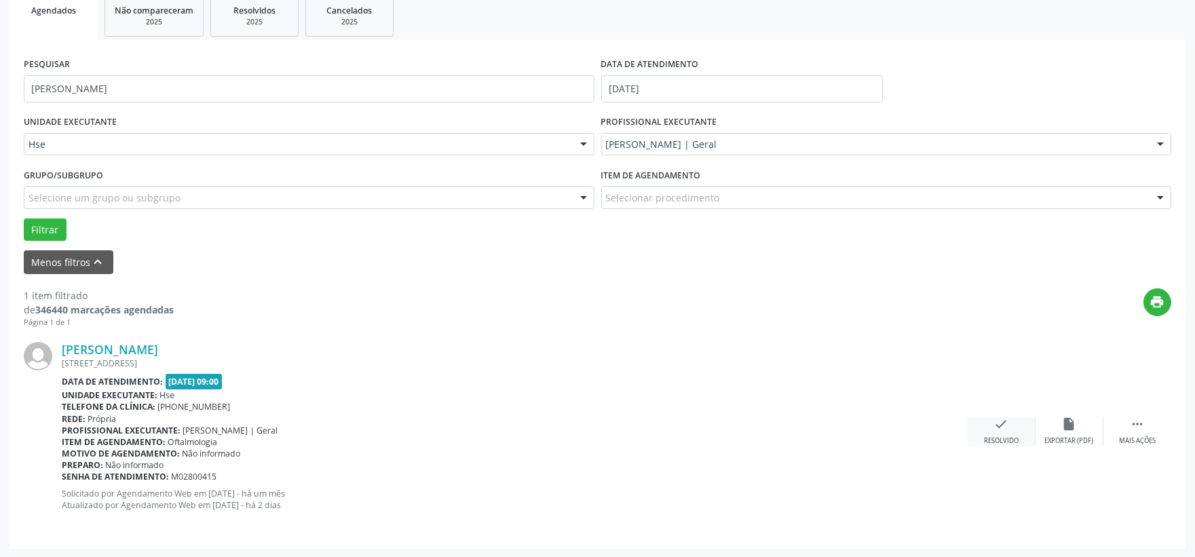
click at [1005, 422] on icon "check" at bounding box center [1001, 424] width 15 height 15
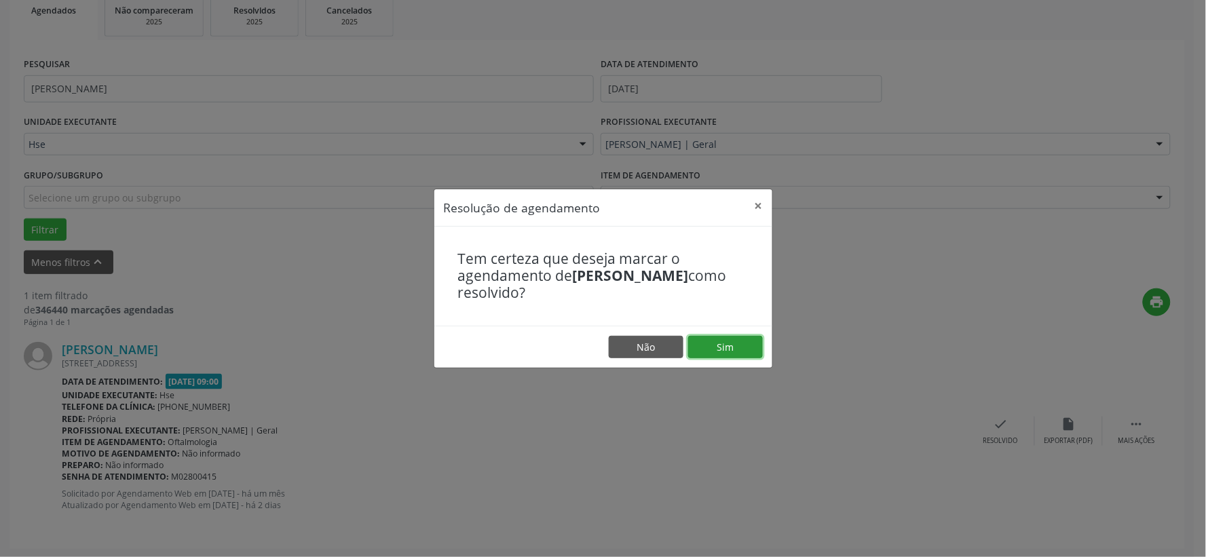
click at [742, 349] on button "Sim" at bounding box center [725, 347] width 75 height 23
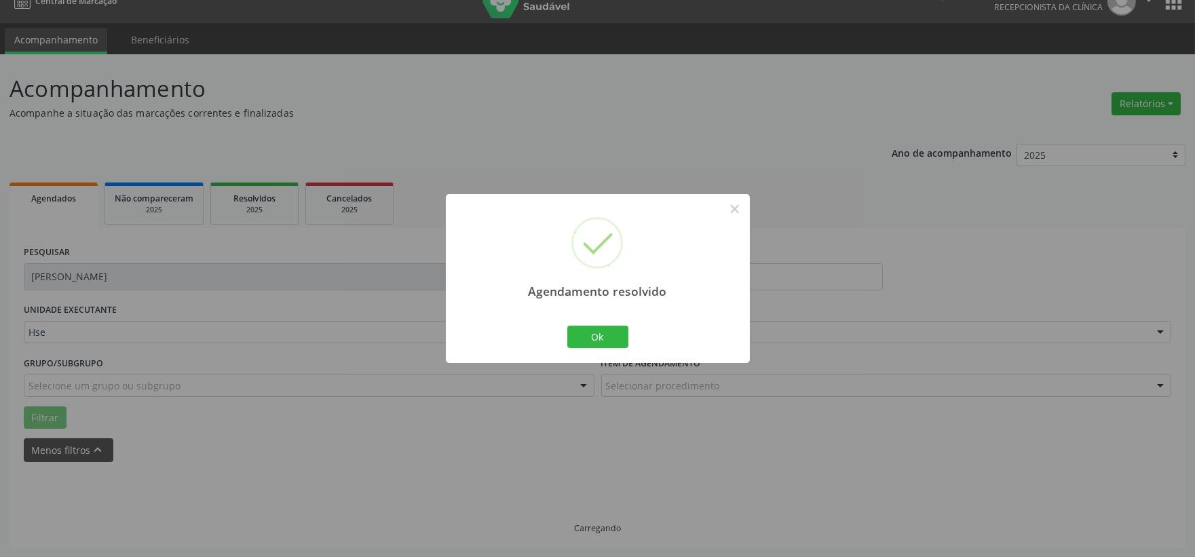
scroll to position [0, 0]
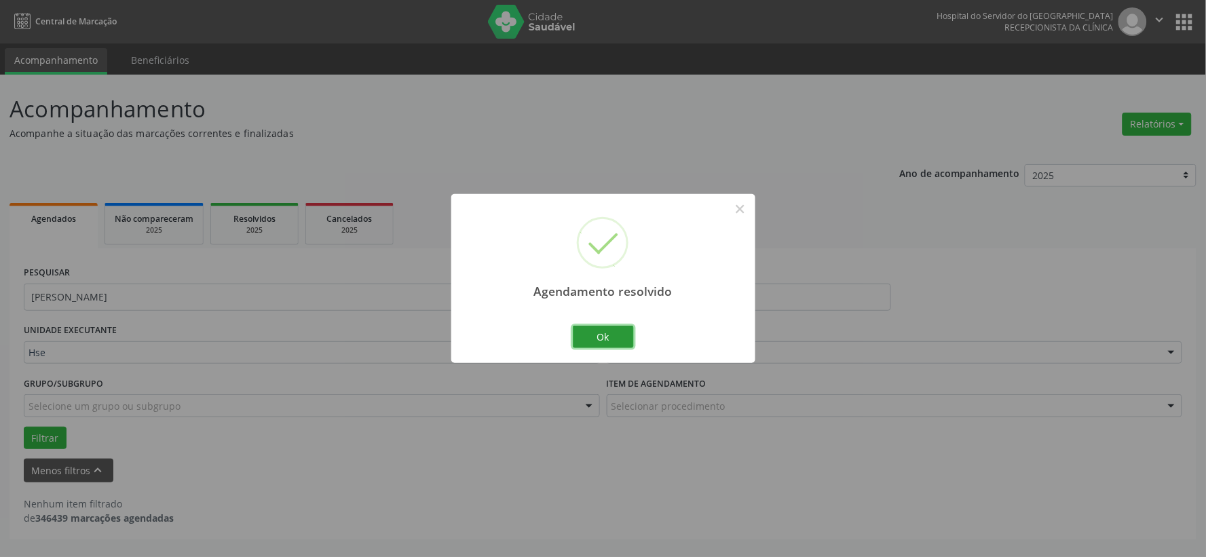
click at [619, 330] on button "Ok" at bounding box center [603, 337] width 61 height 23
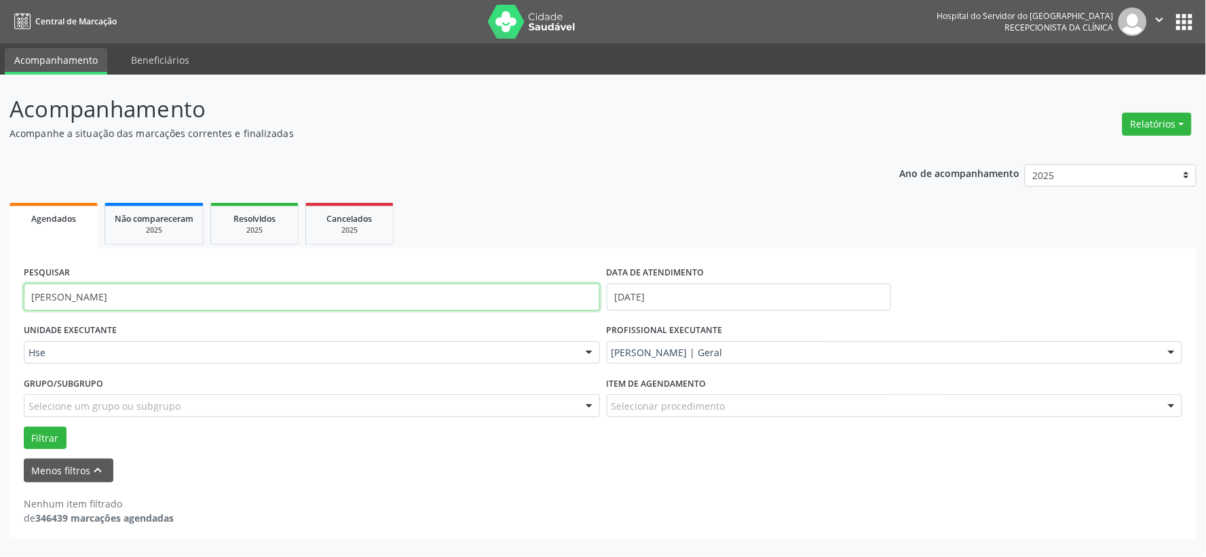
click at [493, 284] on input "[PERSON_NAME]" at bounding box center [312, 297] width 576 height 27
click at [493, 288] on input "[PERSON_NAME]" at bounding box center [312, 297] width 576 height 27
click at [24, 427] on button "Filtrar" at bounding box center [45, 438] width 43 height 23
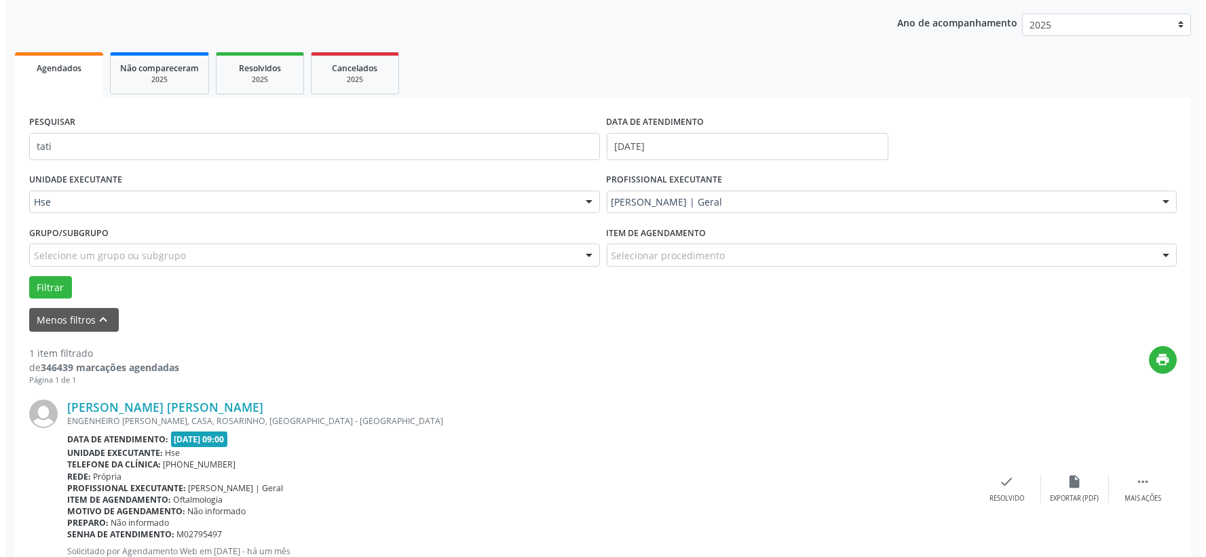
scroll to position [208, 0]
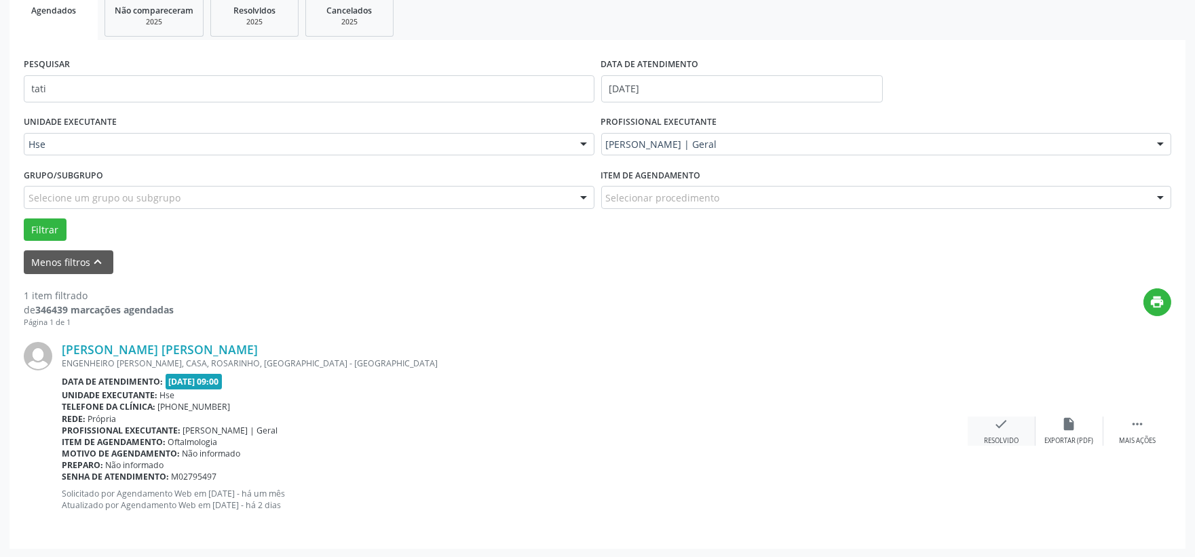
click at [985, 422] on div "check Resolvido" at bounding box center [1002, 431] width 68 height 29
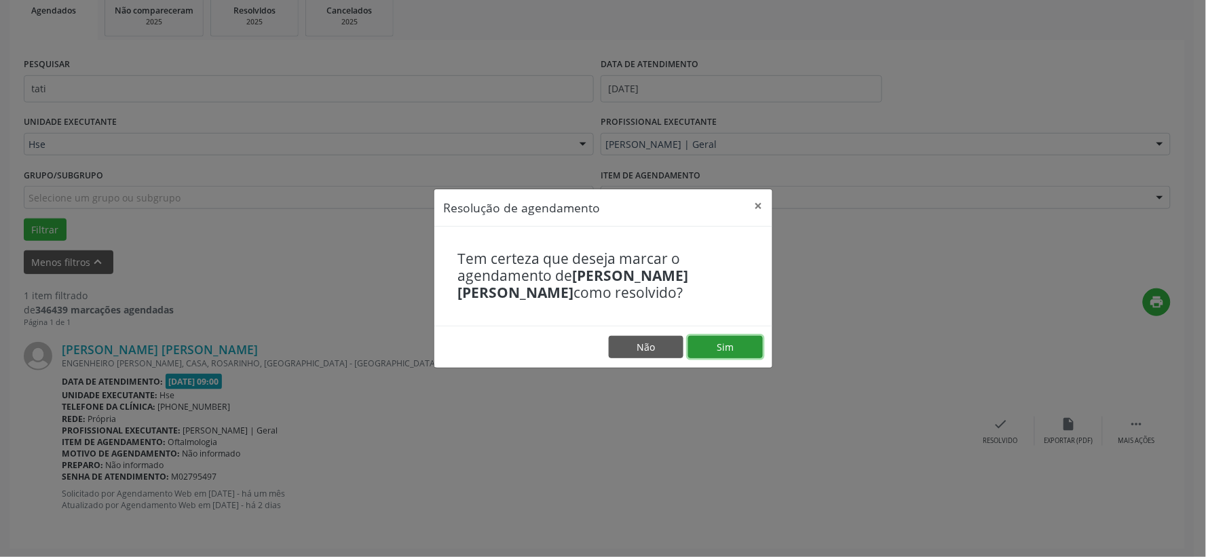
click at [718, 339] on button "Sim" at bounding box center [725, 347] width 75 height 23
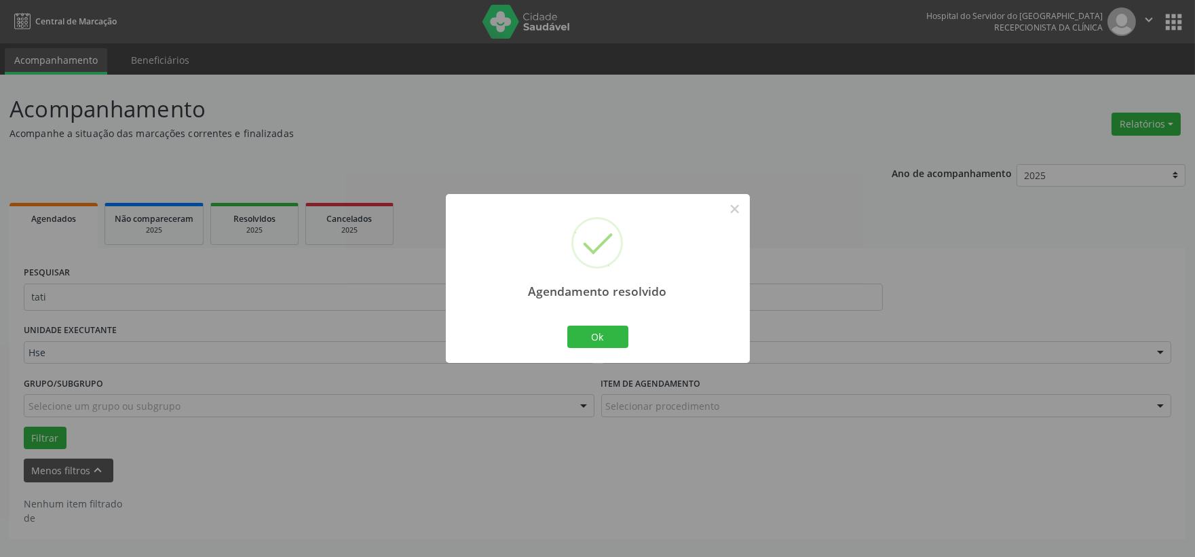
scroll to position [0, 0]
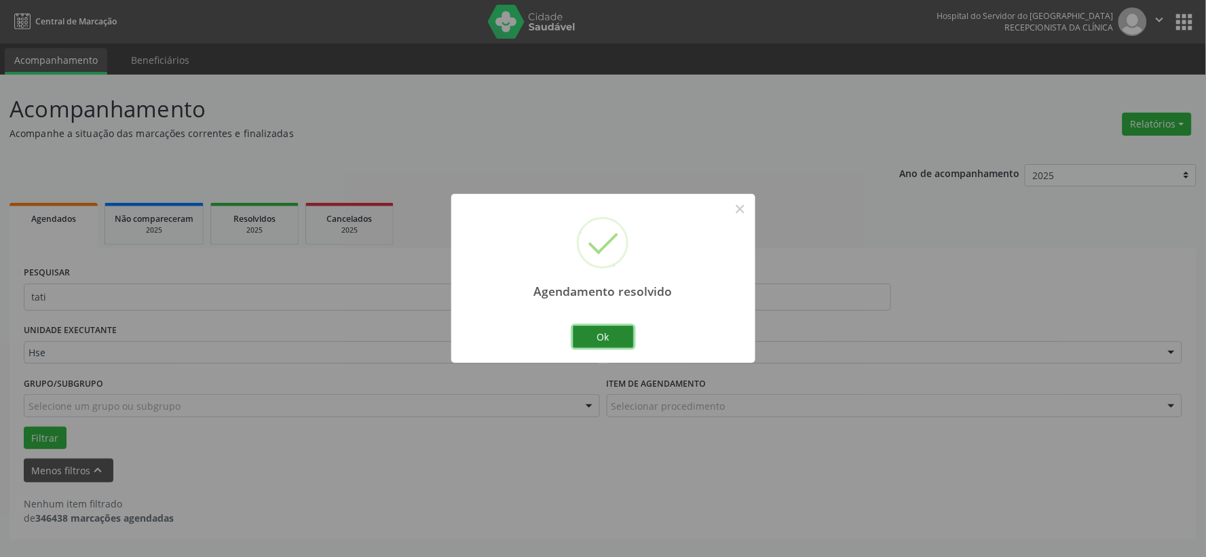
click at [598, 328] on button "Ok" at bounding box center [603, 337] width 61 height 23
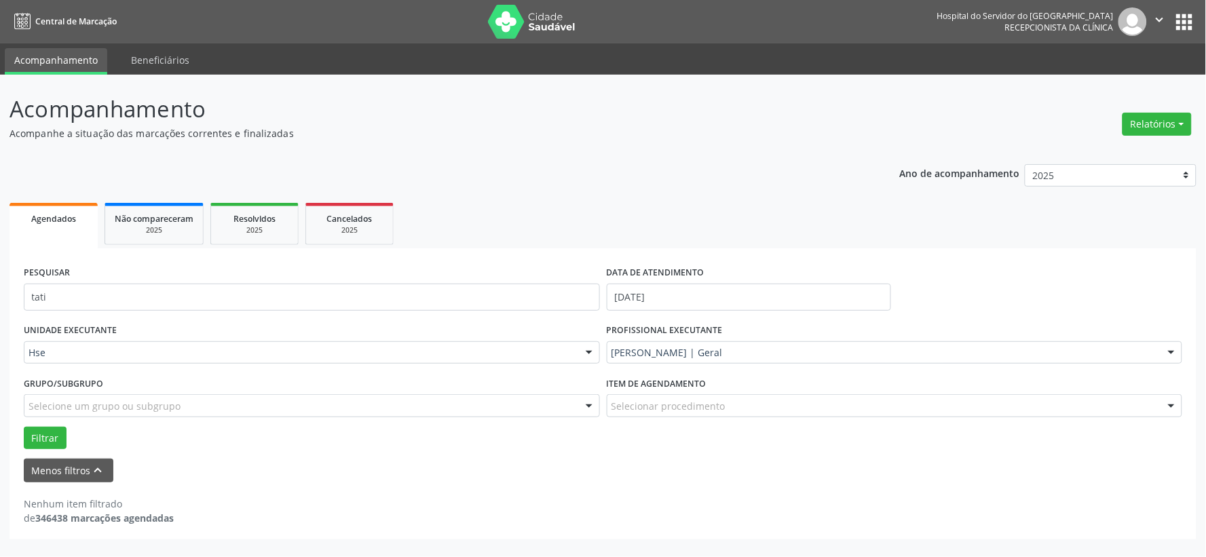
click at [489, 280] on div "PESQUISAR tati" at bounding box center [311, 292] width 583 height 58
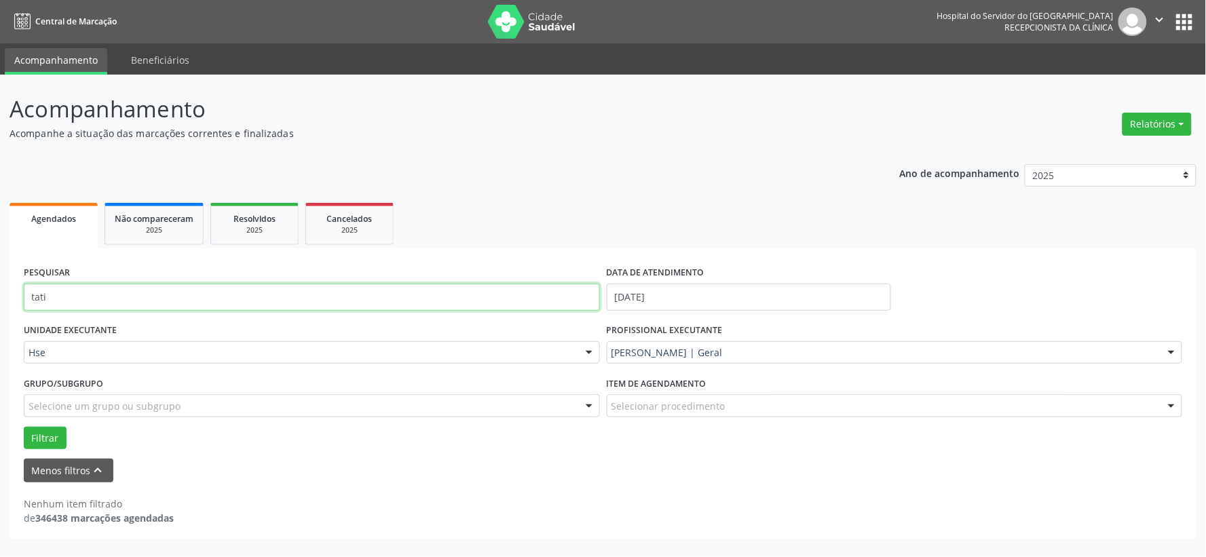
click at [486, 286] on input "tati" at bounding box center [312, 297] width 576 height 27
click at [485, 289] on input "tati" at bounding box center [312, 297] width 576 height 27
type input "marinalva"
click at [24, 427] on button "Filtrar" at bounding box center [45, 438] width 43 height 23
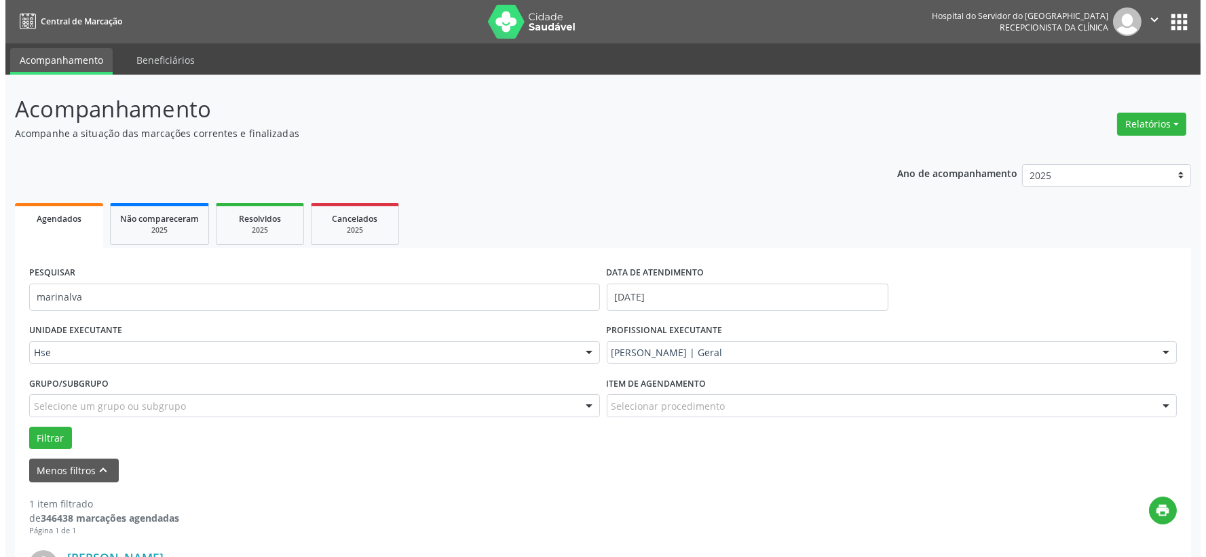
scroll to position [208, 0]
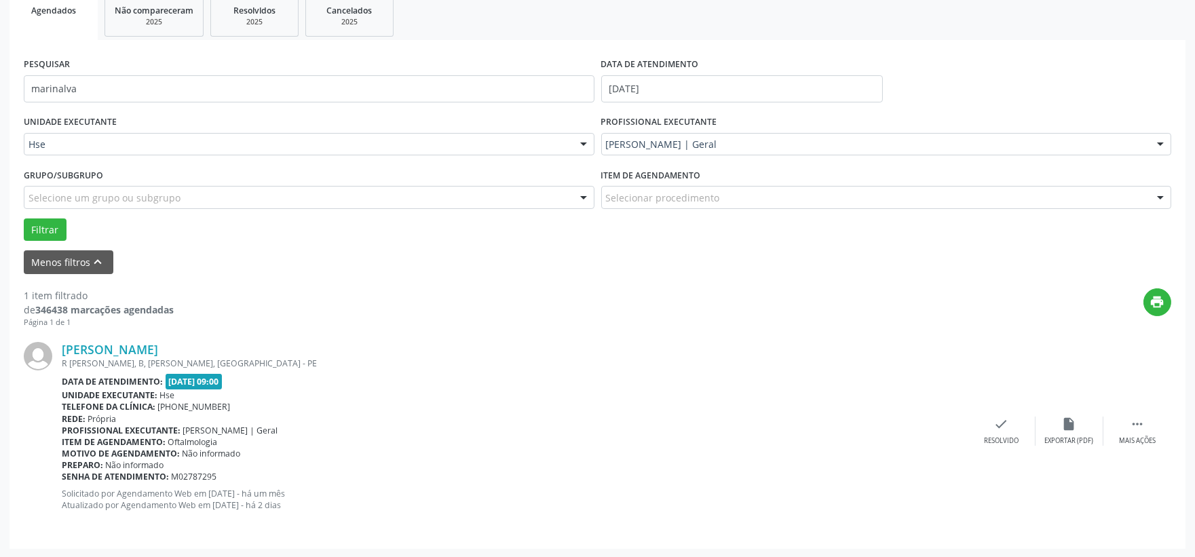
click at [1017, 414] on div "[PERSON_NAME] R [PERSON_NAME], B, [PERSON_NAME], RECIFE - PE Data de atendiment…" at bounding box center [598, 431] width 1148 height 206
click at [1003, 423] on icon "check" at bounding box center [1001, 424] width 15 height 15
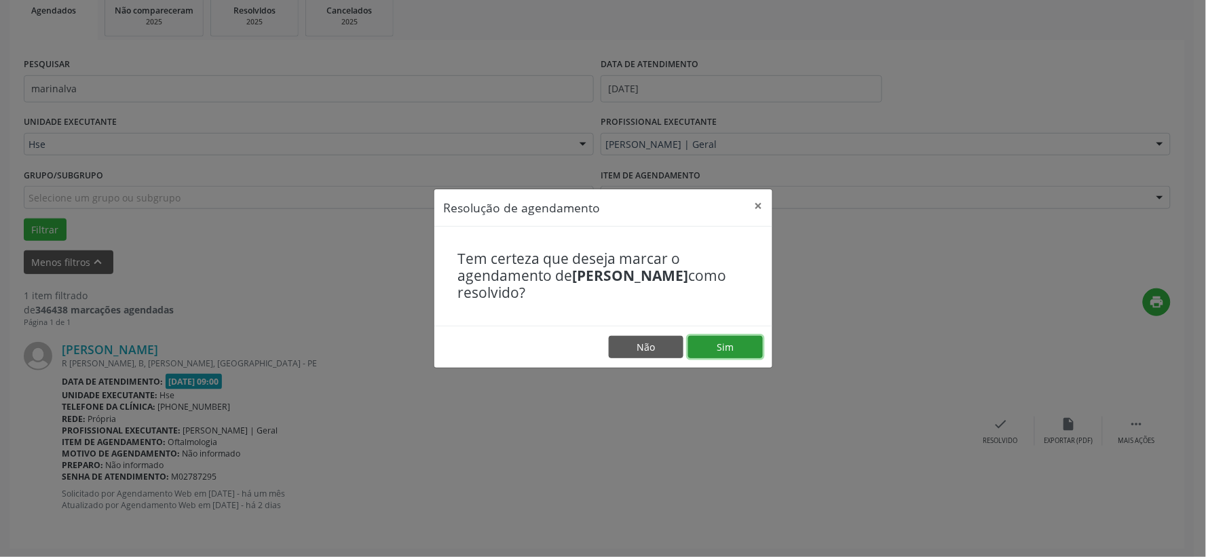
click at [730, 345] on button "Sim" at bounding box center [725, 347] width 75 height 23
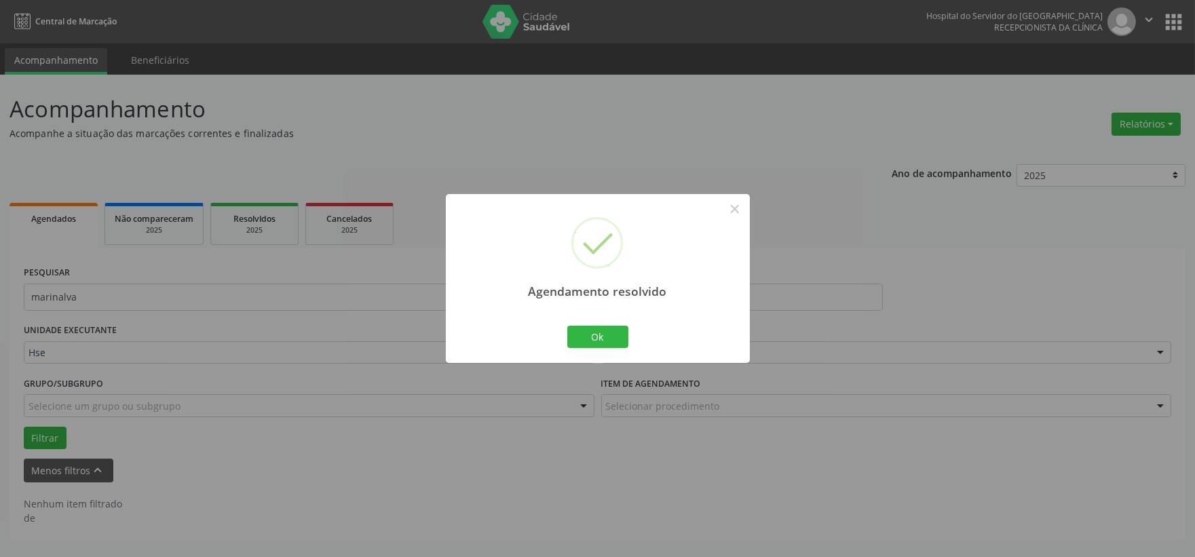
scroll to position [0, 0]
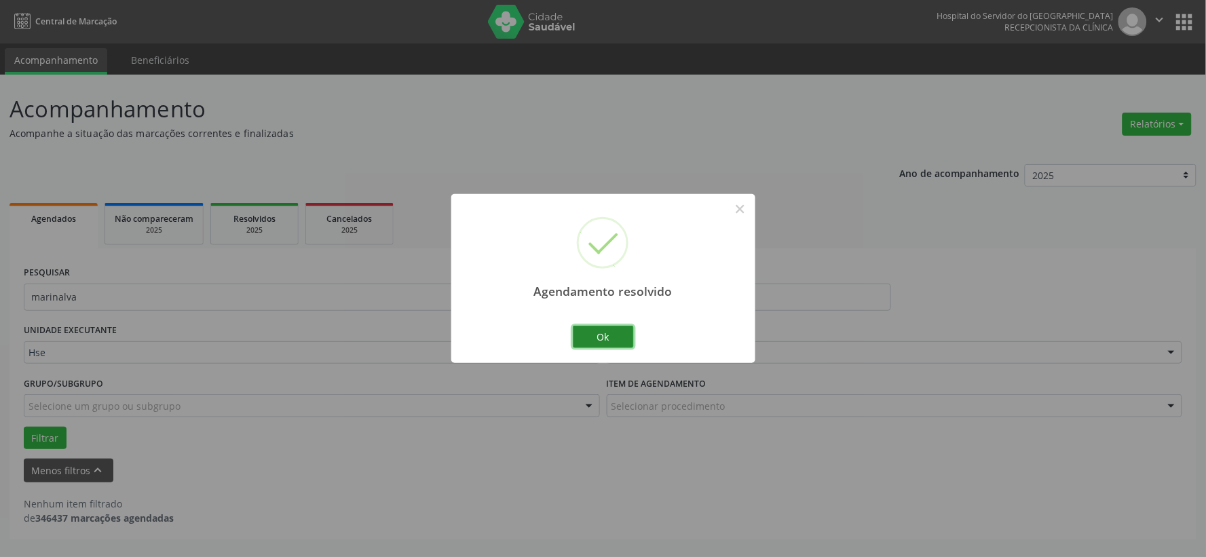
click at [604, 331] on button "Ok" at bounding box center [603, 337] width 61 height 23
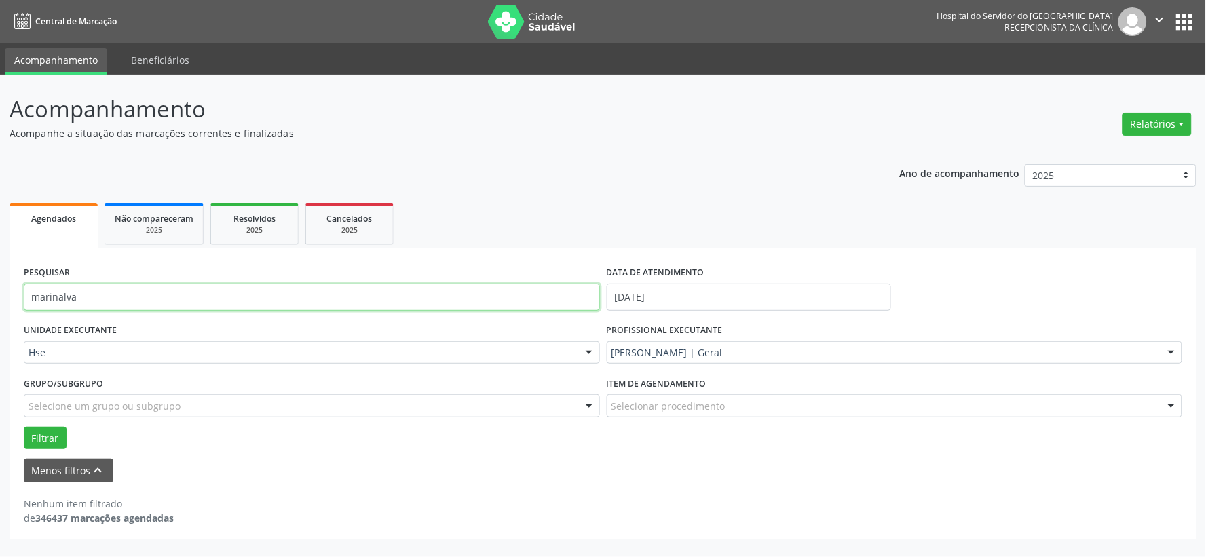
click at [518, 287] on input "marinalva" at bounding box center [312, 297] width 576 height 27
click at [24, 427] on button "Filtrar" at bounding box center [45, 438] width 43 height 23
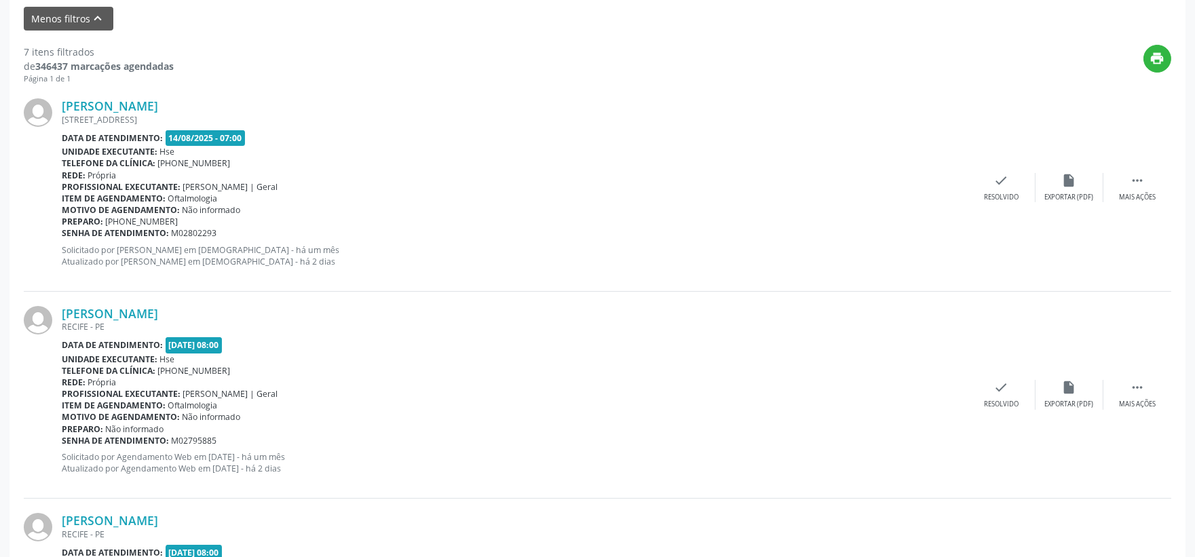
scroll to position [301, 0]
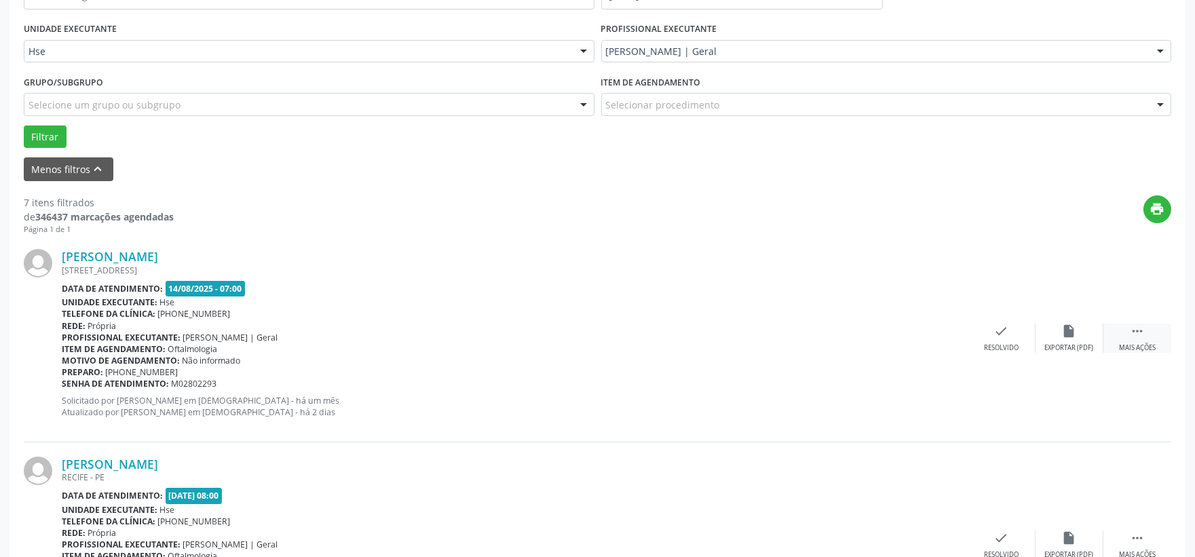
click at [1121, 333] on div " Mais ações" at bounding box center [1137, 338] width 68 height 29
click at [1055, 347] on div "Não compareceu" at bounding box center [1069, 348] width 58 height 10
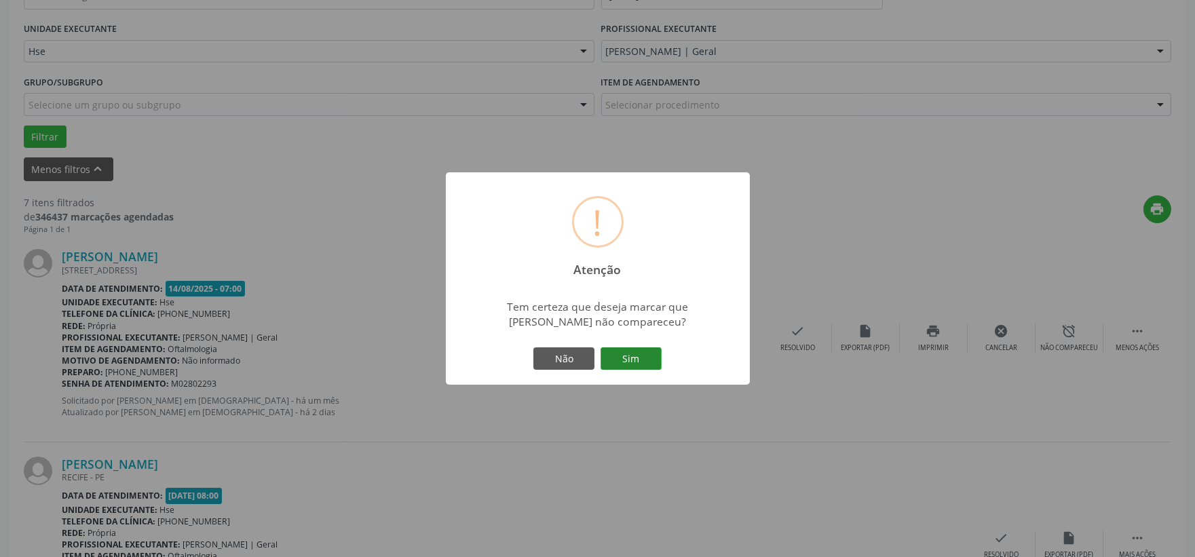
click at [641, 368] on button "Sim" at bounding box center [631, 358] width 61 height 23
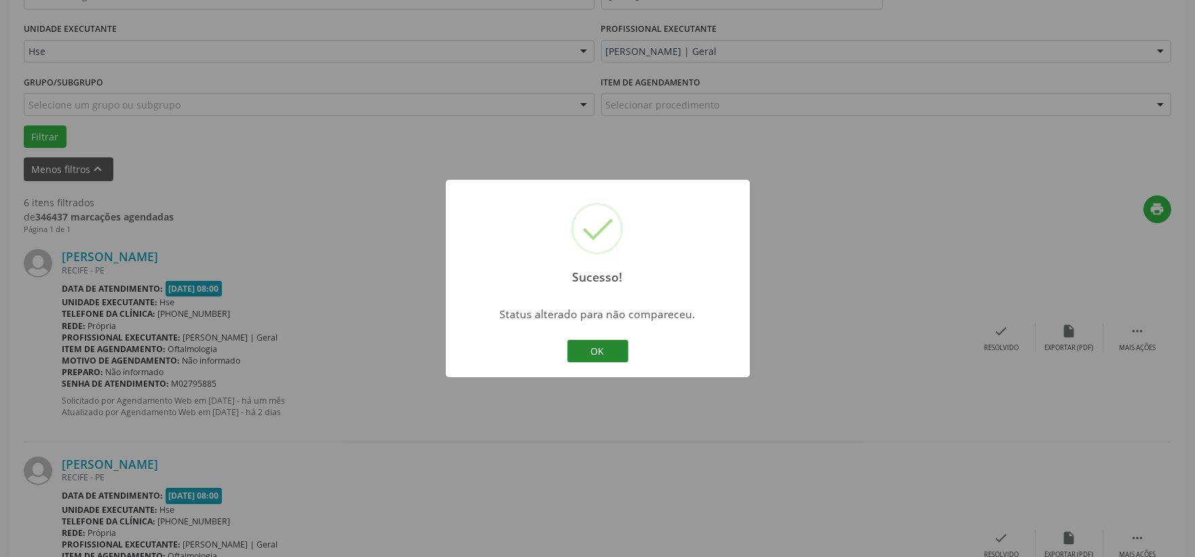
click at [613, 349] on button "OK" at bounding box center [597, 351] width 61 height 23
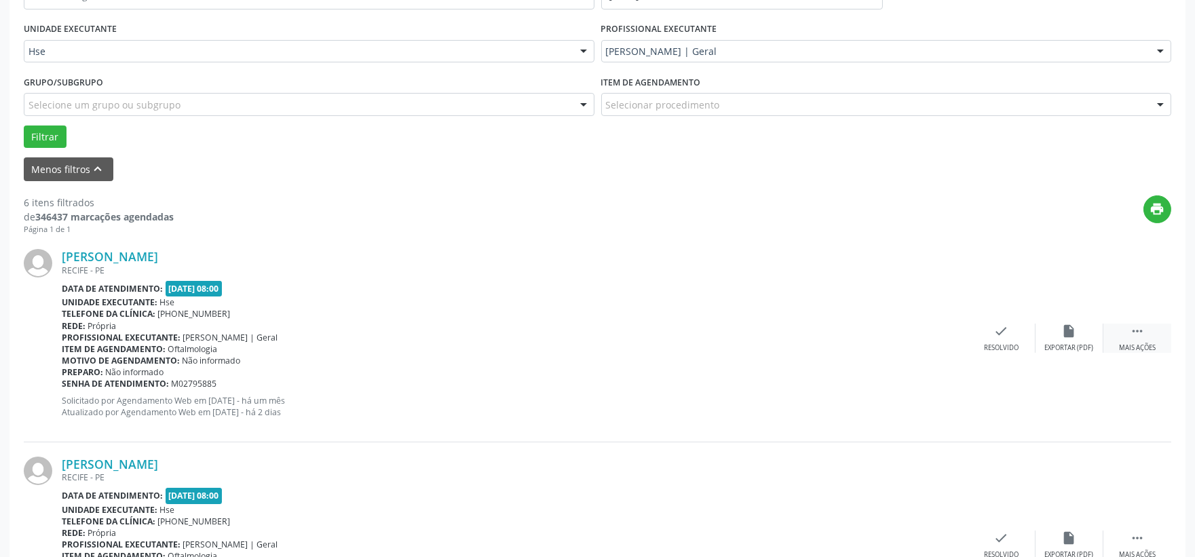
click at [1129, 331] on div " Mais ações" at bounding box center [1137, 338] width 68 height 29
click at [1086, 343] on div "Não compareceu" at bounding box center [1069, 348] width 58 height 10
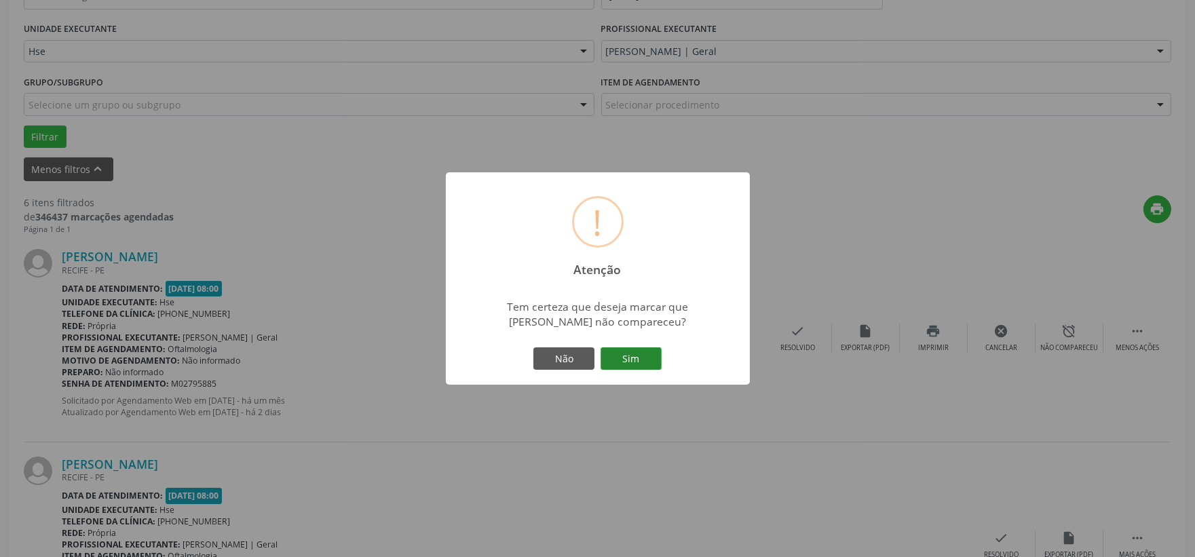
click at [618, 349] on button "Sim" at bounding box center [631, 358] width 61 height 23
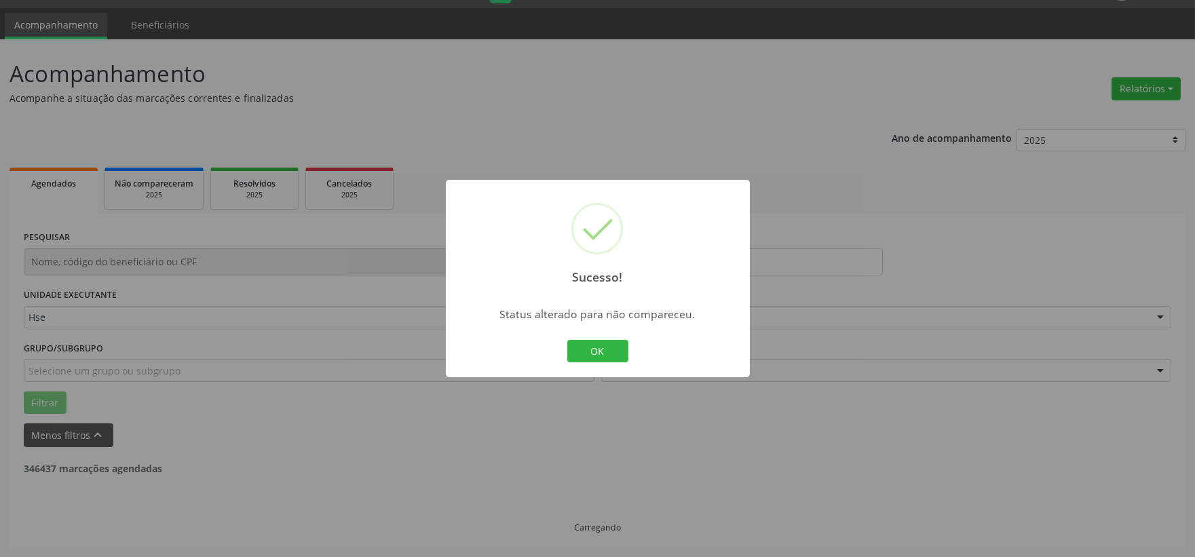
scroll to position [35, 0]
click at [1143, 397] on div "Sucesso! × Status alterado para não compareceu. OK Cancel" at bounding box center [597, 278] width 1195 height 557
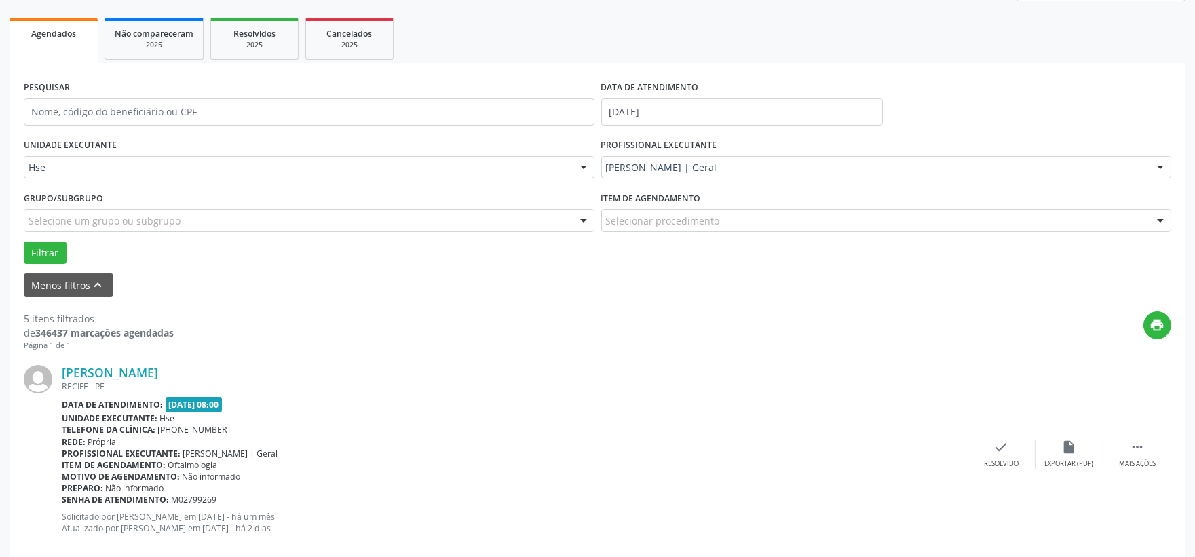
scroll to position [261, 0]
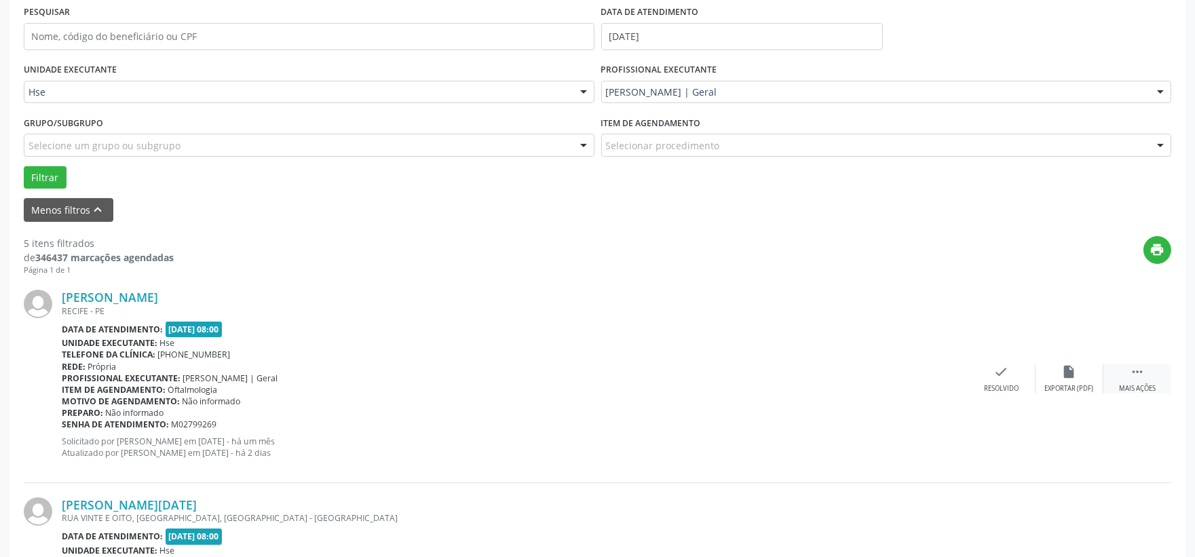
click at [1135, 384] on div "Mais ações" at bounding box center [1137, 389] width 37 height 10
click at [1073, 381] on div "alarm_off Não compareceu" at bounding box center [1070, 378] width 68 height 29
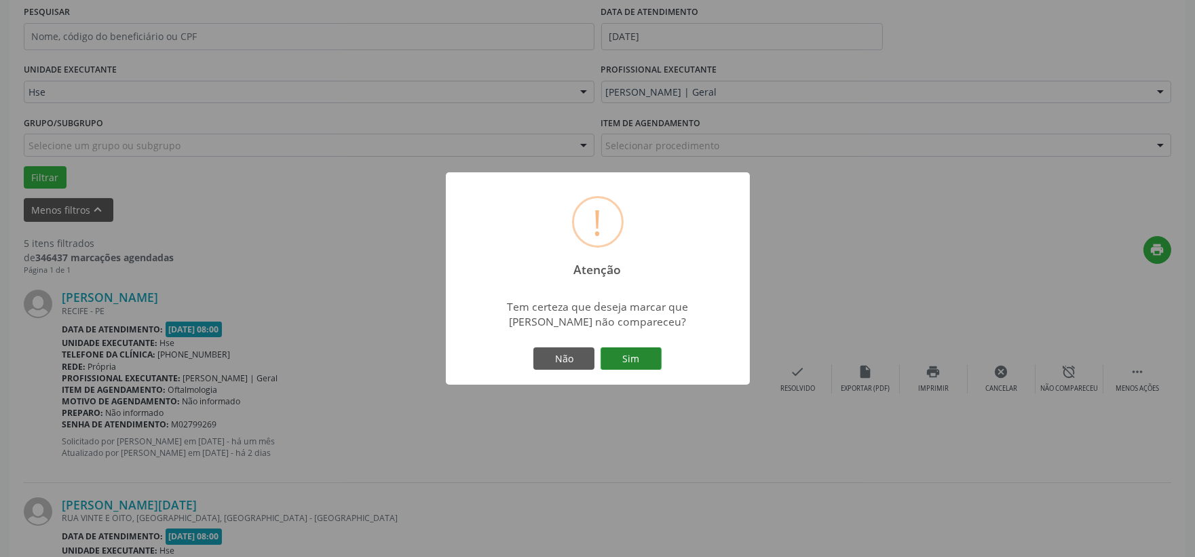
click at [646, 360] on button "Sim" at bounding box center [631, 358] width 61 height 23
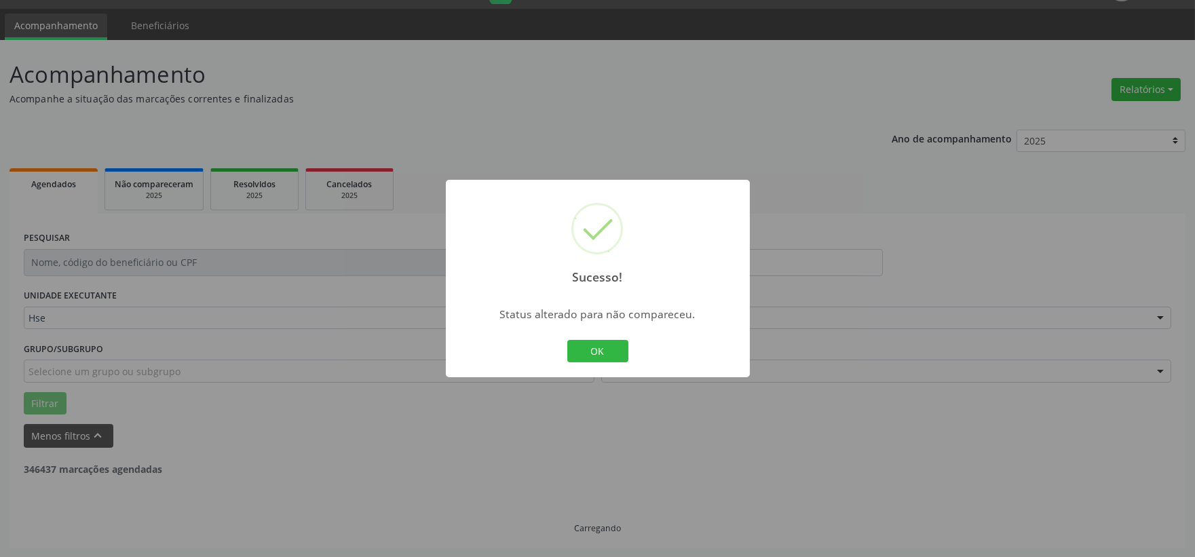
scroll to position [487, 0]
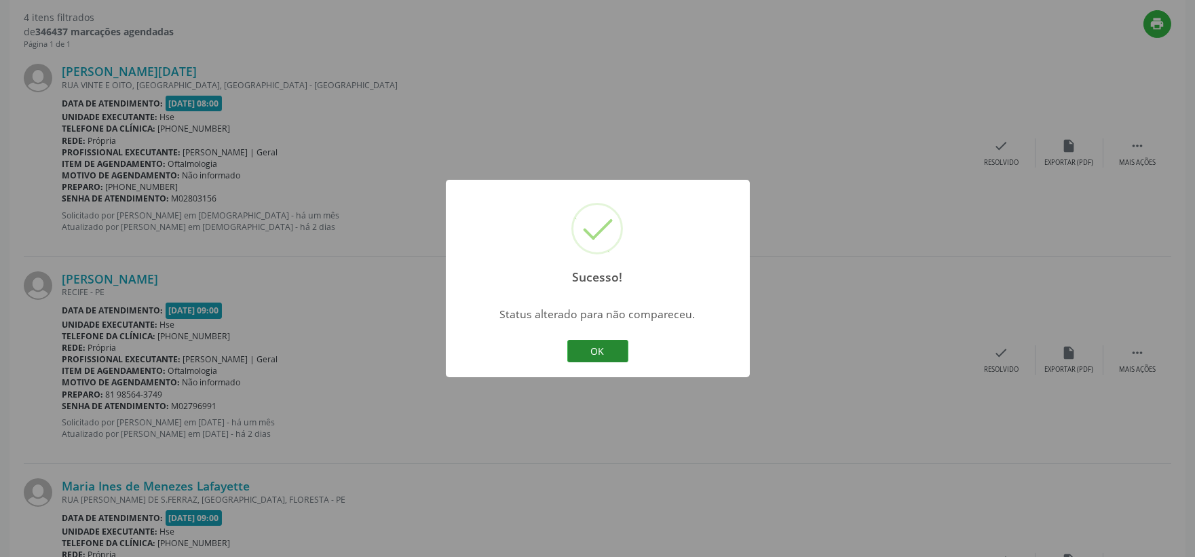
click at [594, 347] on button "OK" at bounding box center [597, 351] width 61 height 23
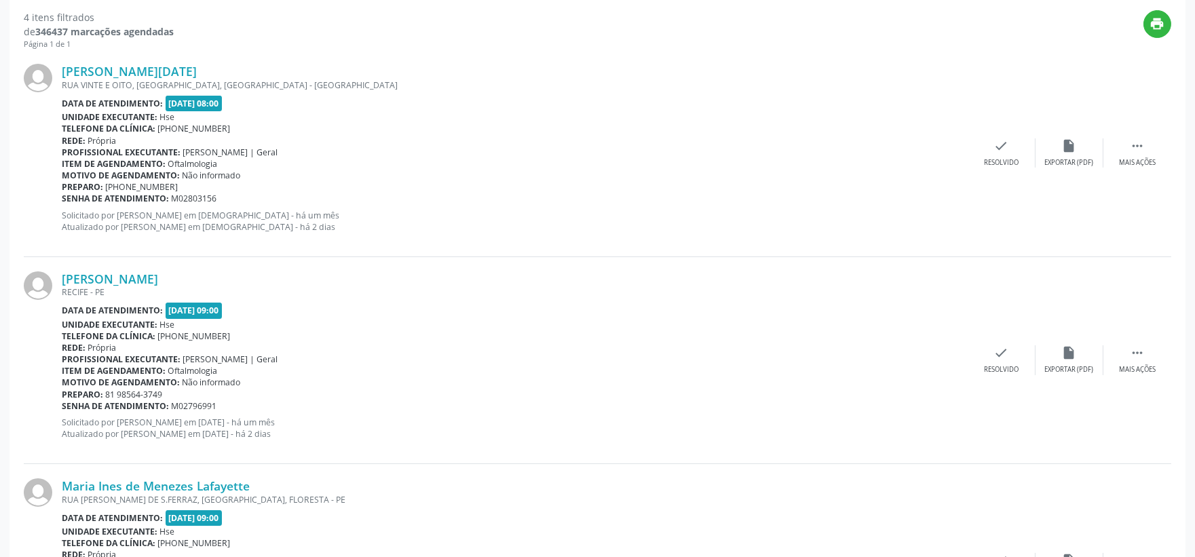
drag, startPoint x: 1149, startPoint y: 156, endPoint x: 1131, endPoint y: 168, distance: 21.5
click at [1149, 156] on div " Mais ações" at bounding box center [1137, 152] width 68 height 29
click at [1067, 164] on div "Não compareceu" at bounding box center [1069, 163] width 58 height 10
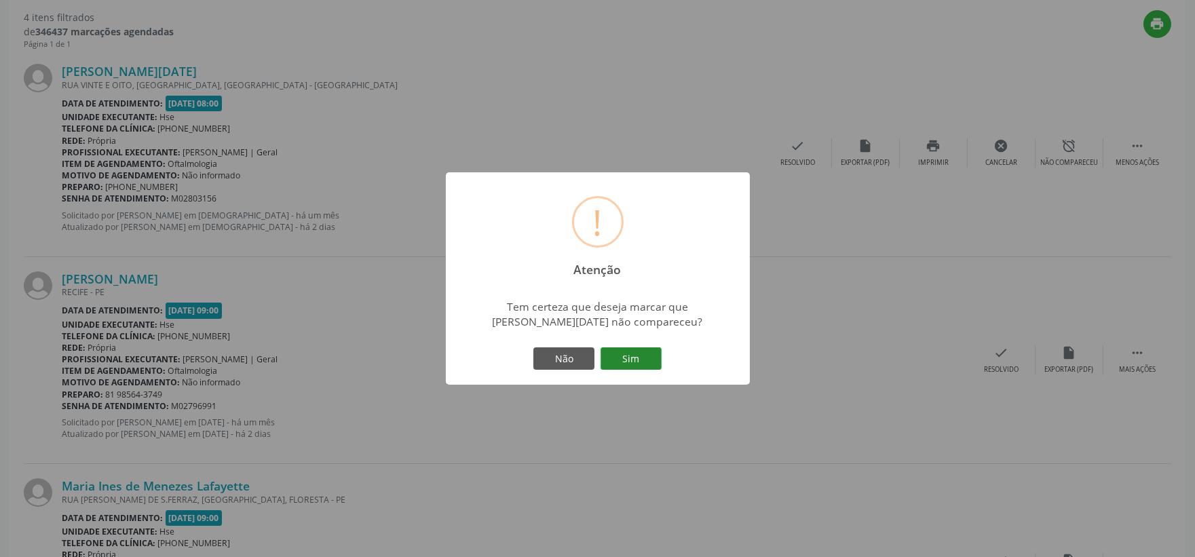
click at [650, 362] on button "Sim" at bounding box center [631, 358] width 61 height 23
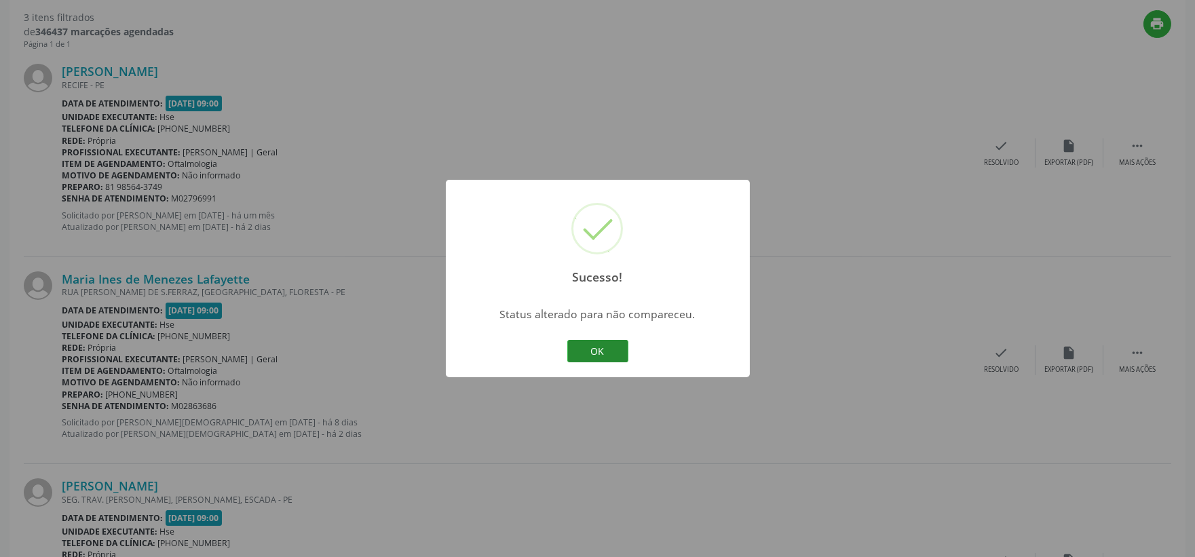
click at [596, 351] on button "OK" at bounding box center [597, 351] width 61 height 23
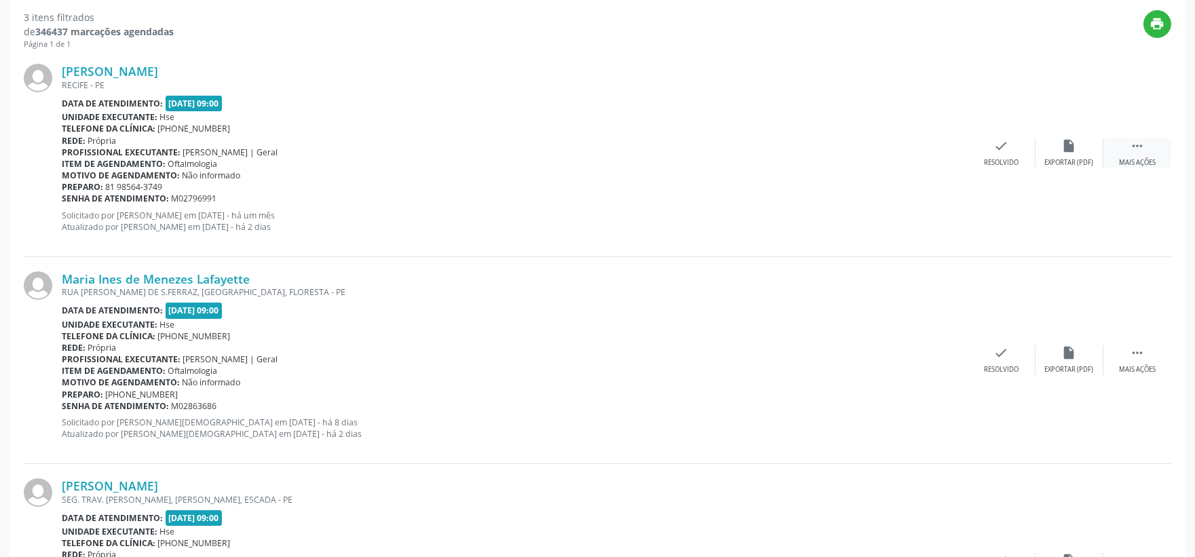
drag, startPoint x: 1157, startPoint y: 153, endPoint x: 1150, endPoint y: 159, distance: 9.2
click at [1157, 153] on div " Mais ações" at bounding box center [1137, 152] width 68 height 29
click at [1084, 158] on div "Não compareceu" at bounding box center [1069, 163] width 58 height 10
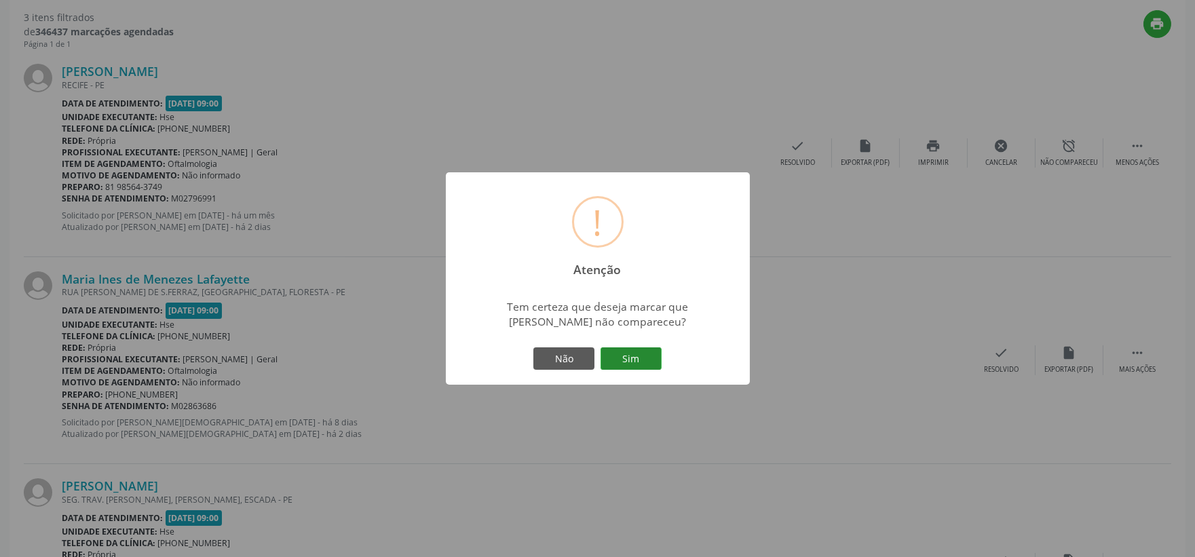
click at [649, 361] on button "Sim" at bounding box center [631, 358] width 61 height 23
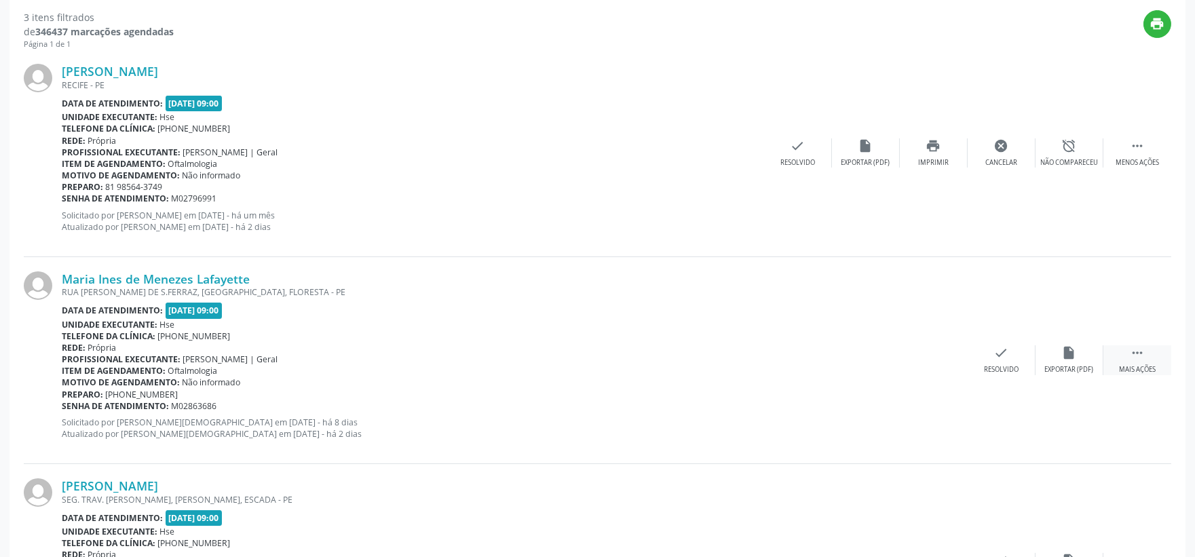
click at [1139, 345] on icon "" at bounding box center [1137, 352] width 15 height 15
click at [1061, 360] on div "alarm_off Não compareceu" at bounding box center [1070, 359] width 68 height 29
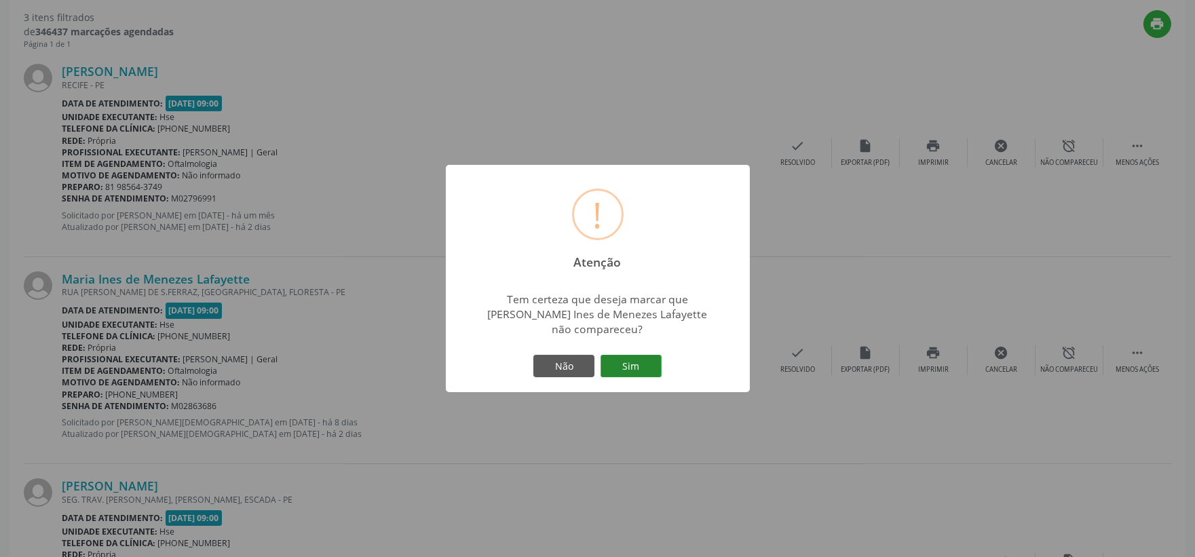
click at [630, 356] on button "Sim" at bounding box center [631, 366] width 61 height 23
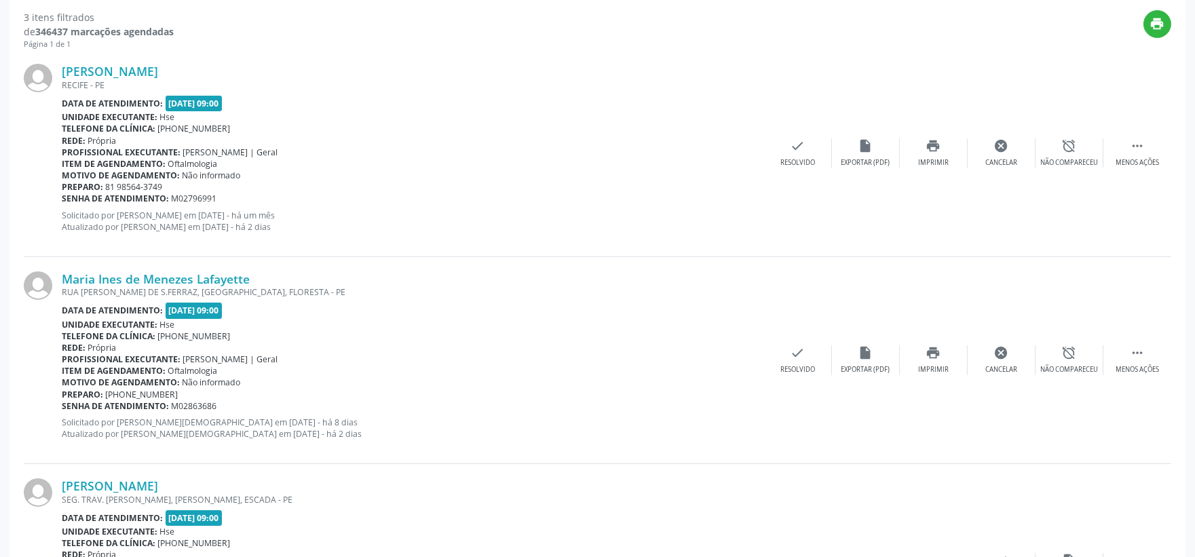
scroll to position [35, 0]
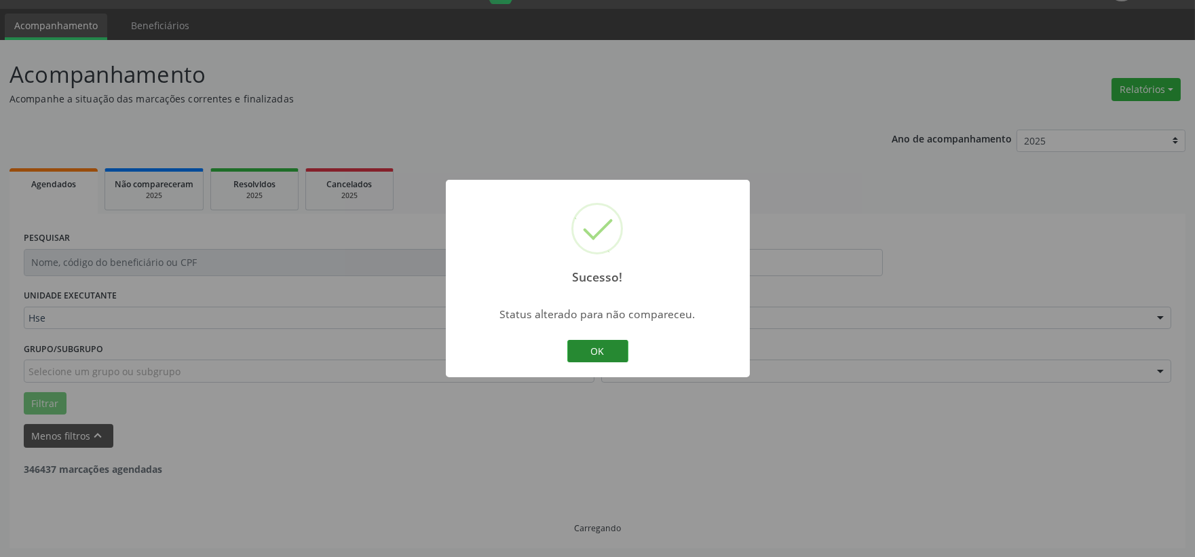
click at [582, 357] on button "OK" at bounding box center [597, 351] width 61 height 23
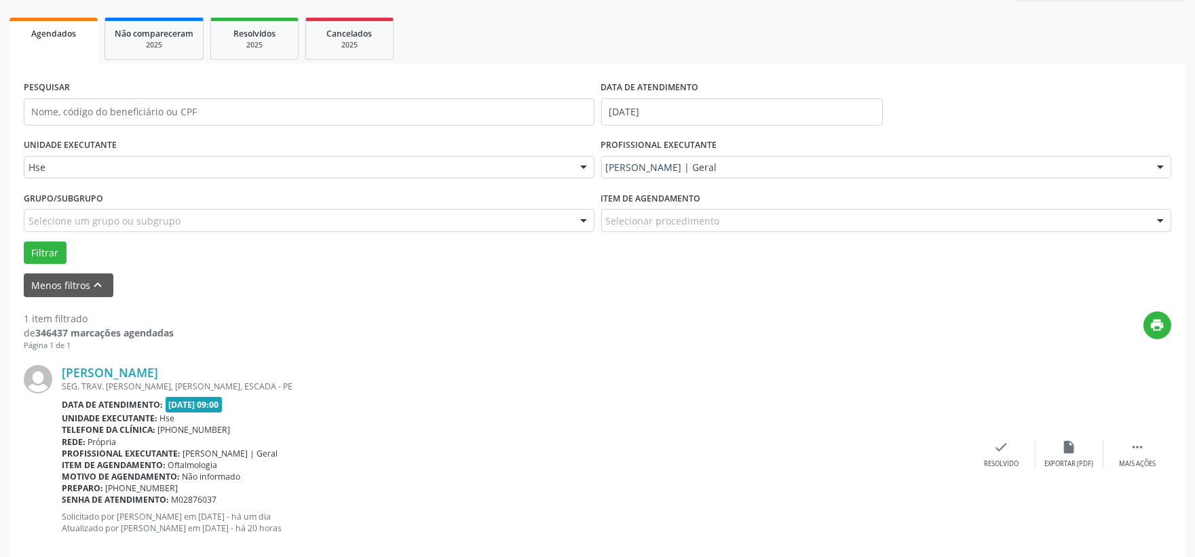
scroll to position [208, 0]
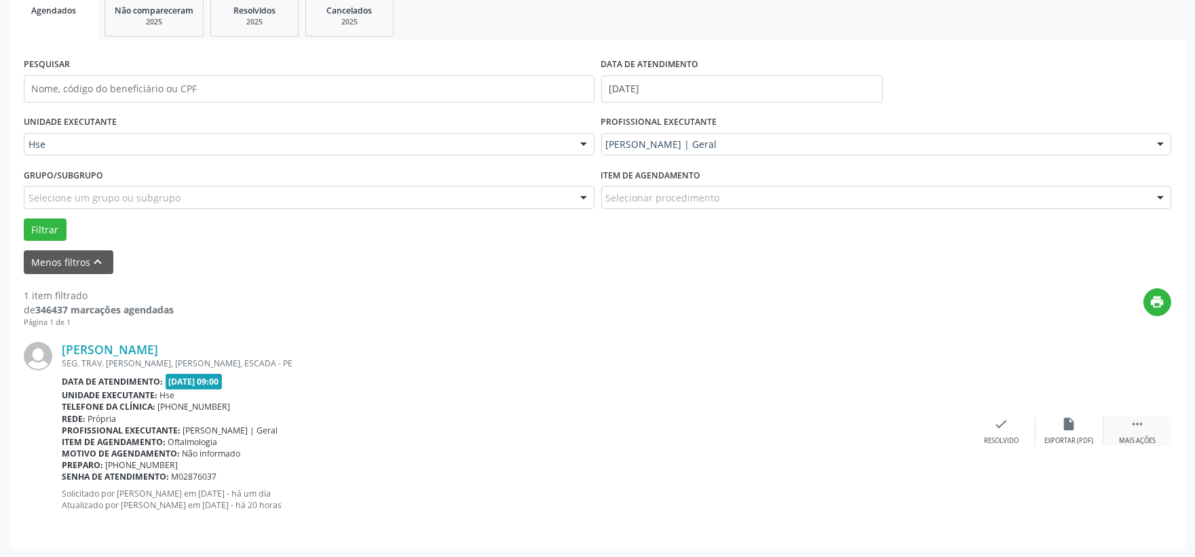
click at [1137, 421] on icon "" at bounding box center [1137, 424] width 15 height 15
click at [1055, 433] on div "alarm_off Não compareceu" at bounding box center [1070, 431] width 68 height 29
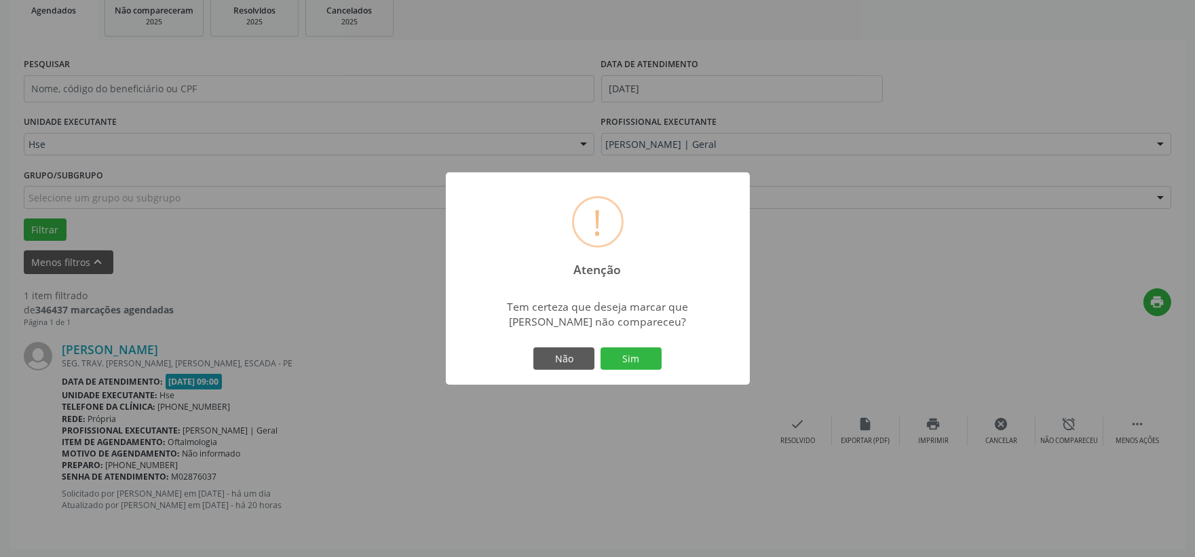
click at [627, 345] on div "Não Sim" at bounding box center [598, 359] width 134 height 29
click at [626, 357] on button "Sim" at bounding box center [631, 358] width 61 height 23
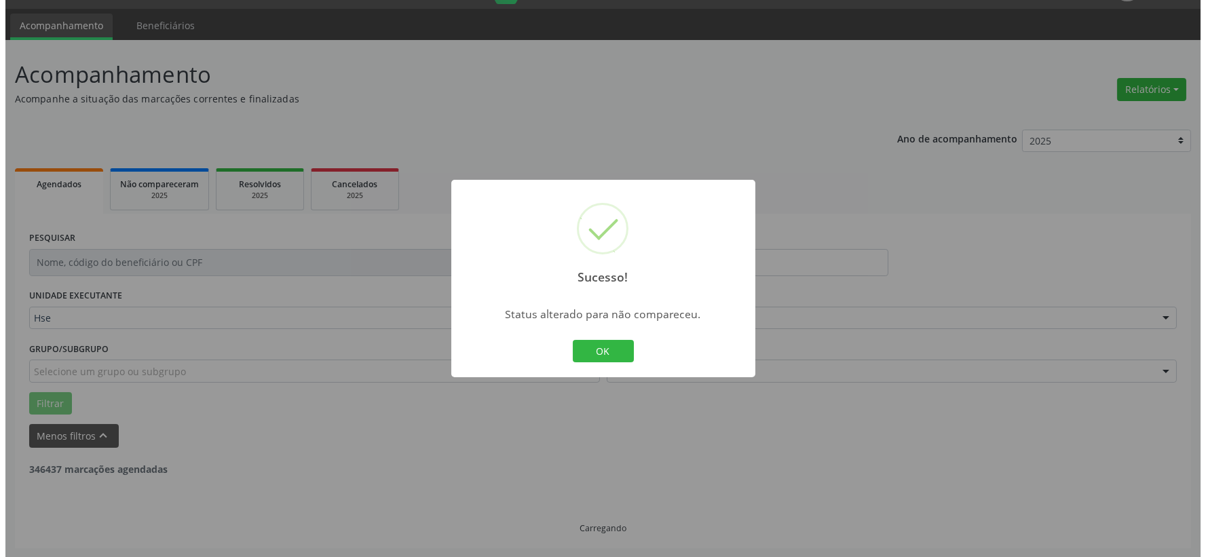
scroll to position [0, 0]
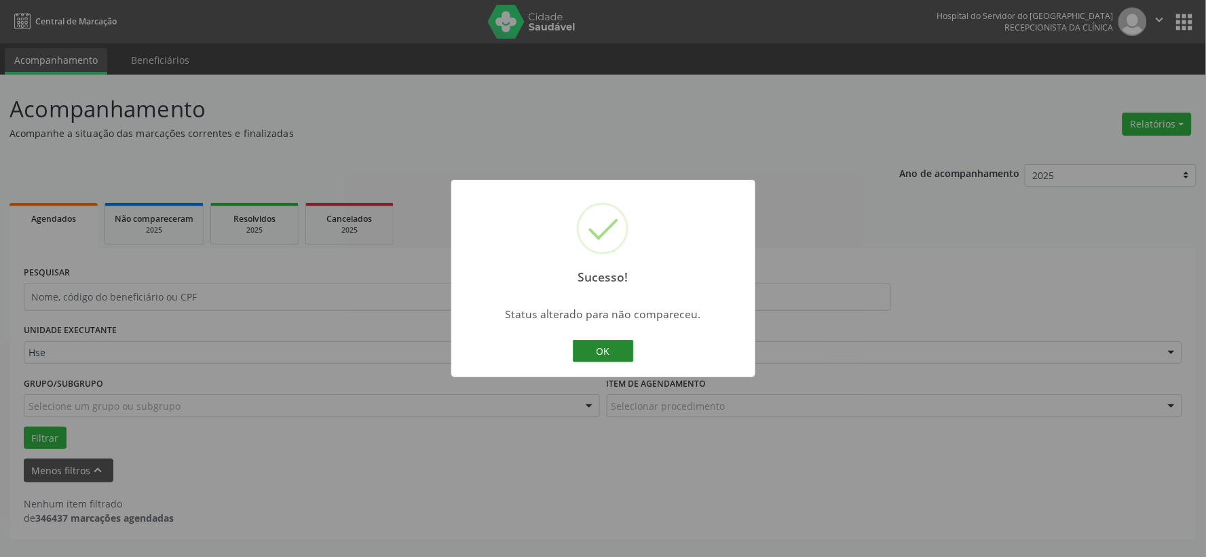
click at [605, 351] on button "OK" at bounding box center [603, 351] width 61 height 23
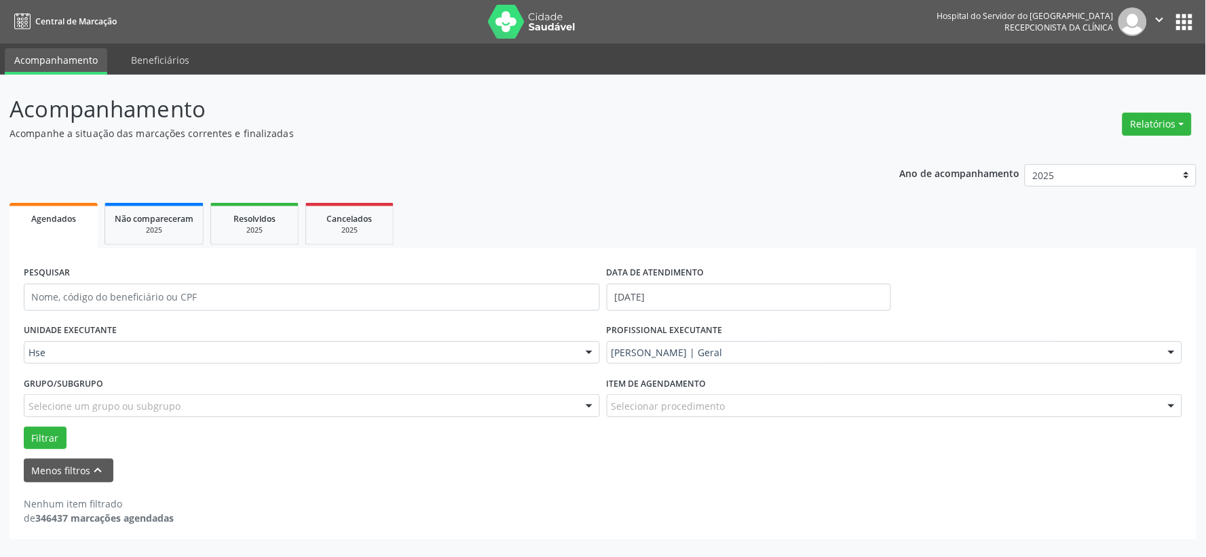
click at [519, 5] on img at bounding box center [532, 22] width 88 height 34
